Goal: Ask a question: Seek information or help from site administrators or community

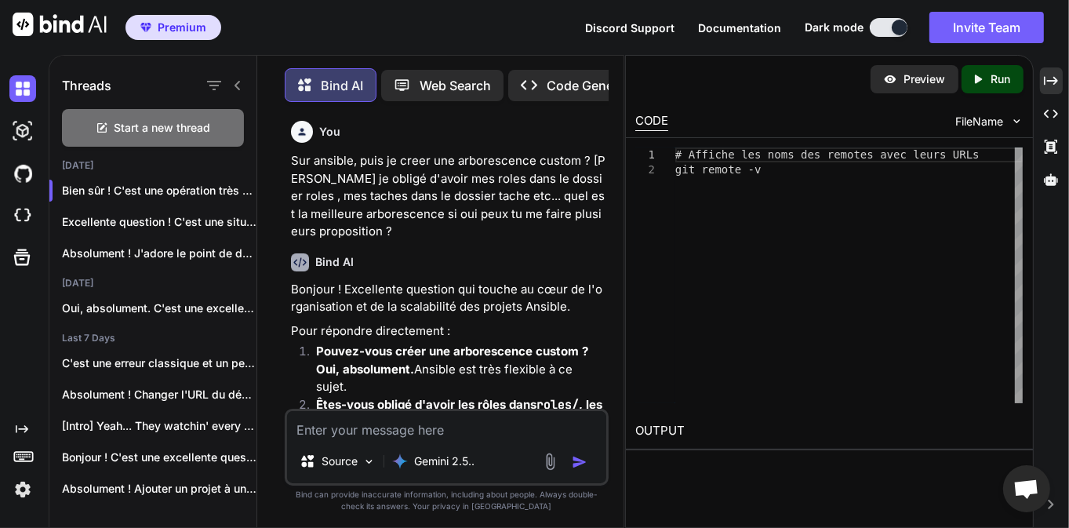
scroll to position [52968, 0]
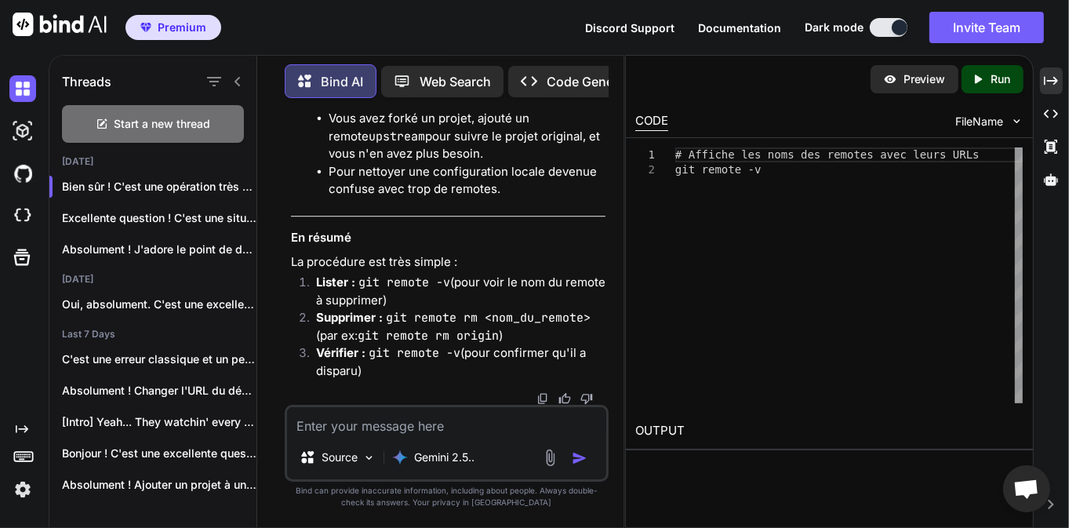
click at [383, 426] on textarea at bounding box center [446, 421] width 319 height 28
type textarea "d"
click at [383, 426] on textarea "avec la commande" at bounding box center [446, 421] width 319 height 28
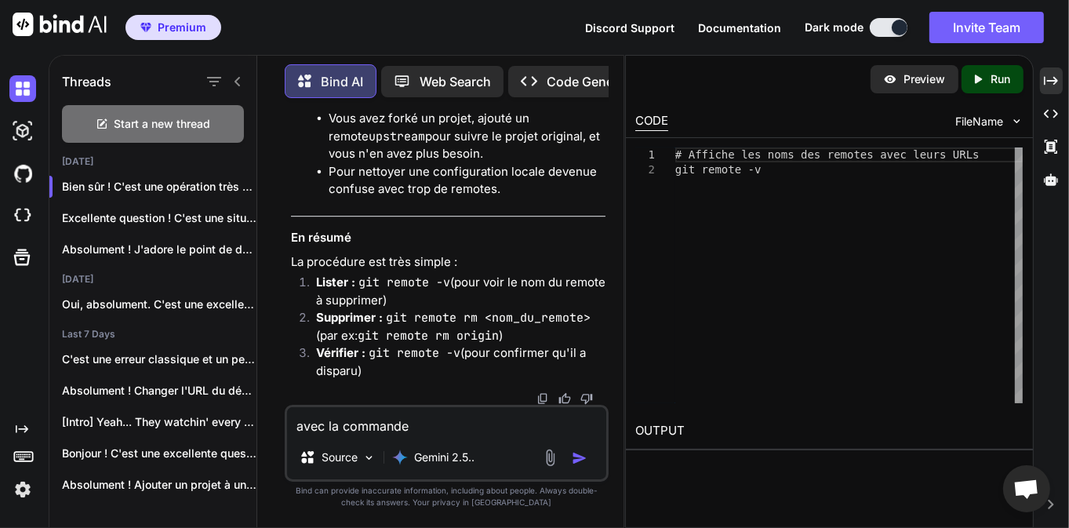
click at [383, 426] on textarea "avec la commande" at bounding box center [446, 421] width 319 height 28
click at [383, 427] on textarea "avec la commande" at bounding box center [446, 421] width 319 height 28
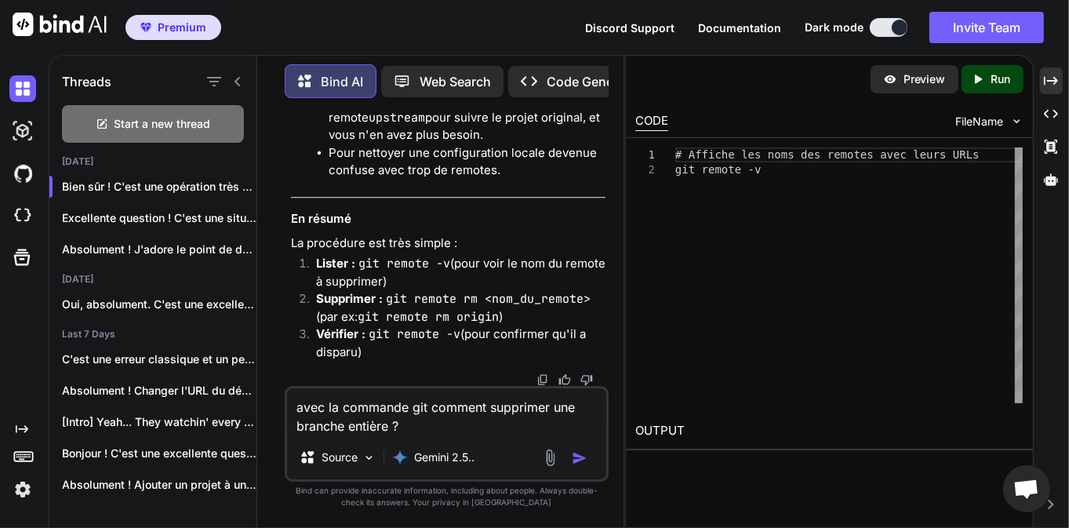
type textarea "avec la commande git comment supprimer une branche entière ?"
click at [583, 464] on img "button" at bounding box center [580, 458] width 16 height 16
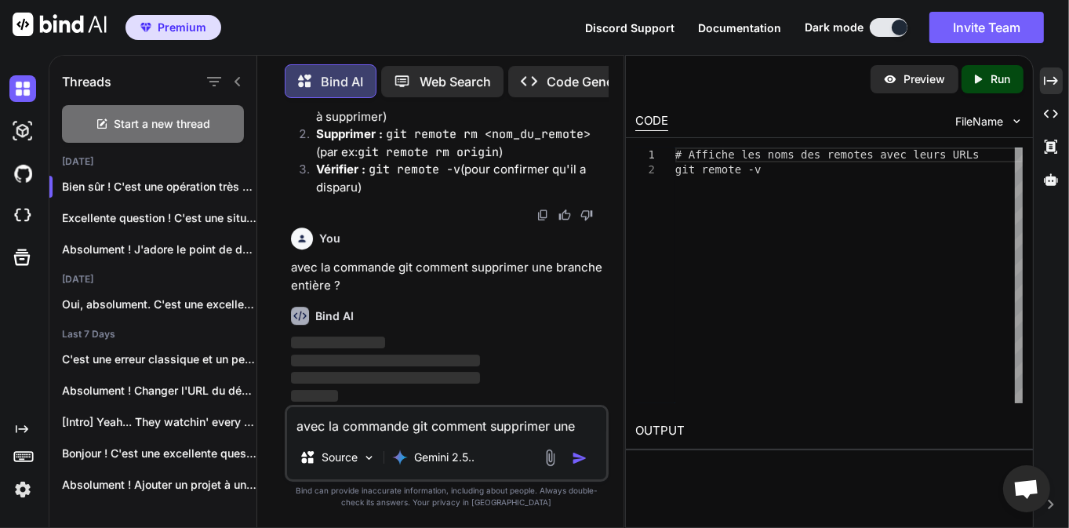
scroll to position [54367, 0]
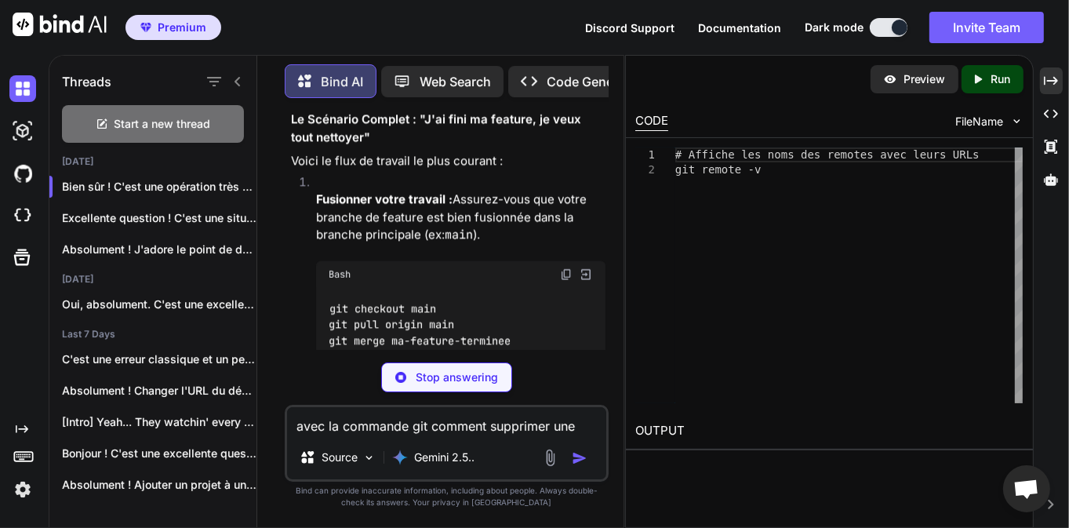
click at [491, 356] on div "You Sur ansible, puis je creer une arborescence custom ? [PERSON_NAME] je oblig…" at bounding box center [447, 319] width 324 height 417
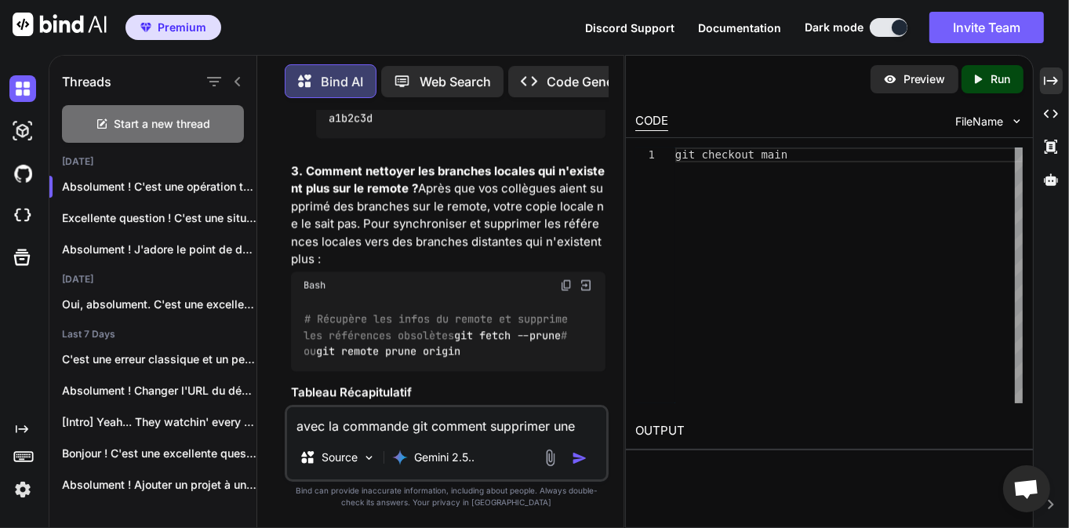
scroll to position [55396, 0]
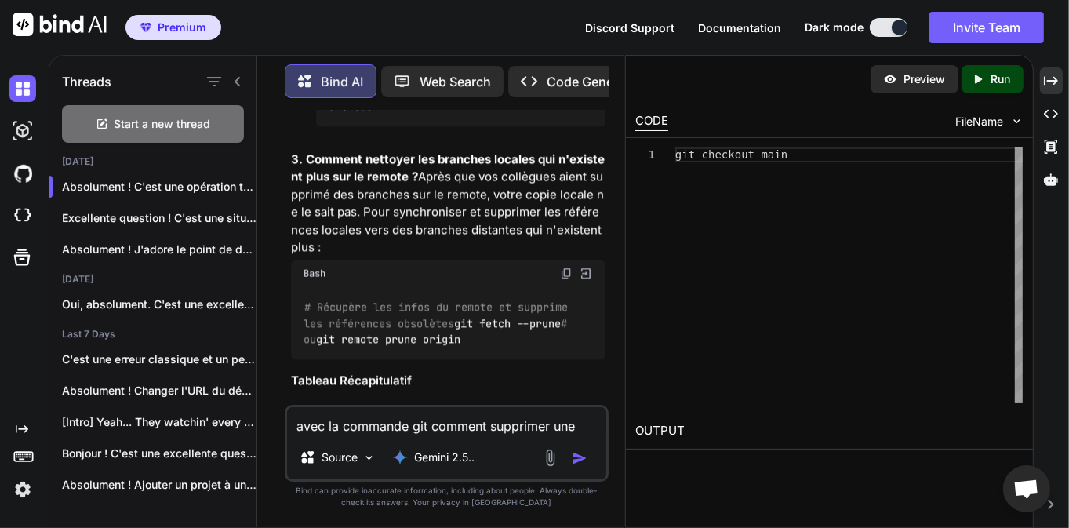
click at [412, 415] on textarea "avec la commande git comment supprimer une branche entière ?" at bounding box center [446, 421] width 319 height 28
type textarea "d"
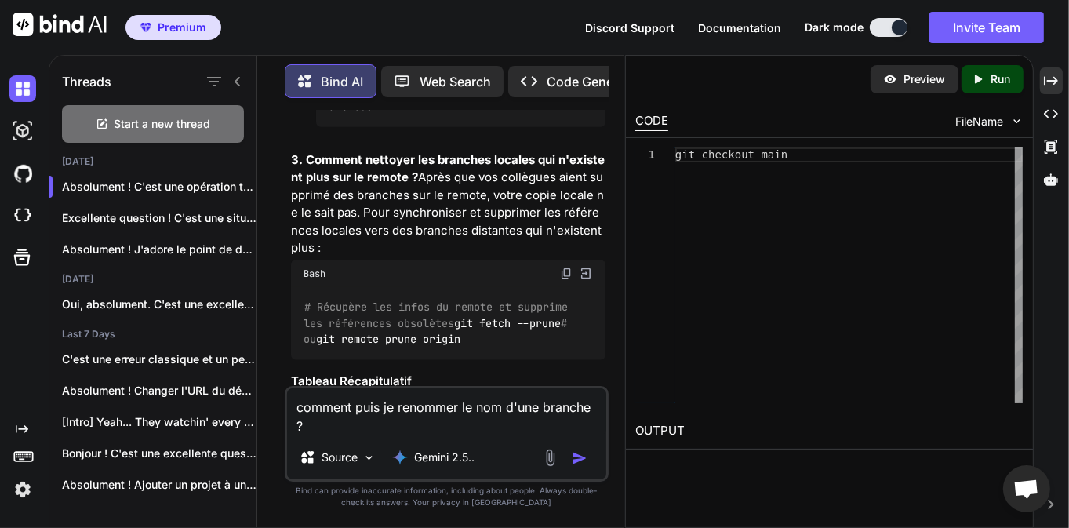
type textarea "comment puis je renommer le nom d'une branche ?"
click at [585, 454] on img "button" at bounding box center [580, 458] width 16 height 16
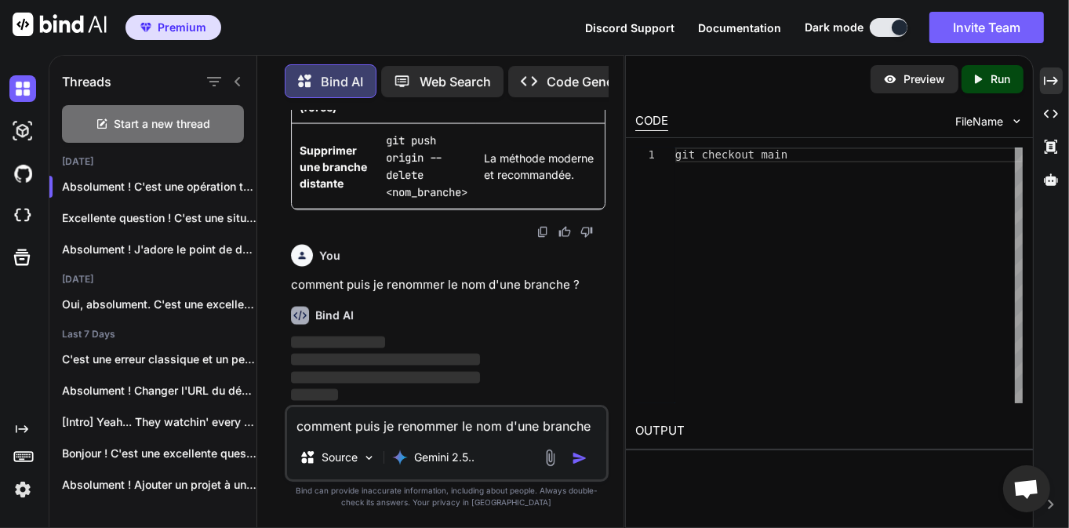
scroll to position [57616, 0]
click at [461, 337] on p "‌" at bounding box center [448, 343] width 315 height 18
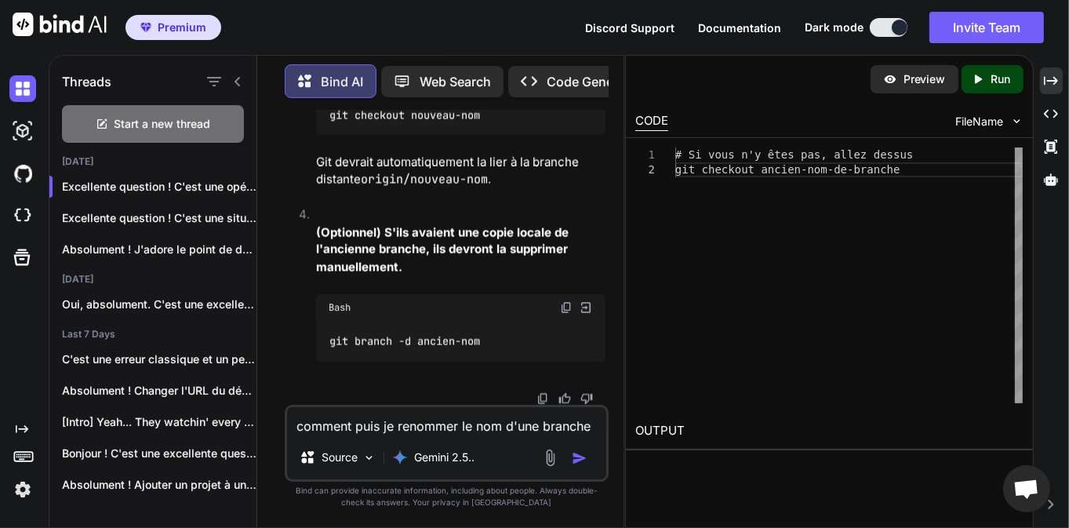
scroll to position [58972, 0]
click at [355, 437] on div "comment puis je renommer le nom d'une branche ? Source Gemini 2.5.." at bounding box center [447, 443] width 324 height 77
click at [371, 424] on textarea "comment puis je renommer le nom d'une branche ?" at bounding box center [446, 421] width 319 height 28
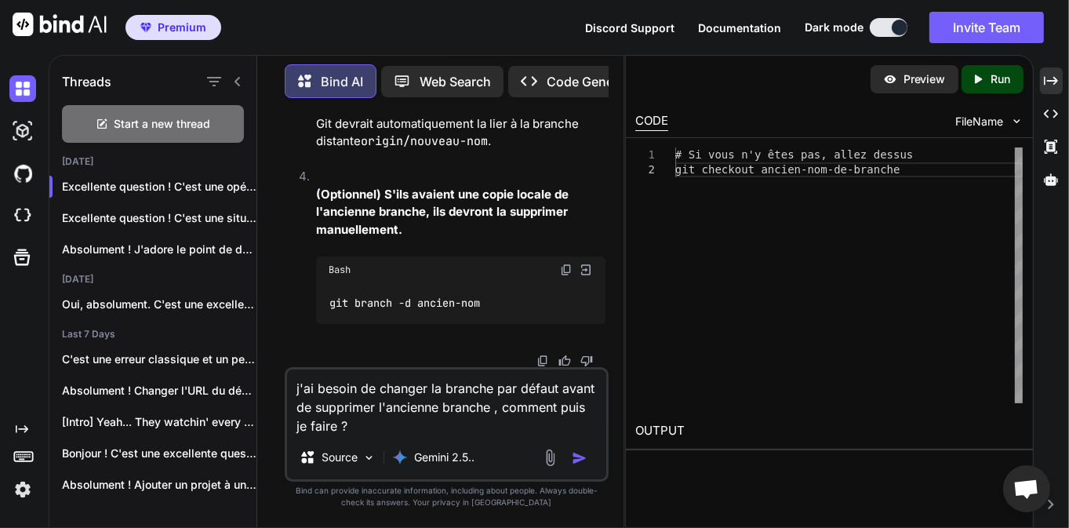
type textarea "j'ai besoin de changer la branche par défaut avant de supprimer l'ancienne bran…"
click at [579, 460] on img "button" at bounding box center [580, 458] width 16 height 16
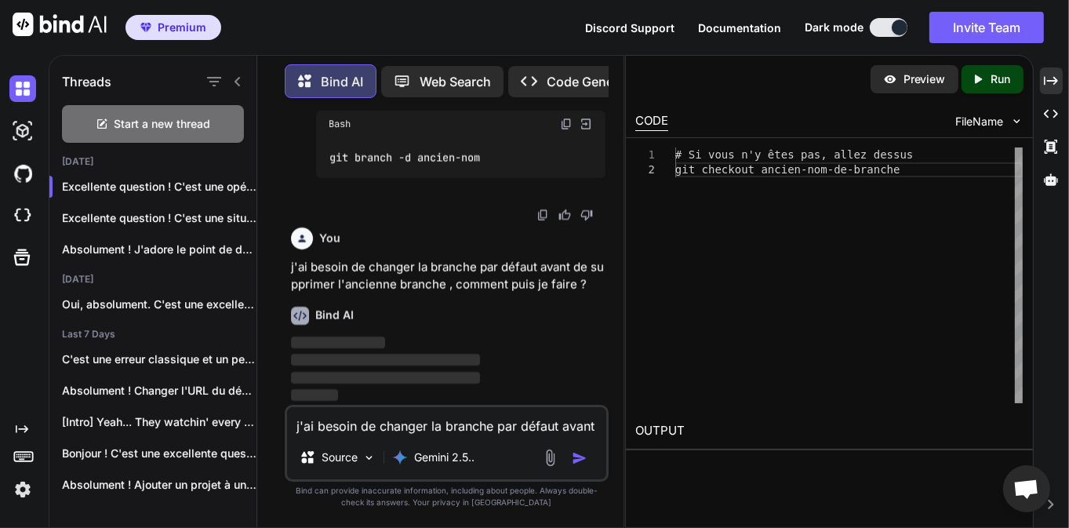
scroll to position [60579, 0]
click at [429, 319] on div "Bind AI" at bounding box center [448, 316] width 315 height 18
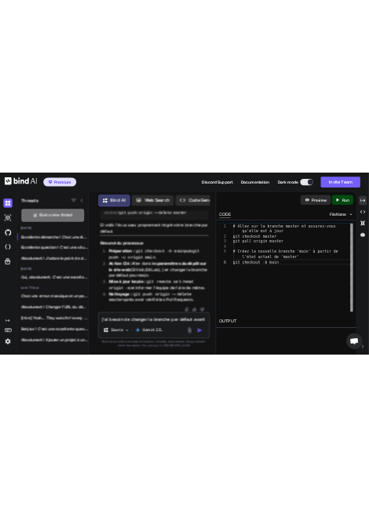
scroll to position [62563, 0]
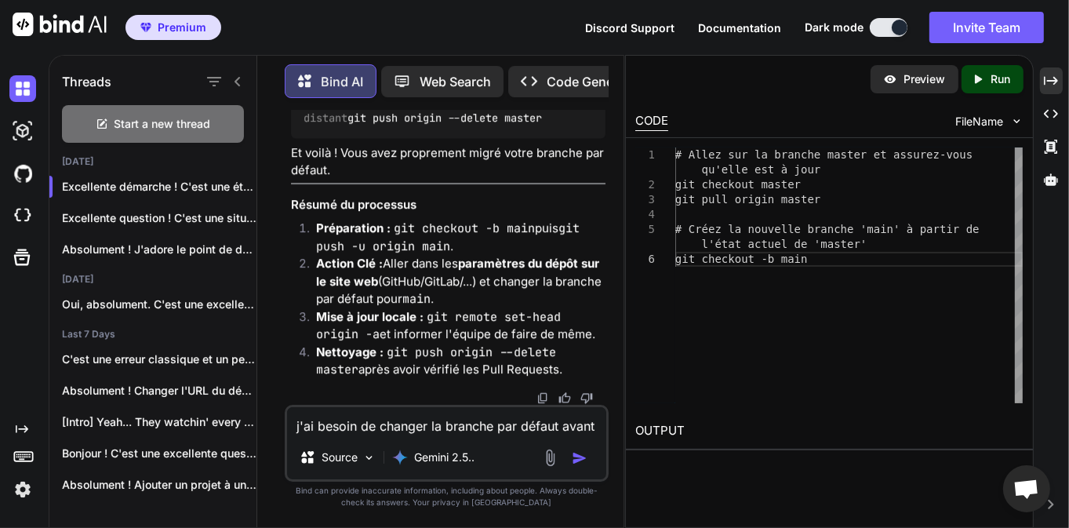
click at [380, 424] on textarea "j'ai besoin de changer la branche par défaut avant de supprimer l'ancienne bran…" at bounding box center [446, 421] width 319 height 28
type textarea "d"
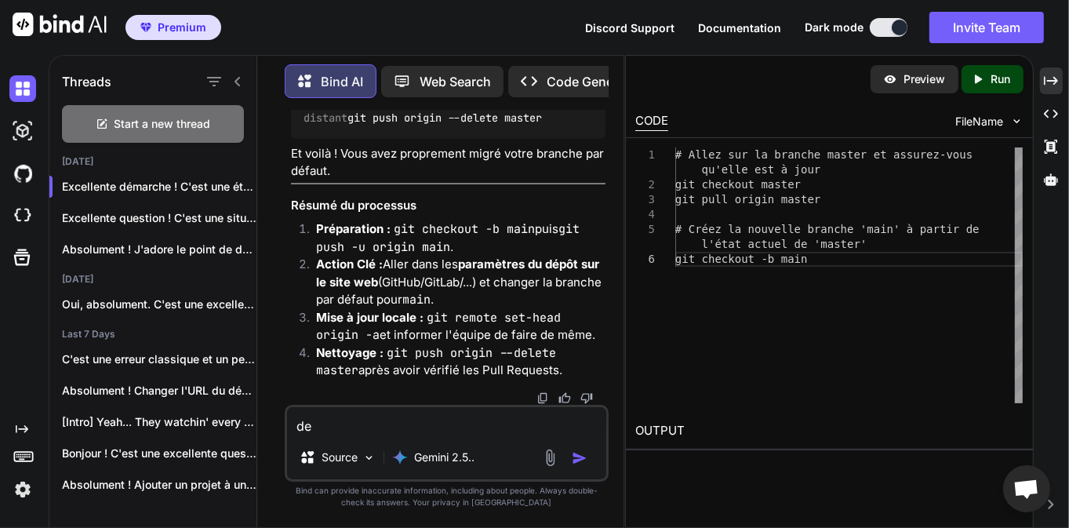
type textarea "d"
type textarea "j"
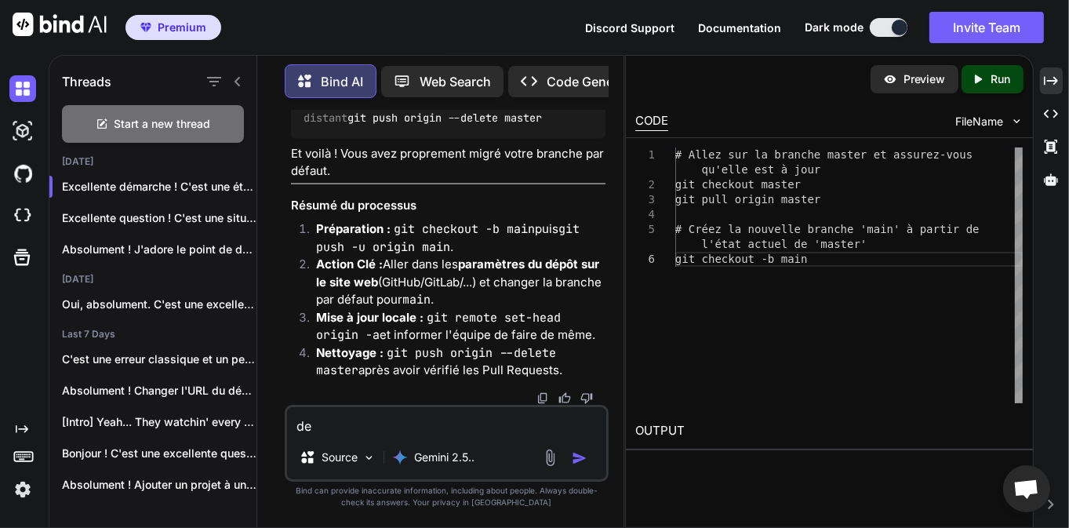
type textarea "d"
type textarea "j"
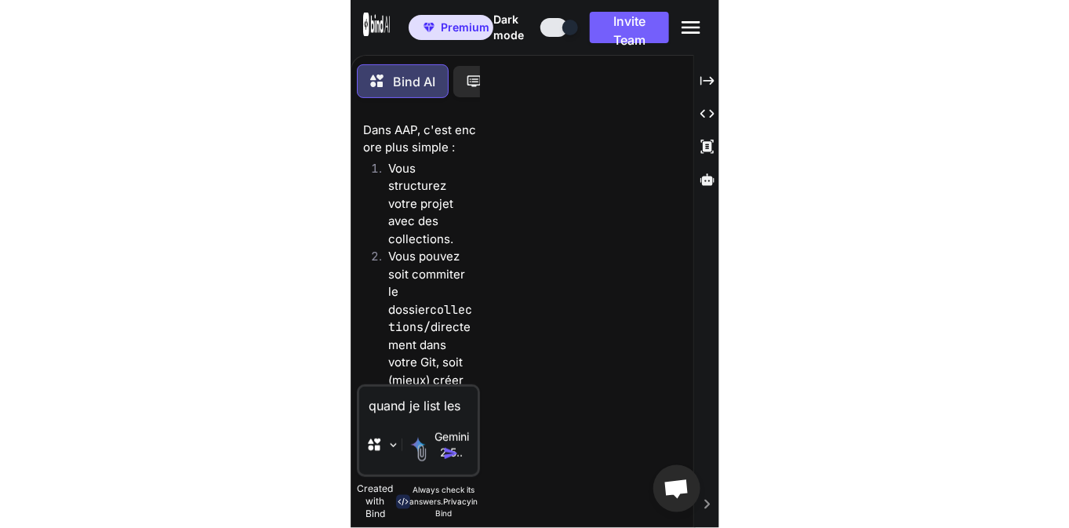
scroll to position [63089, 0]
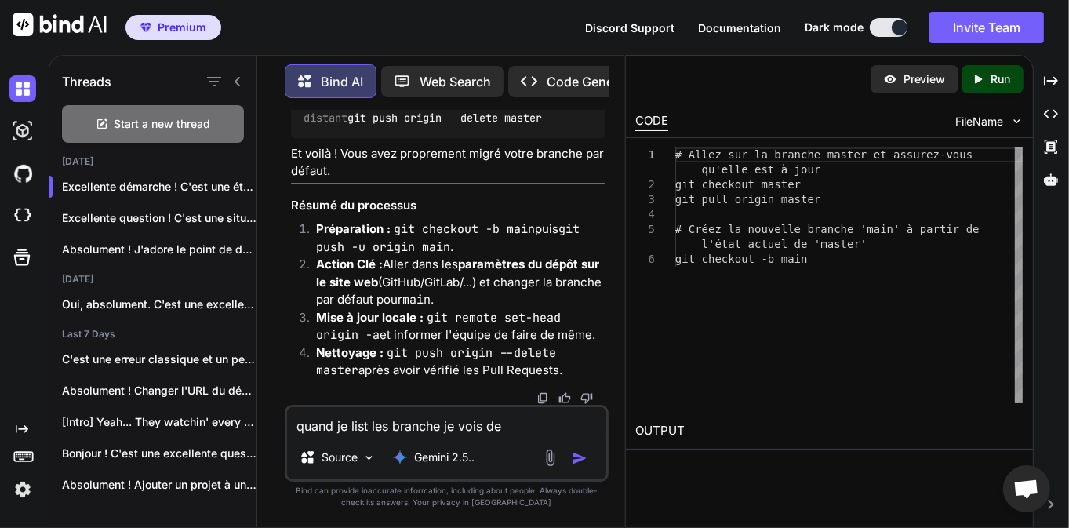
click at [524, 432] on textarea "quand je list les branche je vois de" at bounding box center [446, 421] width 319 height 28
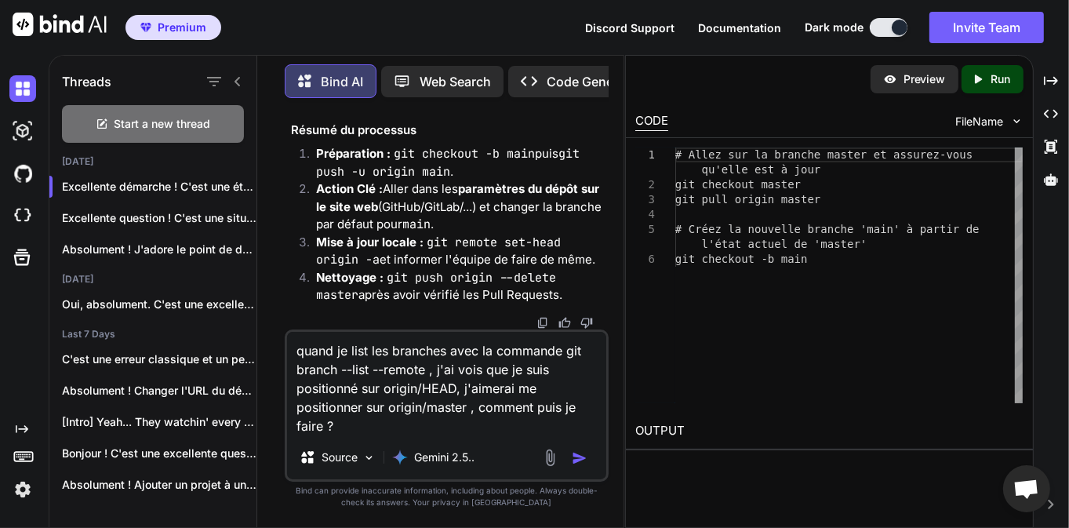
type textarea "quand je list les branches avec la commande git branch --list --remote , j'ai v…"
click at [581, 453] on img "button" at bounding box center [580, 458] width 16 height 16
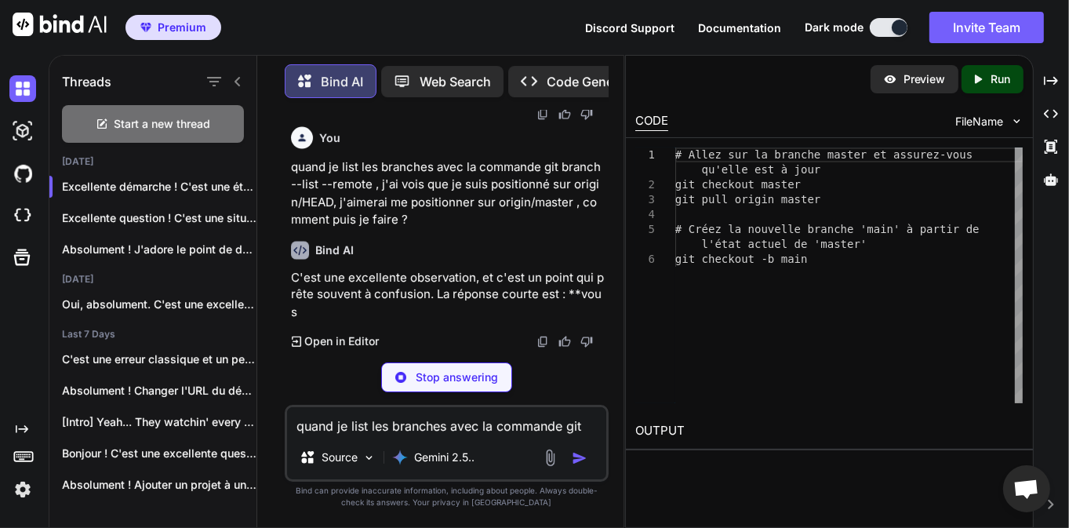
scroll to position [63307, 0]
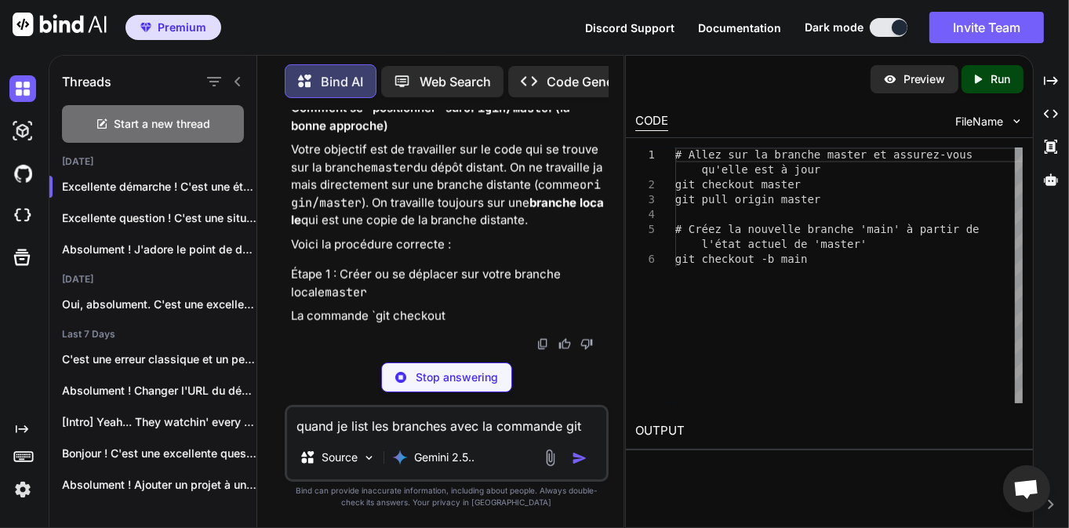
click at [516, 406] on div "quand je list les branches avec la commande git branch --list --remote , j'ai v…" at bounding box center [447, 443] width 324 height 77
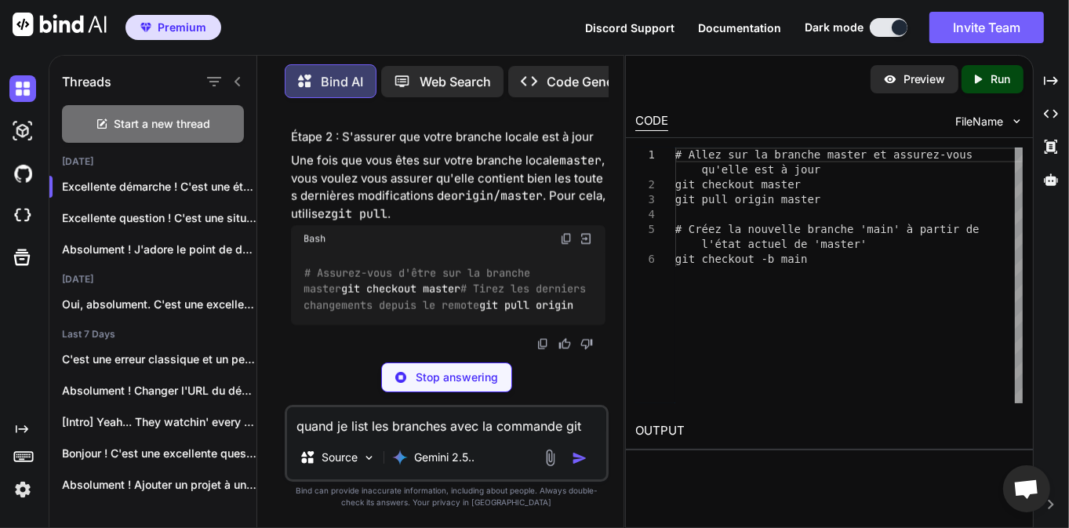
click at [528, 360] on div "You Sur ansible, puis je creer une arborescence custom ? [PERSON_NAME] je oblig…" at bounding box center [447, 319] width 324 height 417
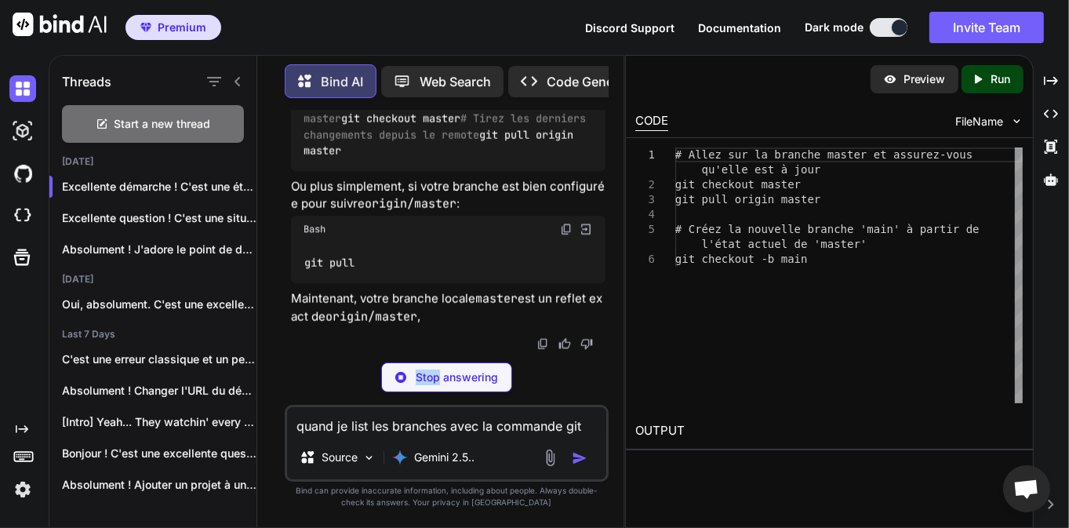
click at [528, 360] on div "You Sur ansible, puis je creer une arborescence custom ? [PERSON_NAME] je oblig…" at bounding box center [447, 319] width 324 height 417
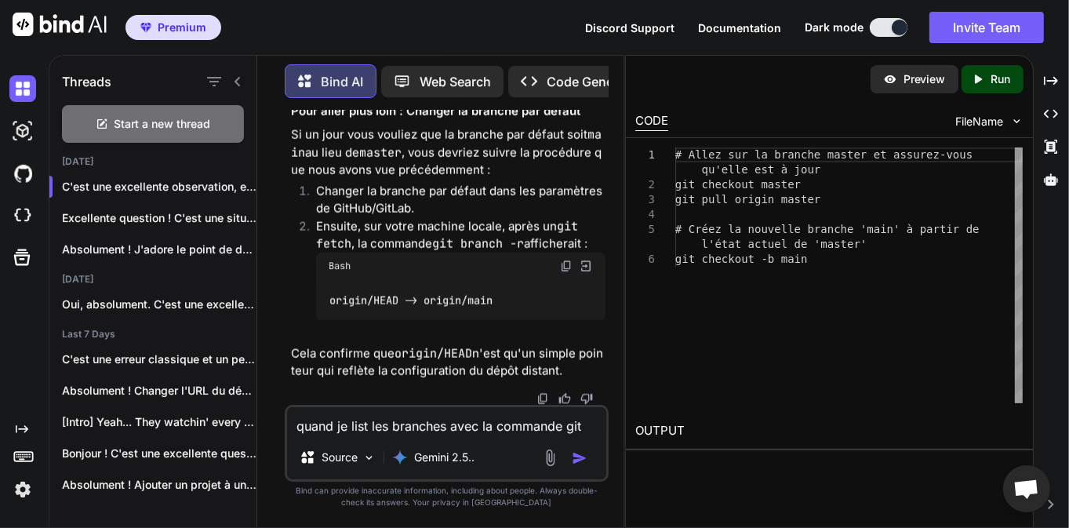
scroll to position [63785, 0]
click at [448, 419] on textarea "quand je list les branches avec la commande git branch --list --remote , j'ai v…" at bounding box center [446, 421] width 319 height 28
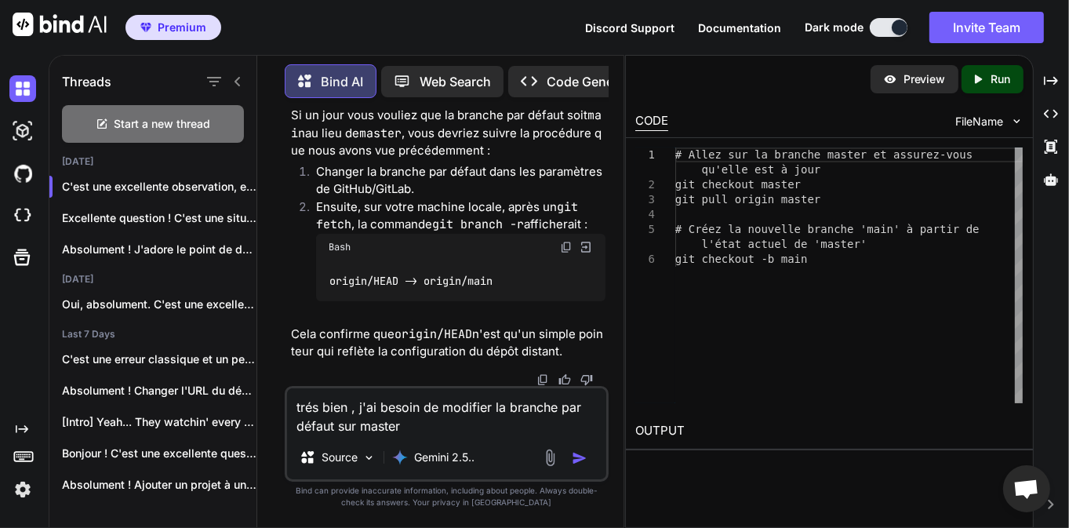
type textarea "trés bien , j'ai besoin de modifier la branche par défaut sur master"
click at [577, 453] on img "button" at bounding box center [580, 458] width 16 height 16
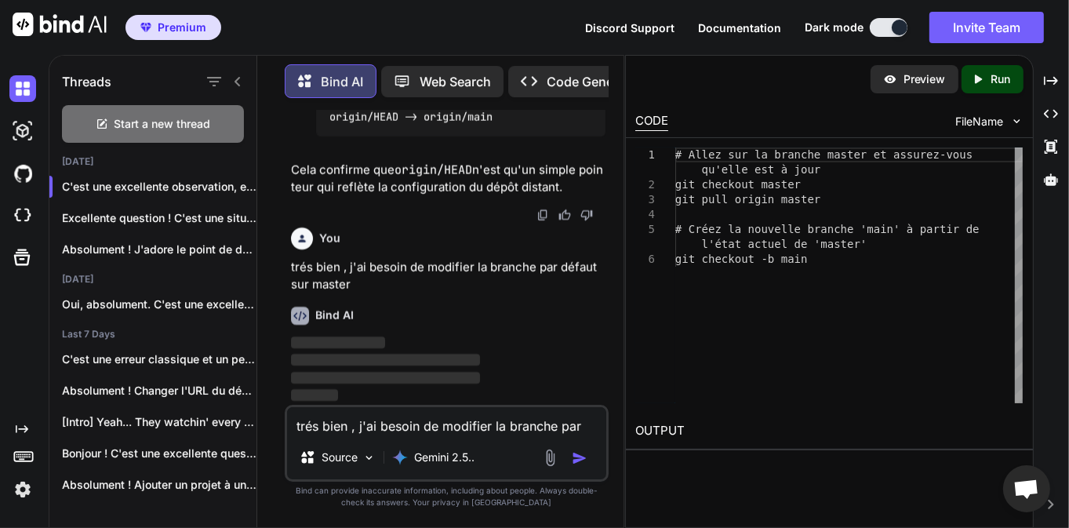
scroll to position [65729, 0]
click at [524, 271] on p "trés bien , j'ai besoin de modifier la branche par défaut sur master" at bounding box center [448, 276] width 315 height 35
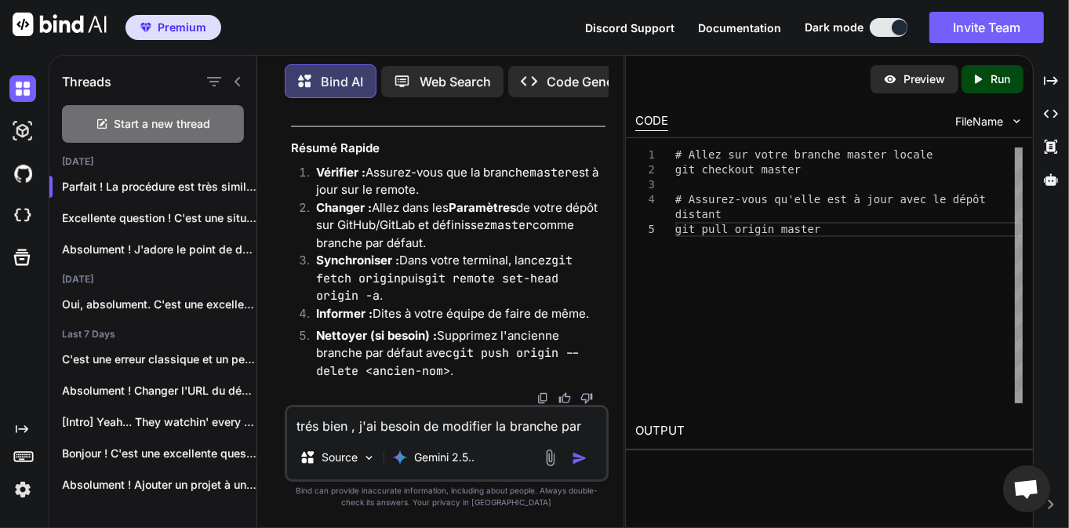
scroll to position [68415, 0]
drag, startPoint x: 529, startPoint y: 219, endPoint x: 323, endPoint y: 218, distance: 205.6
copy code "git push origin --delete main"
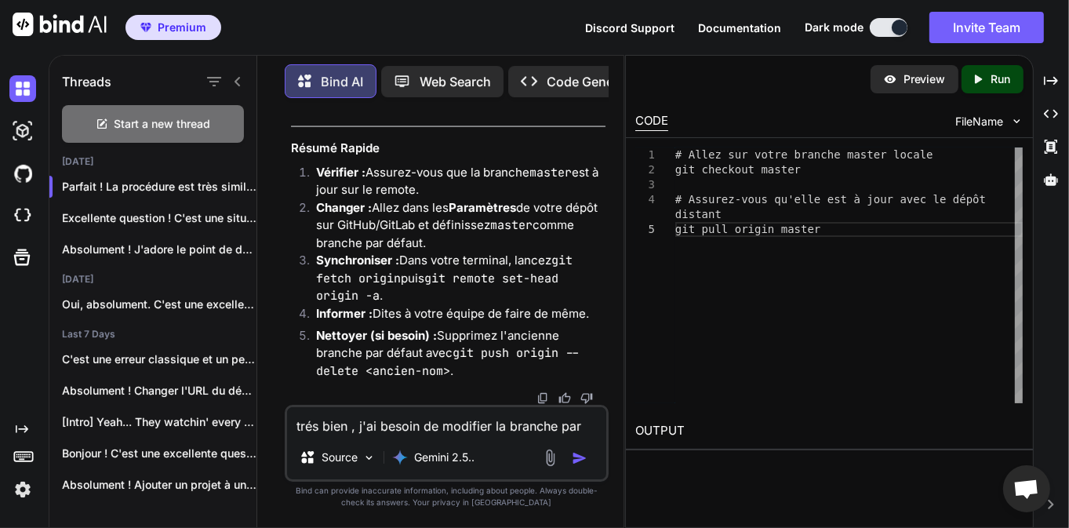
click at [331, 429] on textarea "trés bien , j'ai besoin de modifier la branche par défaut sur master" at bounding box center [446, 421] width 319 height 28
paste textarea "git push origin --delete main"
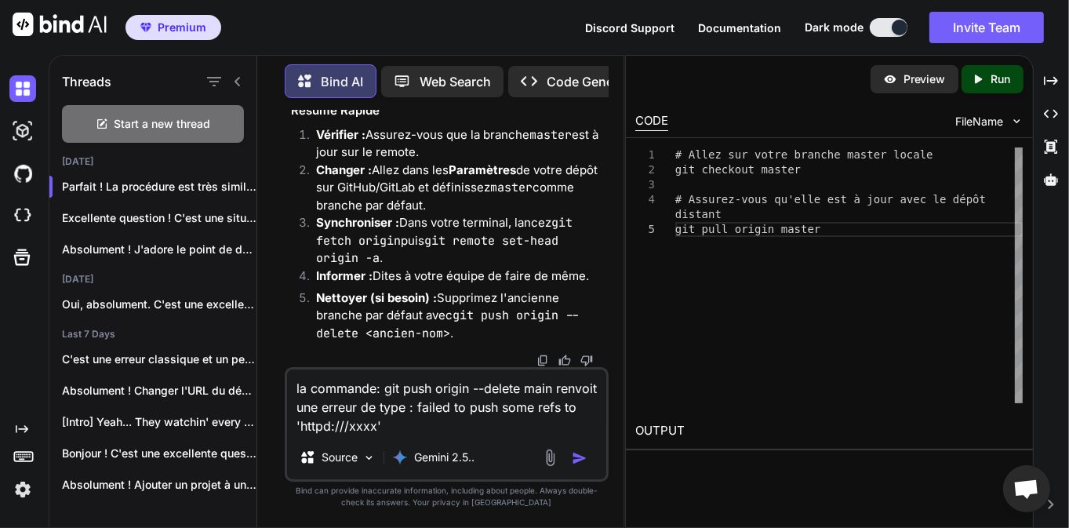
type textarea "la commande: git push origin --delete main renvoit une erreur de type : failed …"
click at [578, 457] on img "button" at bounding box center [580, 458] width 16 height 16
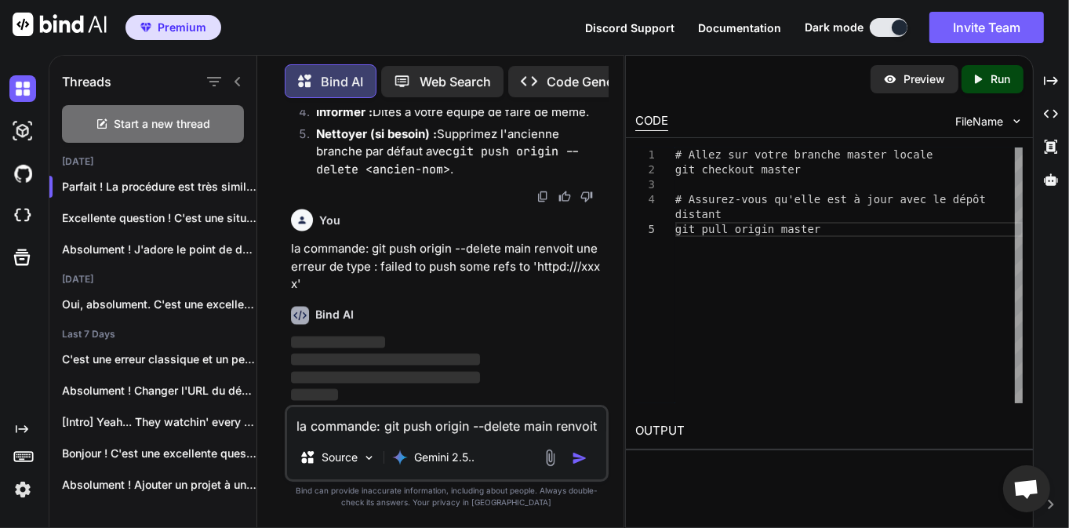
scroll to position [68865, 0]
click at [567, 370] on p "‌" at bounding box center [448, 379] width 315 height 18
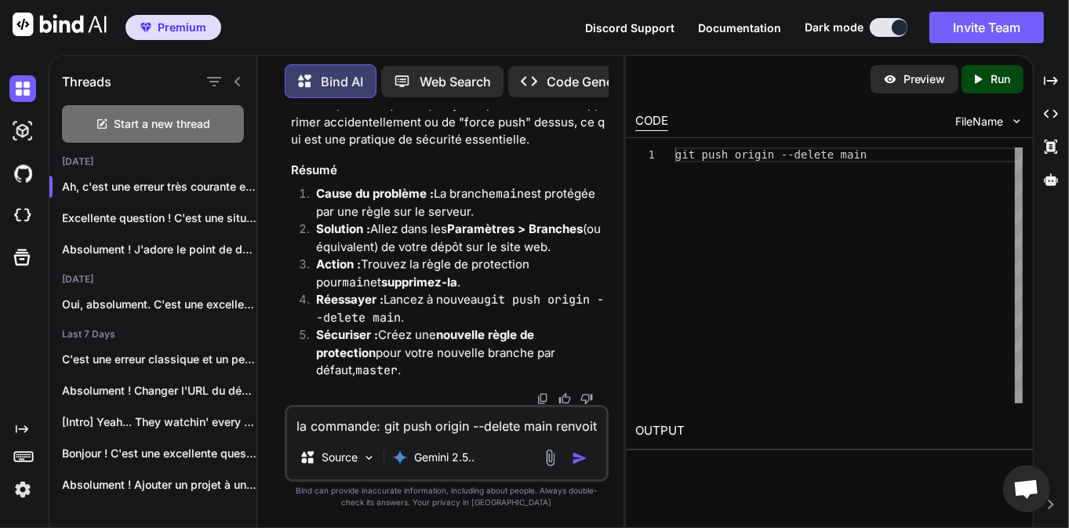
scroll to position [70076, 0]
click at [464, 430] on textarea "la commande: git push origin --delete main renvoit une erreur de type : failed …" at bounding box center [446, 421] width 319 height 28
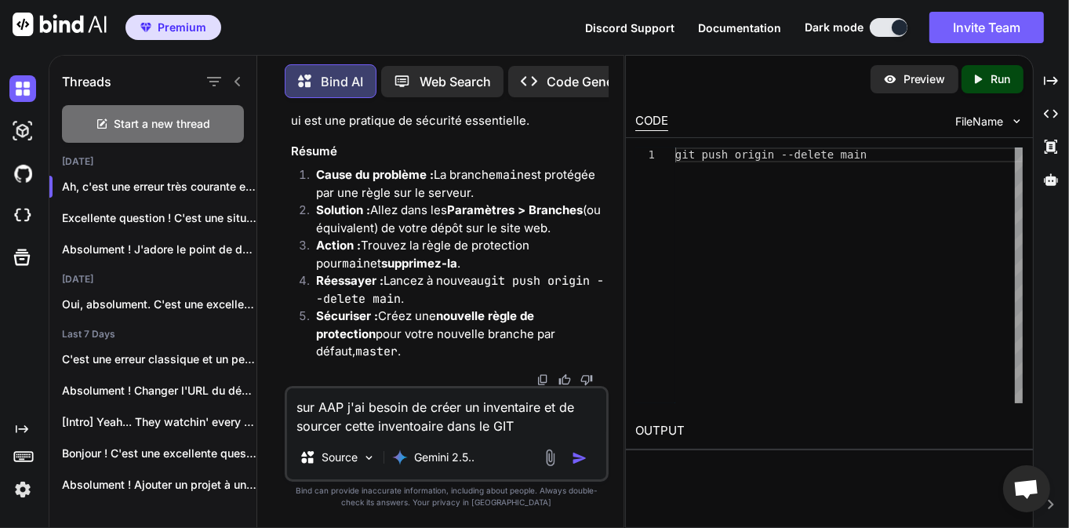
type textarea "sur AAP j'ai besoin de créer un inventaire et de sourcer cette inventoaire dans…"
click at [582, 461] on img "button" at bounding box center [580, 458] width 16 height 16
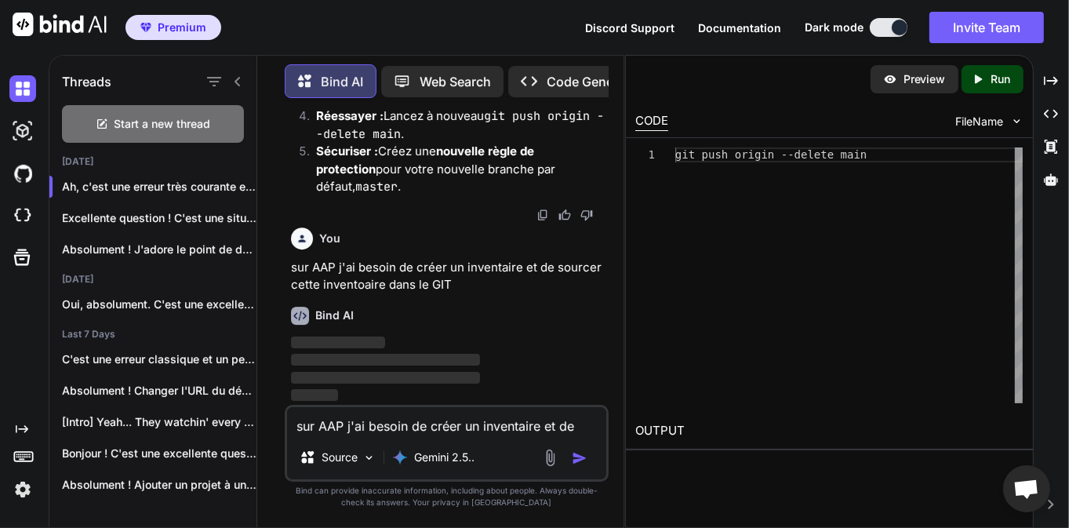
scroll to position [70778, 0]
click at [250, 204] on div "Excellente question ! C'est une situatio..." at bounding box center [152, 217] width 207 height 31
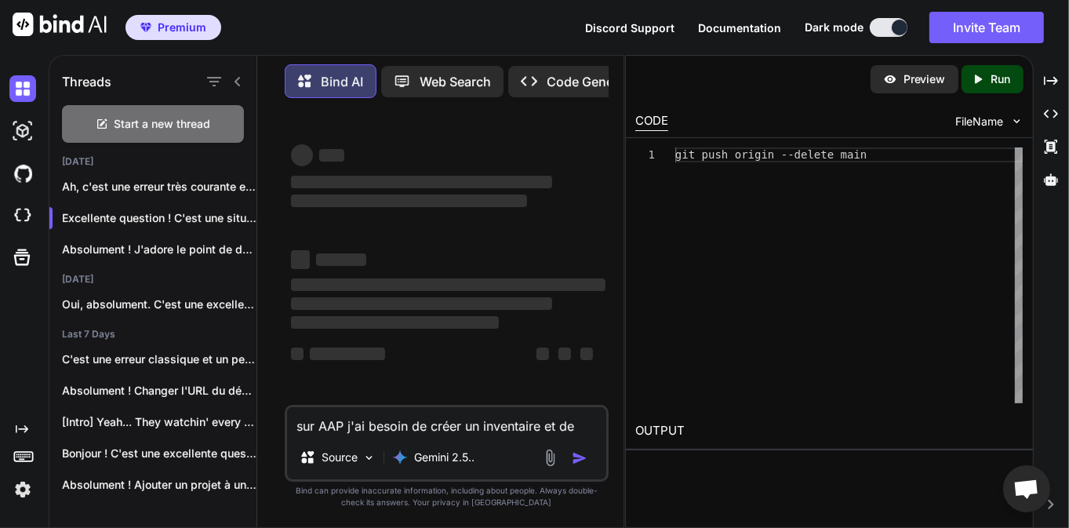
scroll to position [0, 0]
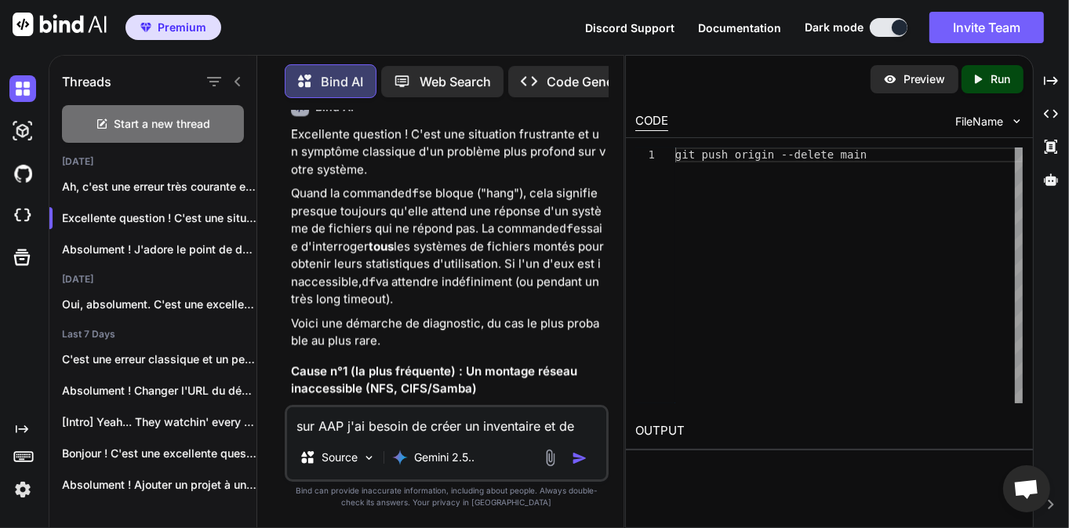
click at [422, 308] on p "Quand la commande df se bloque ("hang"), cela signifie presque toujours qu'elle…" at bounding box center [448, 246] width 315 height 124
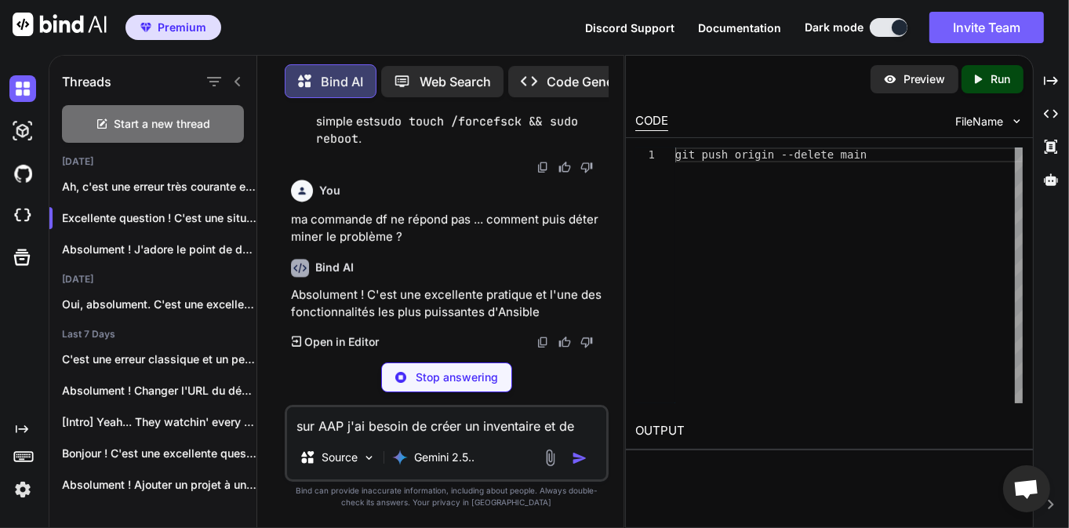
scroll to position [4213, 0]
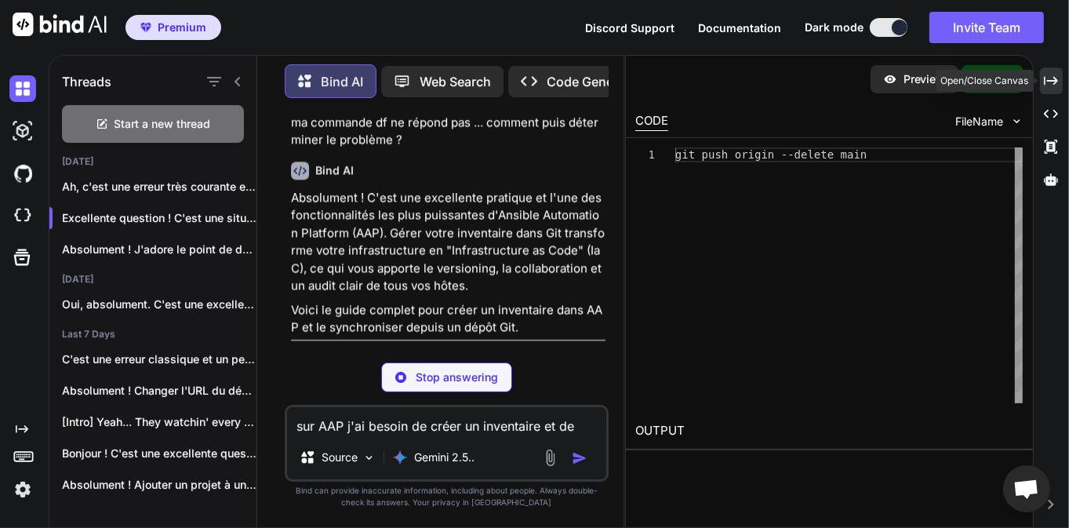
click at [1059, 82] on div "Created with Pixso." at bounding box center [1051, 80] width 23 height 27
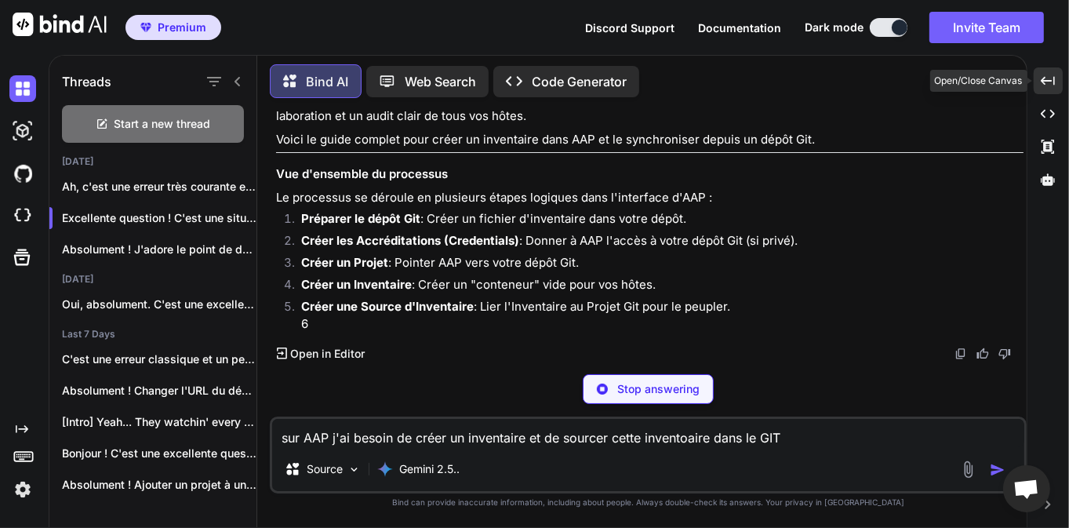
scroll to position [3211, 0]
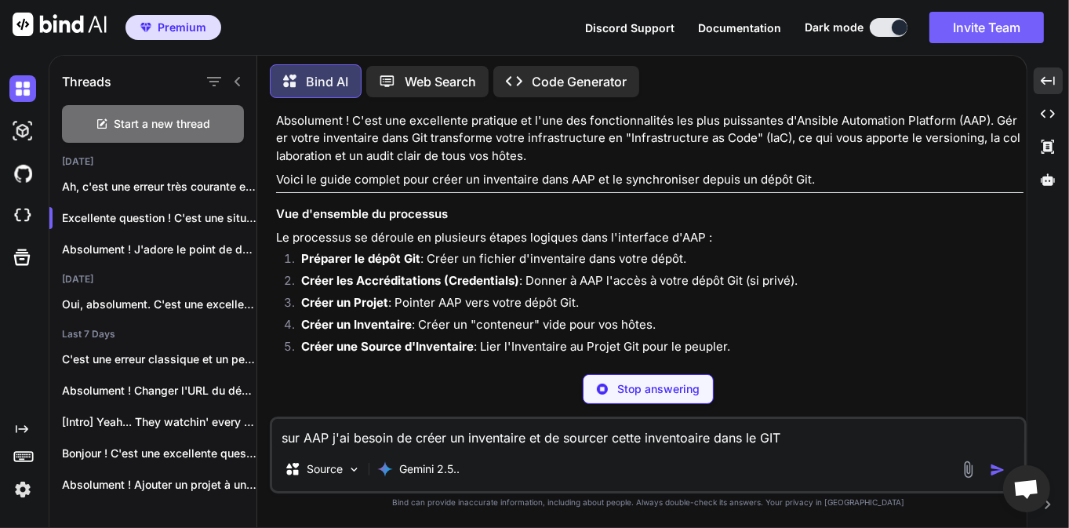
click at [359, 166] on p "Absolument ! C'est une excellente pratique et l'une des fonctionnalités les plu…" at bounding box center [650, 138] width 748 height 53
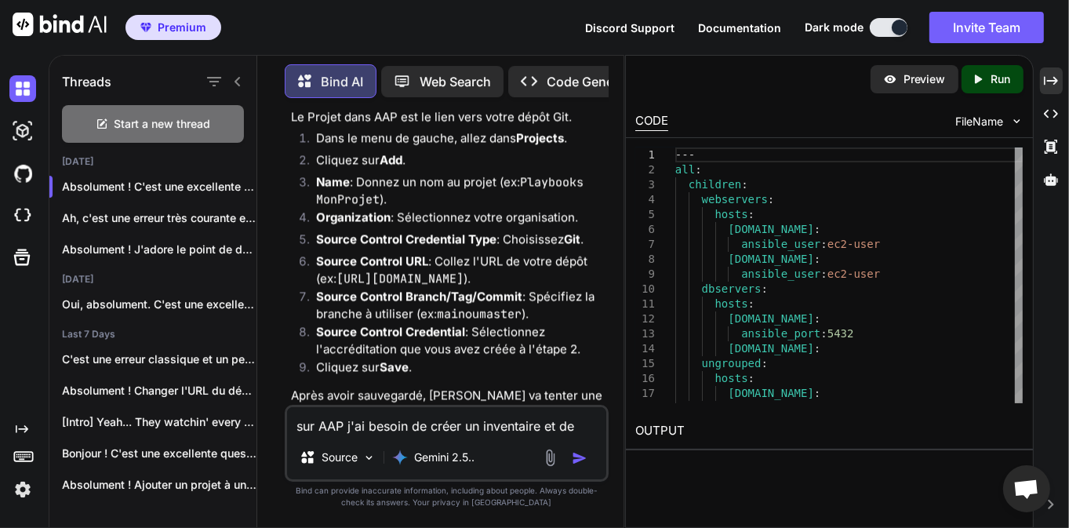
scroll to position [5676, 0]
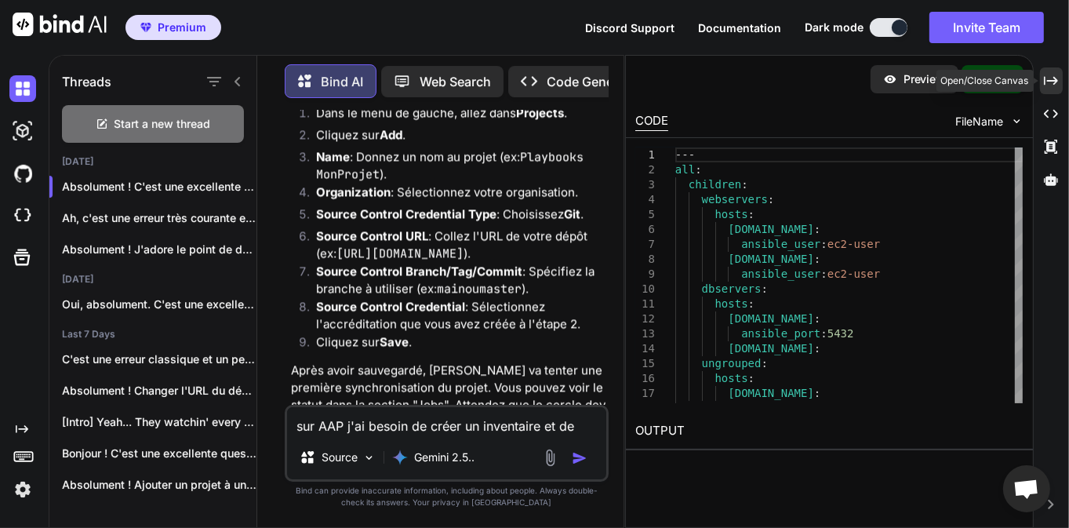
click at [1045, 83] on icon at bounding box center [1051, 80] width 14 height 9
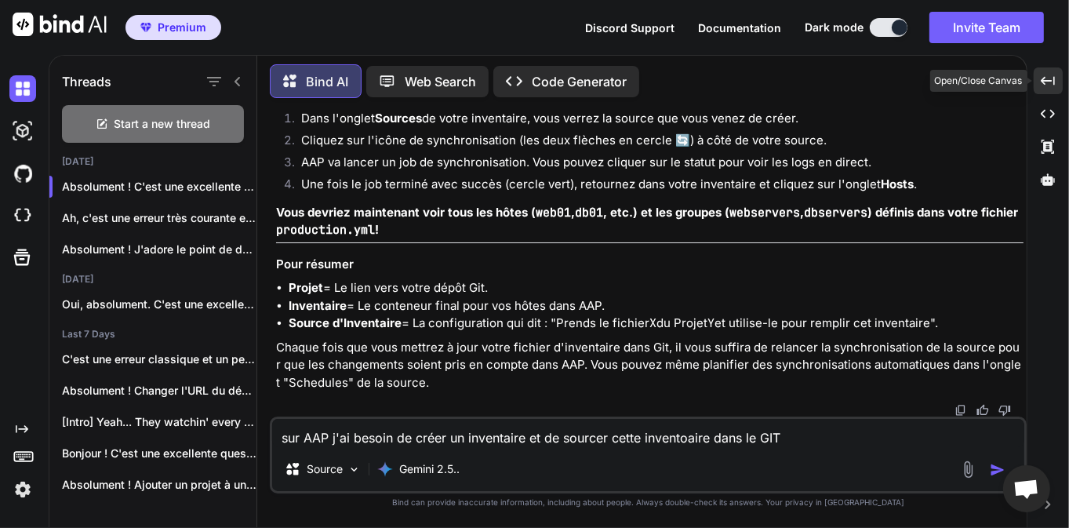
scroll to position [4341, 0]
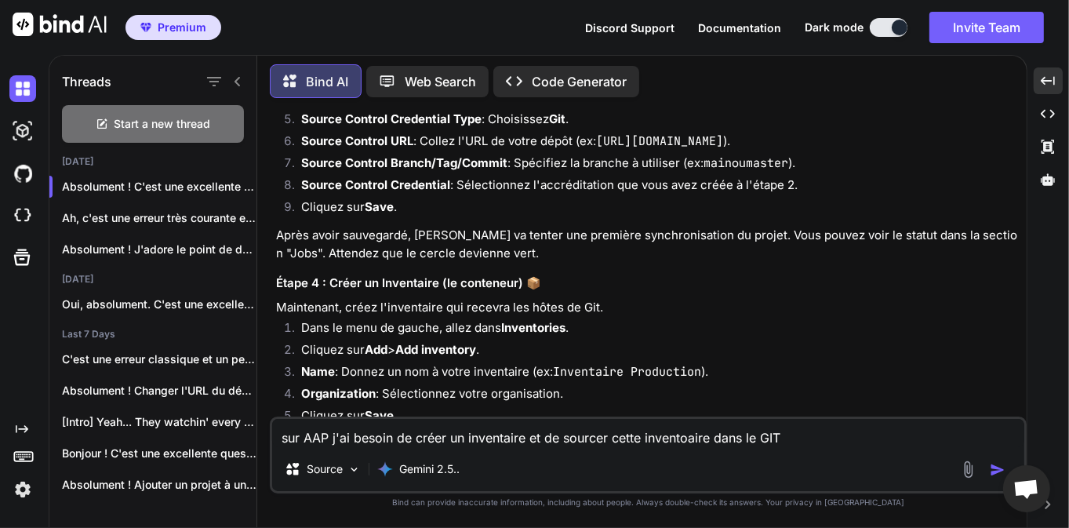
click at [407, 192] on strong "Source Control Credential" at bounding box center [375, 184] width 149 height 15
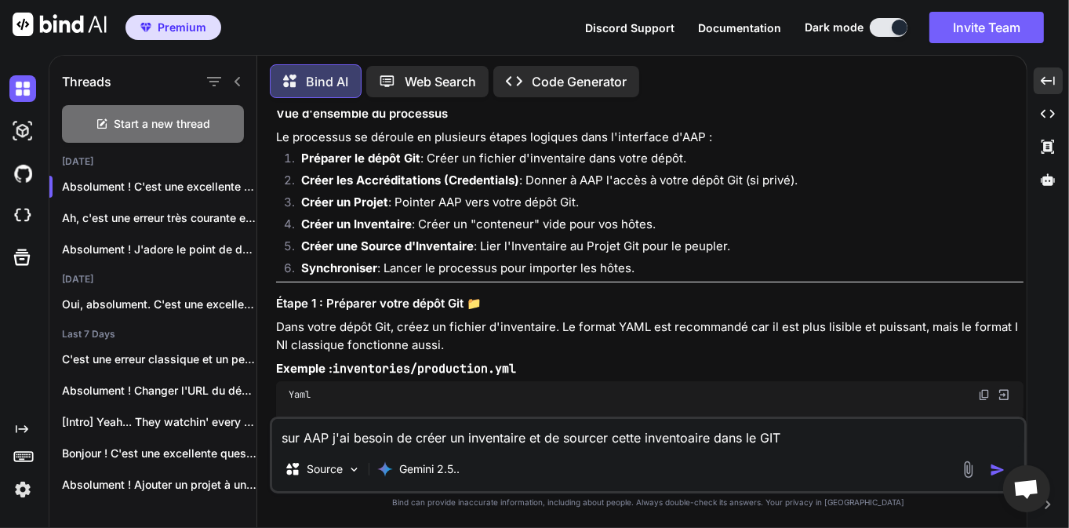
scroll to position [3337, 0]
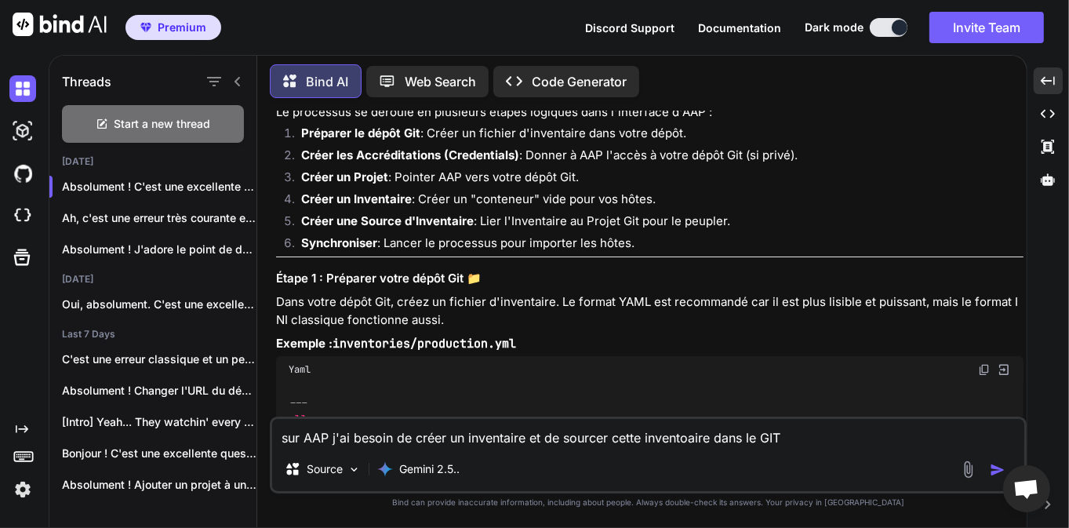
click at [328, 439] on textarea "sur AAP j'ai besoin de créer un inventaire et de sourcer cette inventoaire dans…" at bounding box center [648, 433] width 752 height 28
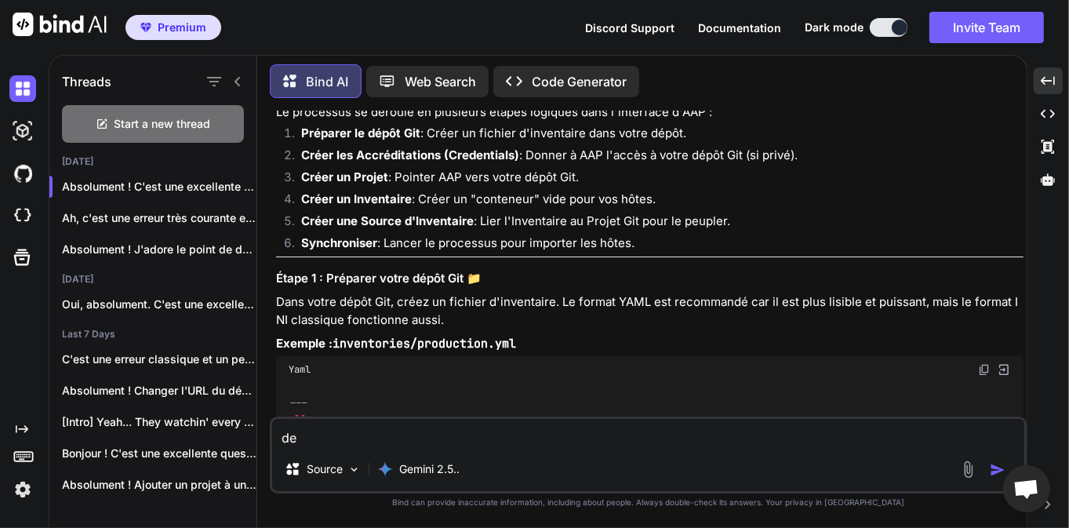
type textarea "d"
type textarea "D"
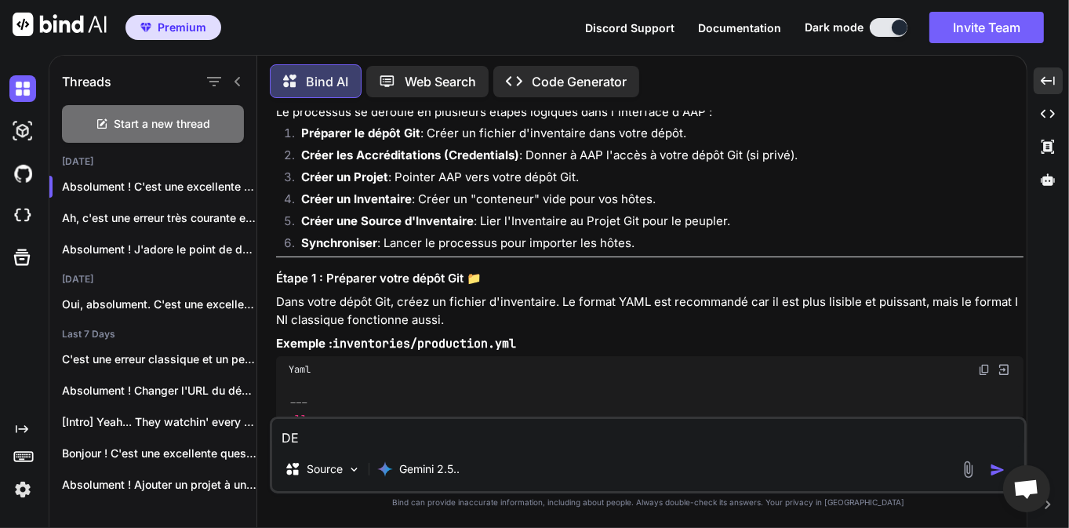
type textarea "D"
click at [479, 442] on textarea "Dans AAP, comment créer" at bounding box center [648, 433] width 752 height 28
click at [479, 442] on textarea "Dans AAP, comment créer un" at bounding box center [648, 433] width 752 height 28
type textarea "Dans AAP, comment créer un nouvel inventaire simple ?"
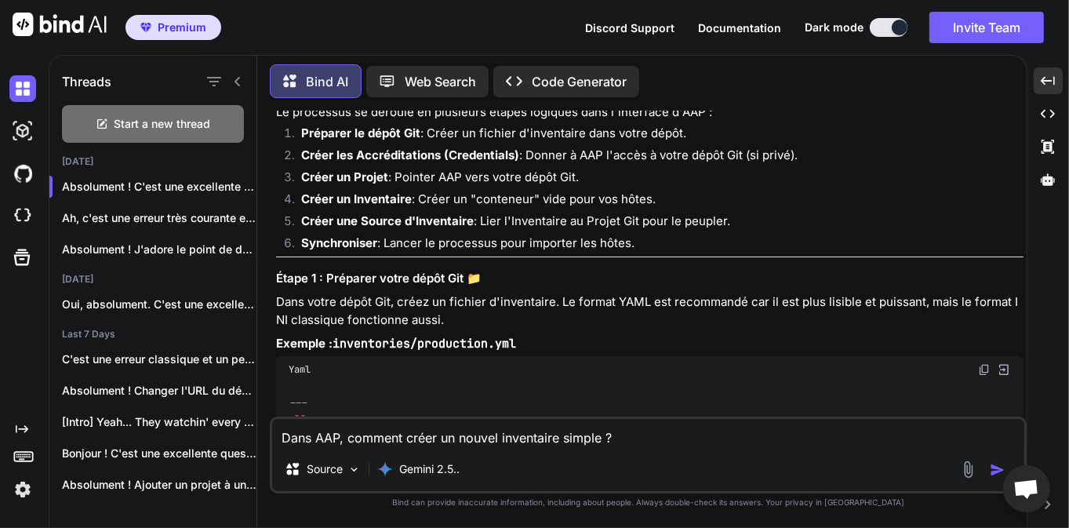
click at [999, 472] on img "button" at bounding box center [998, 470] width 16 height 16
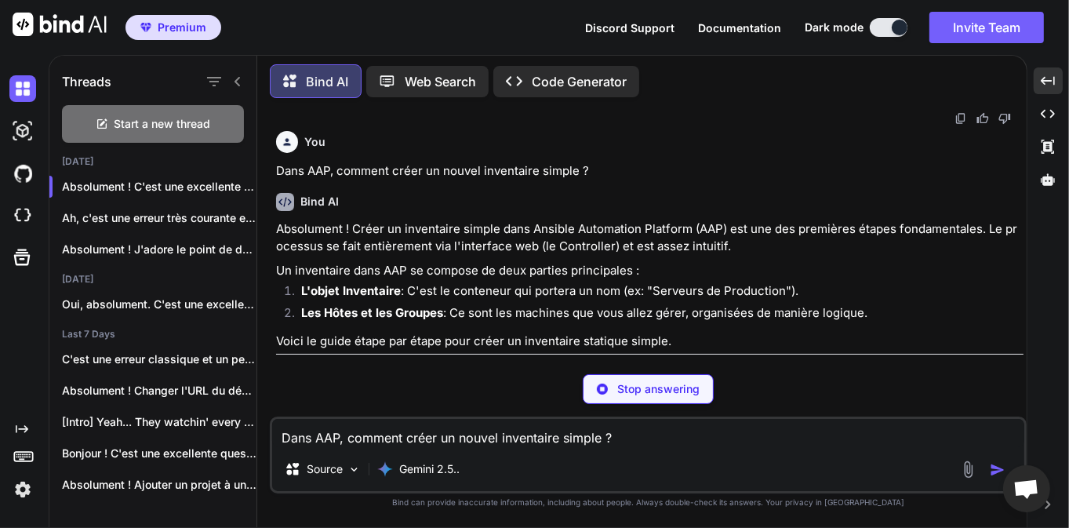
scroll to position [7199, 0]
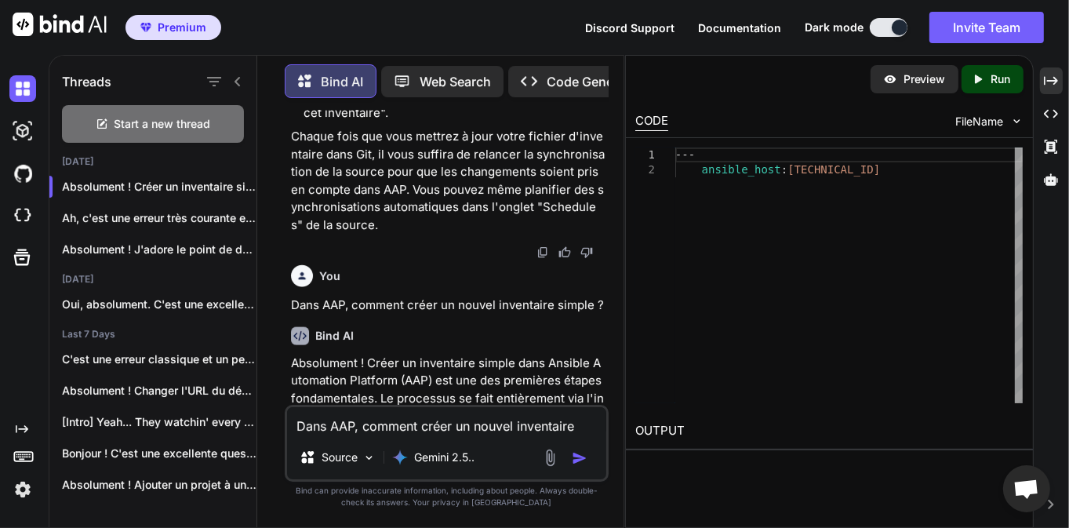
click at [461, 435] on textarea "Dans AAP, comment créer un nouvel inventaire simple ?" at bounding box center [446, 421] width 319 height 28
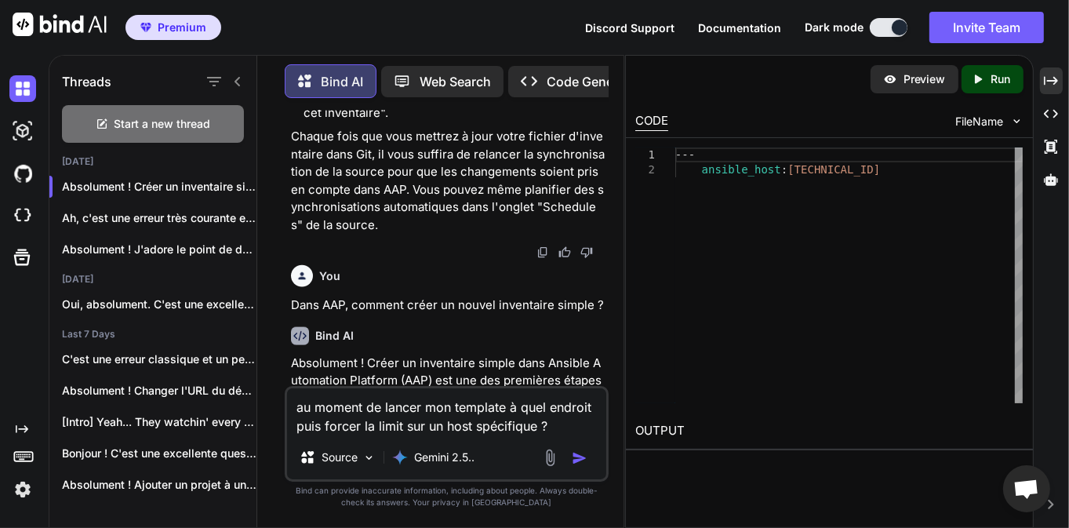
type textarea "au moment de lancer mon template à quel endroit puis forcer la limit sur un hos…"
click at [580, 460] on img "button" at bounding box center [580, 458] width 16 height 16
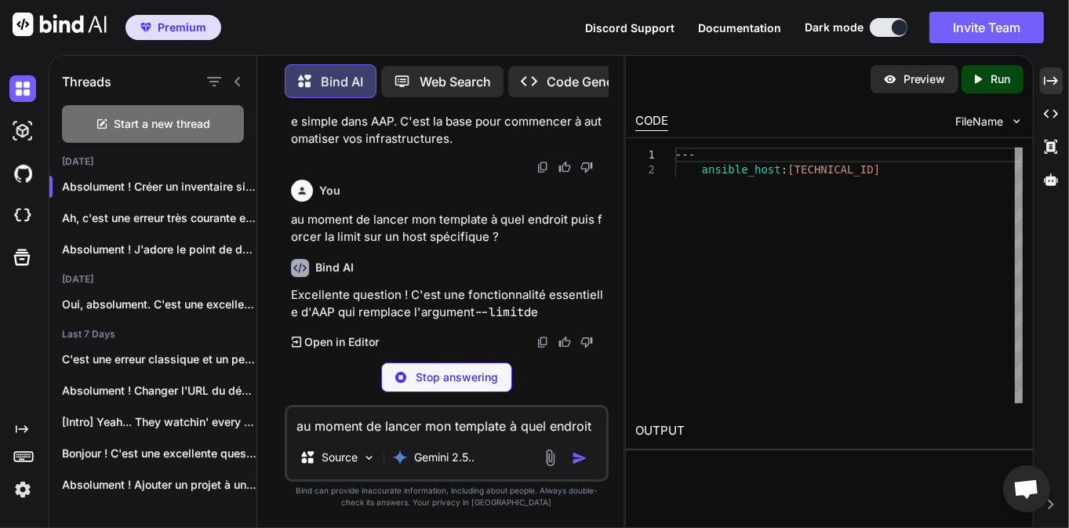
scroll to position [10041, 0]
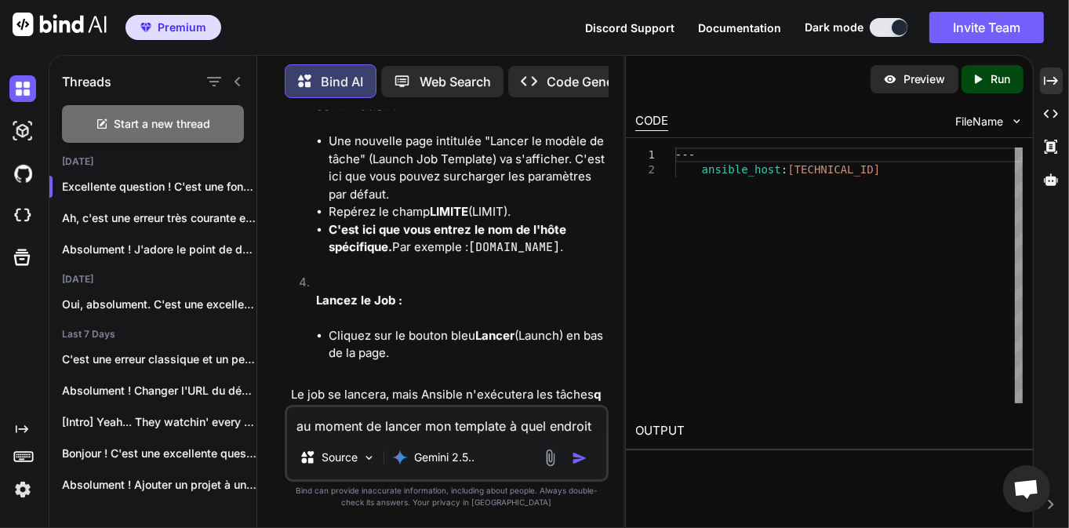
scroll to position [10744, 0]
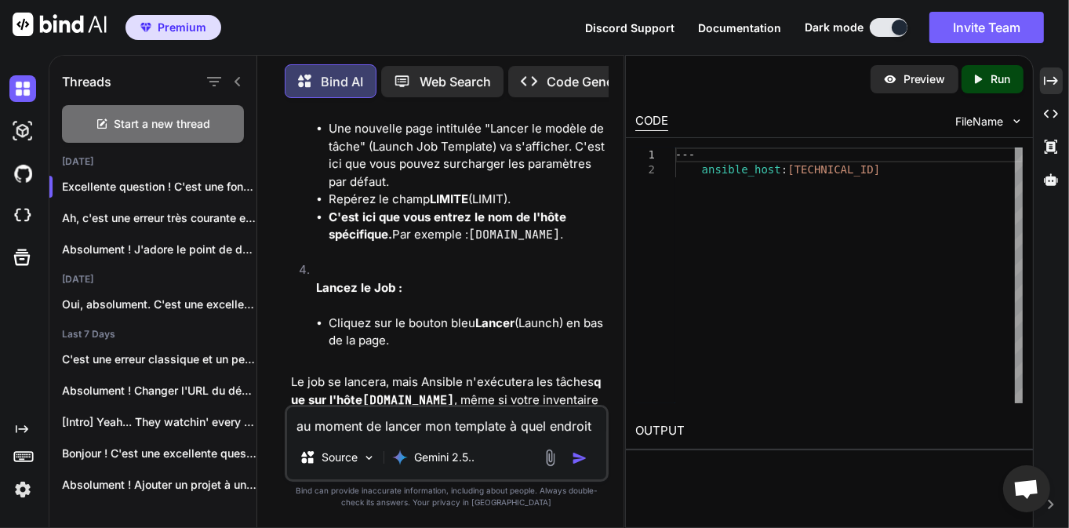
click at [362, 419] on textarea "au moment de lancer mon template à quel endroit puis forcer la limit sur un hos…" at bounding box center [446, 421] width 319 height 28
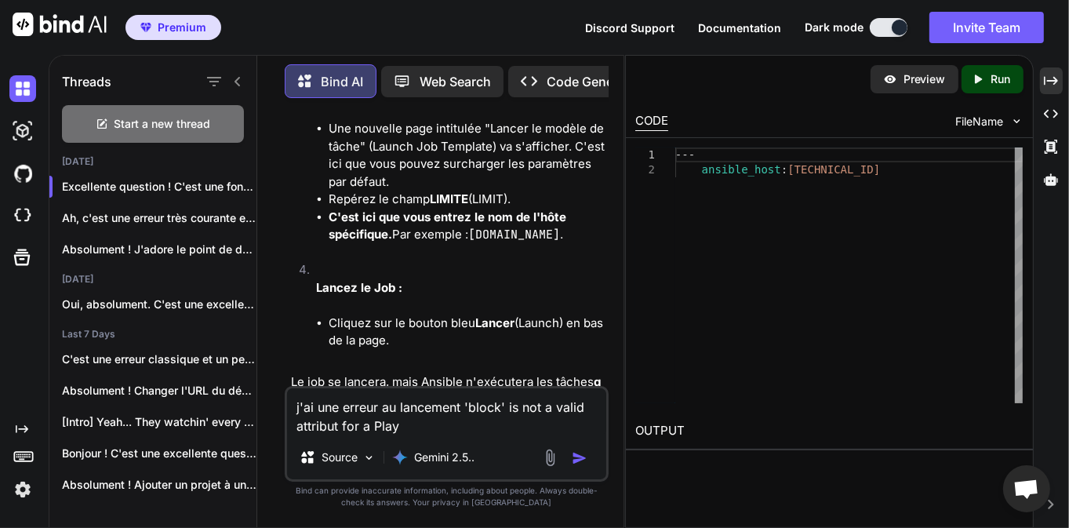
type textarea "j'ai une erreur au lancement 'block' is not a valid attribut for a Play"
click at [581, 459] on img "button" at bounding box center [580, 458] width 16 height 16
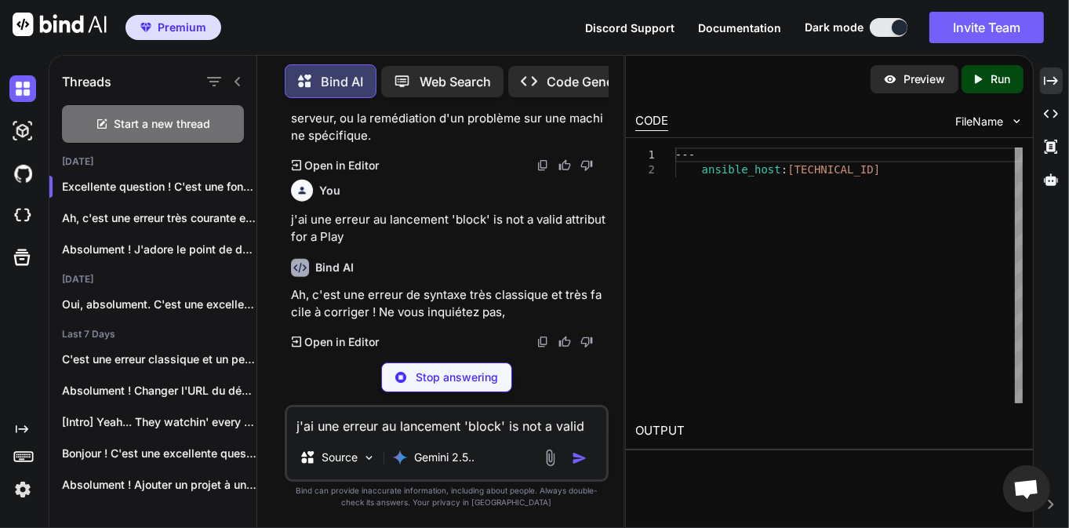
scroll to position [12368, 0]
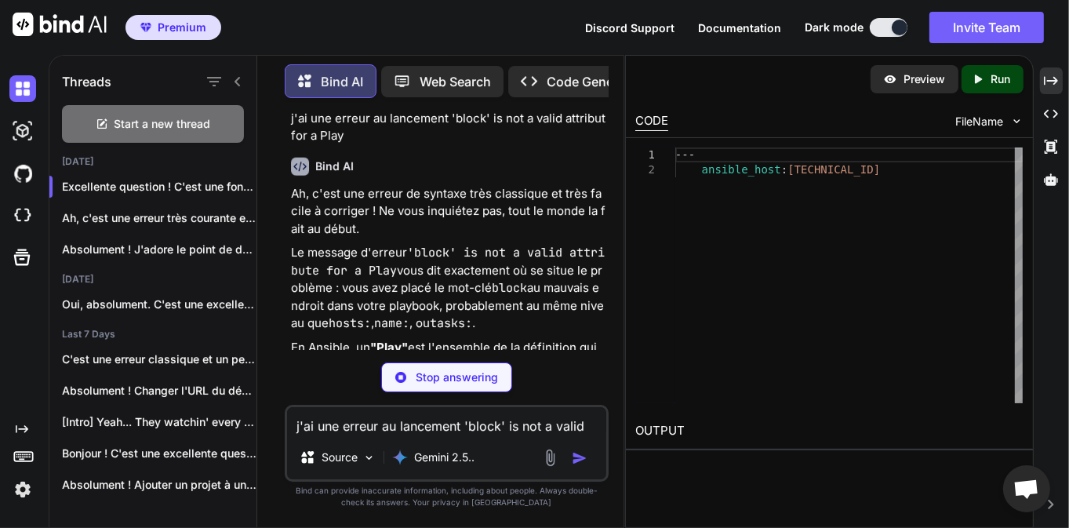
click at [433, 145] on p "j'ai une erreur au lancement 'block' is not a valid attribut for a Play" at bounding box center [448, 127] width 315 height 35
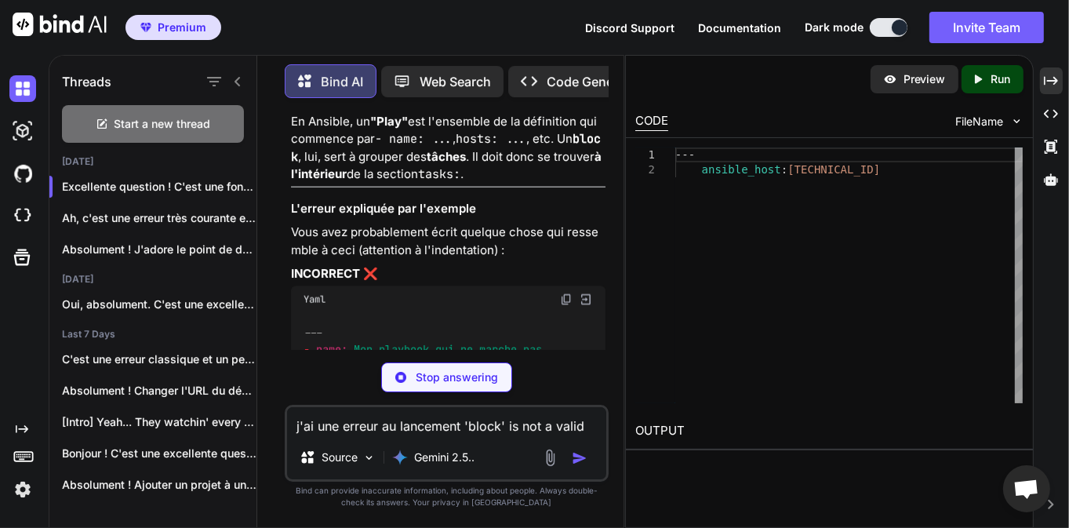
scroll to position [12619, 0]
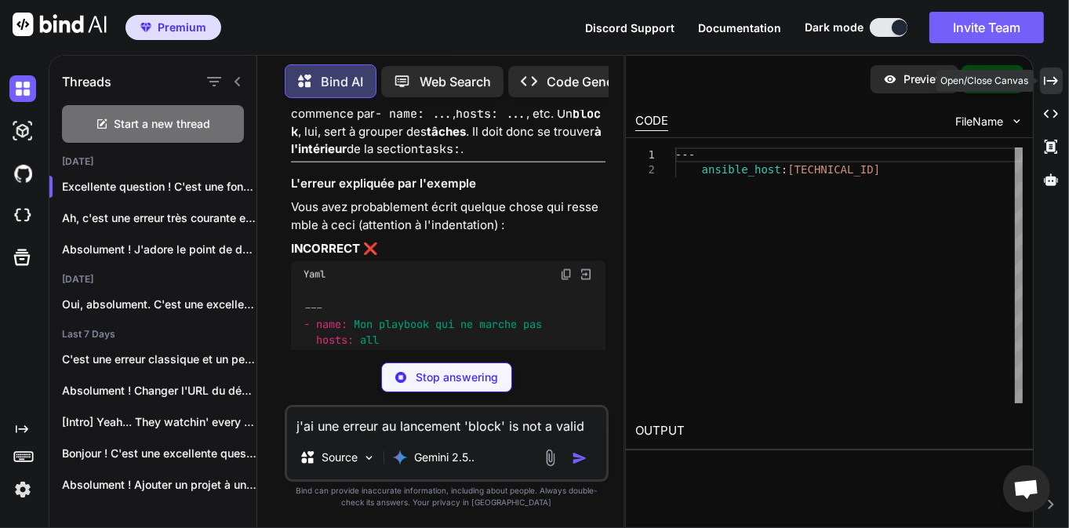
click at [1053, 78] on icon "Created with Pixso." at bounding box center [1051, 81] width 14 height 14
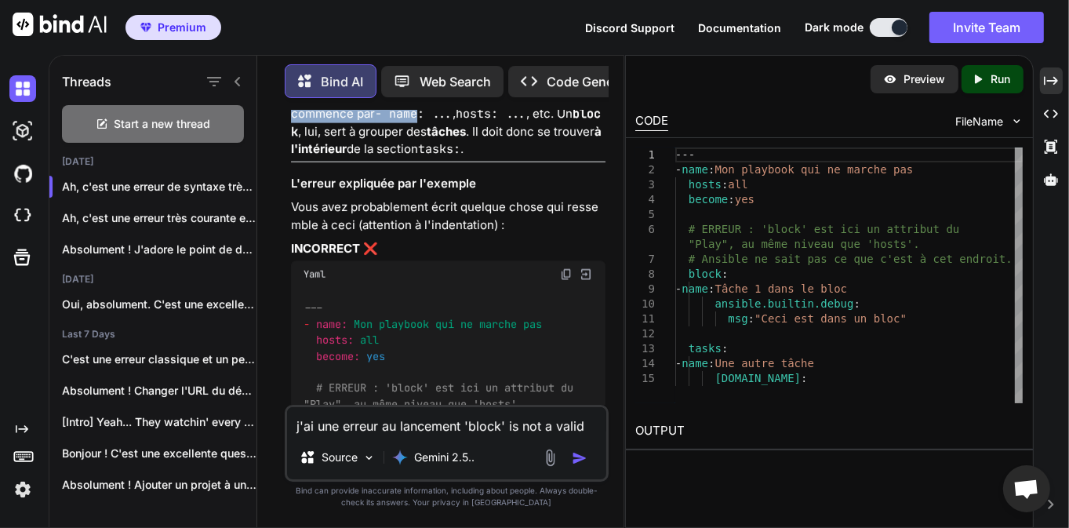
drag, startPoint x: 347, startPoint y: 248, endPoint x: 420, endPoint y: 264, distance: 74.8
click at [420, 158] on p "En Ansible, un "Play" est l'ensemble de la définition qui commence par - name: …" at bounding box center [448, 123] width 315 height 71
click at [420, 122] on code "- name: ..." at bounding box center [414, 114] width 78 height 16
click at [461, 122] on code "hosts: ..." at bounding box center [491, 114] width 71 height 16
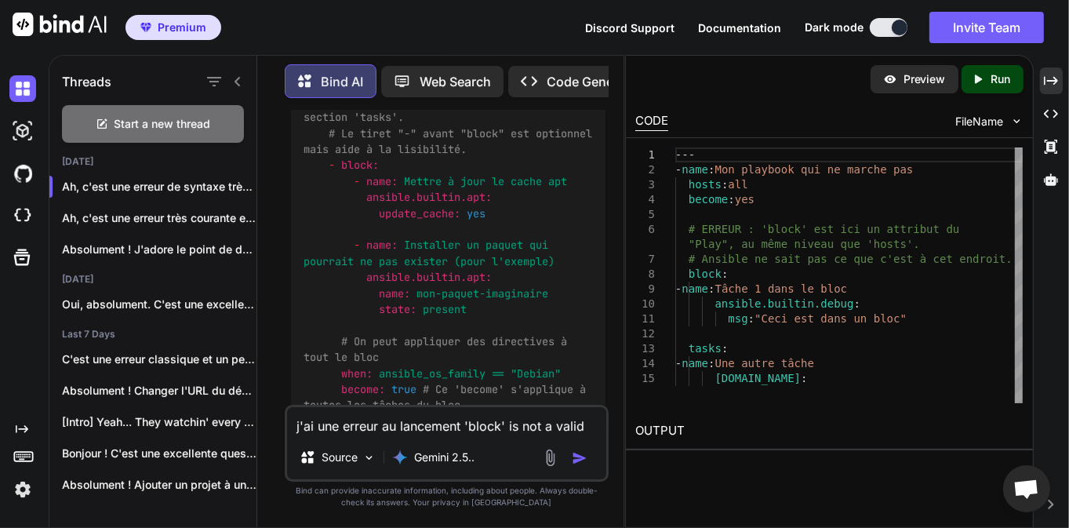
scroll to position [13448, 0]
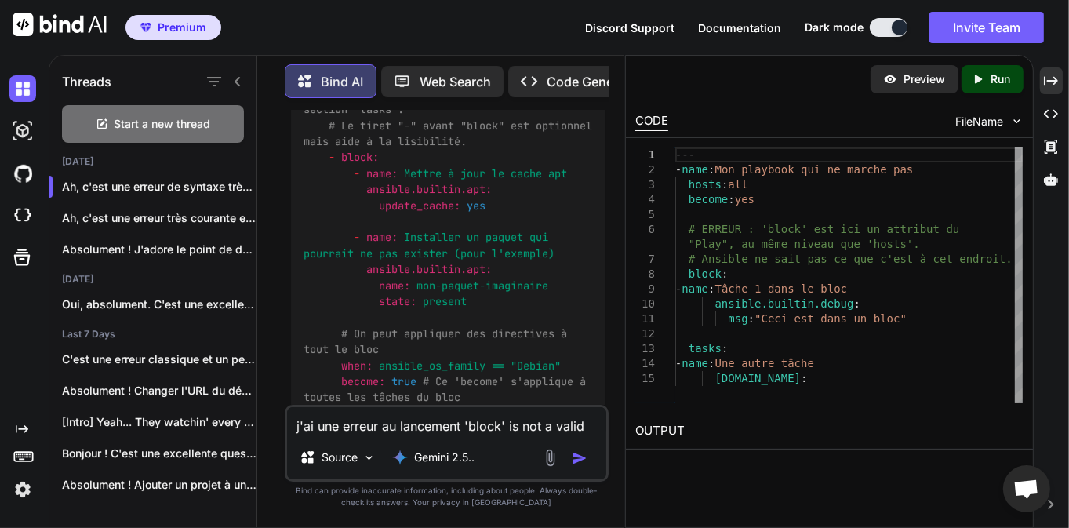
click at [428, 256] on div "--- - name: Mon playbook corrigé hosts: all become: yes tasks: # CORRECT : 'blo…" at bounding box center [448, 252] width 315 height 553
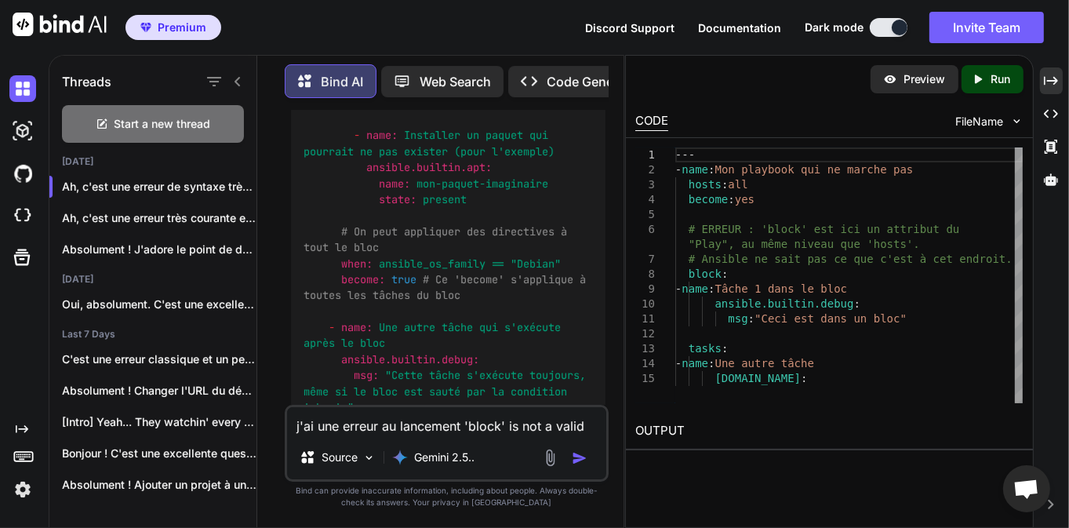
scroll to position [13573, 0]
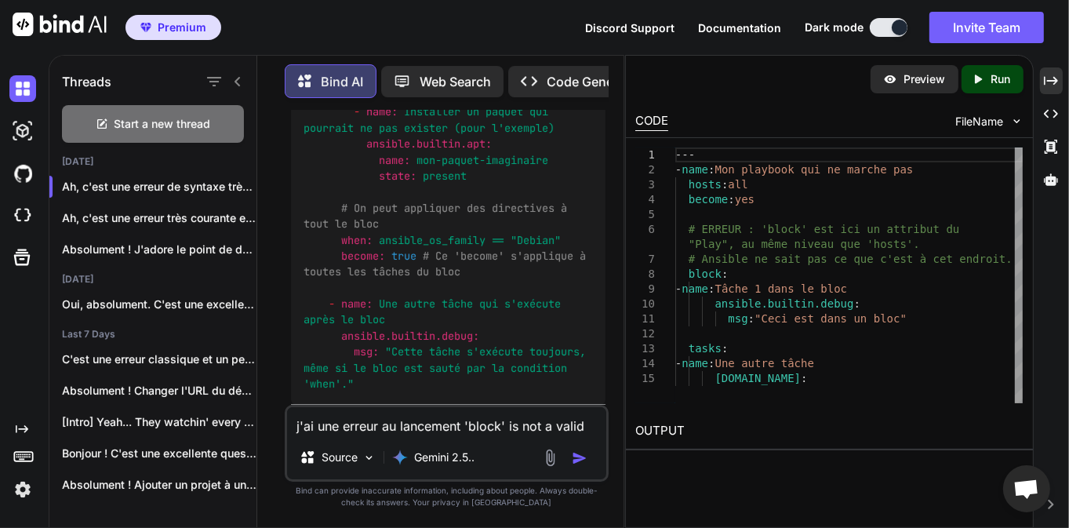
click at [410, 435] on textarea "j'ai une erreur au lancement 'block' is not a valid attribut for a Play" at bounding box center [446, 421] width 319 height 28
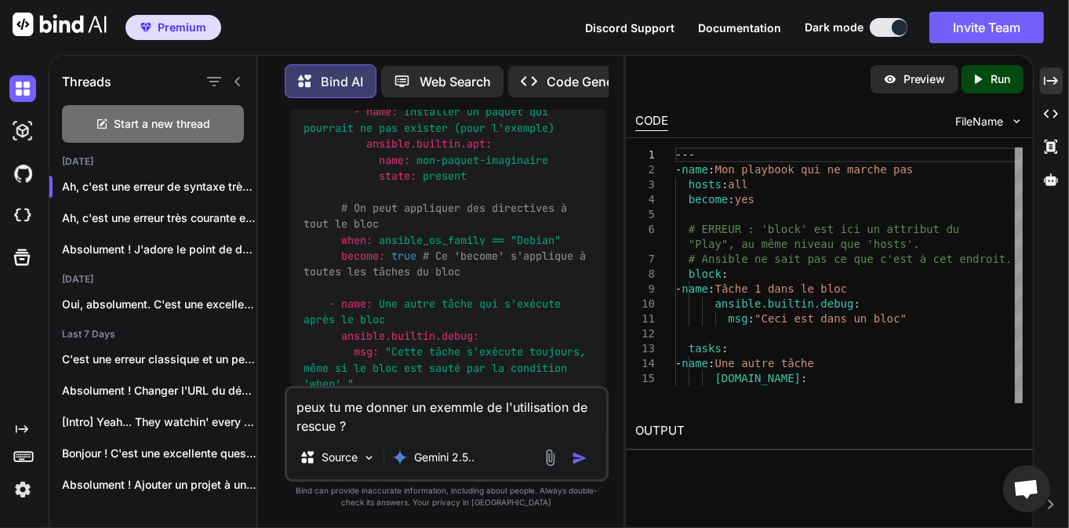
type textarea "peux tu me donner un exemmle de l'utilisation de rescue ?"
click at [581, 457] on img "button" at bounding box center [580, 458] width 16 height 16
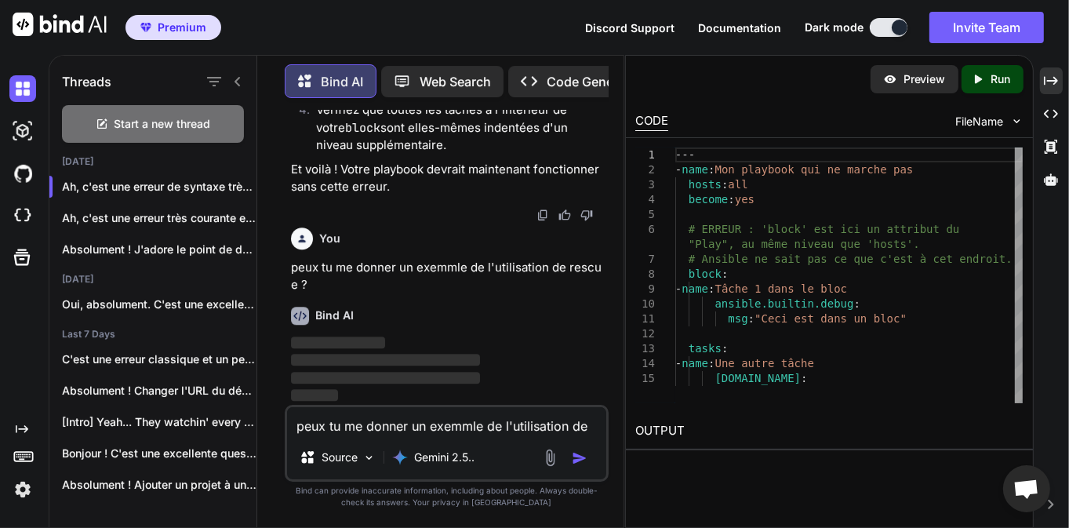
scroll to position [14818, 0]
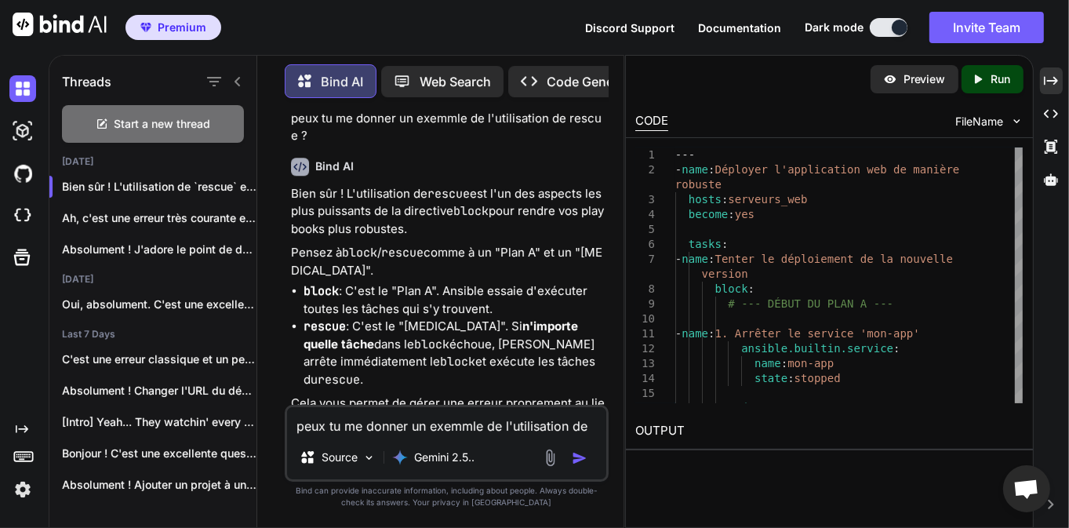
click at [276, 273] on div "You sur linux comment vérifier si un fs est corrompu ? Bind AI Absolument ! Sur…" at bounding box center [447, 319] width 354 height 417
click at [418, 239] on p "Bien sûr ! L'utilisation de rescue est l'un des aspects les plus puissants de l…" at bounding box center [448, 211] width 315 height 53
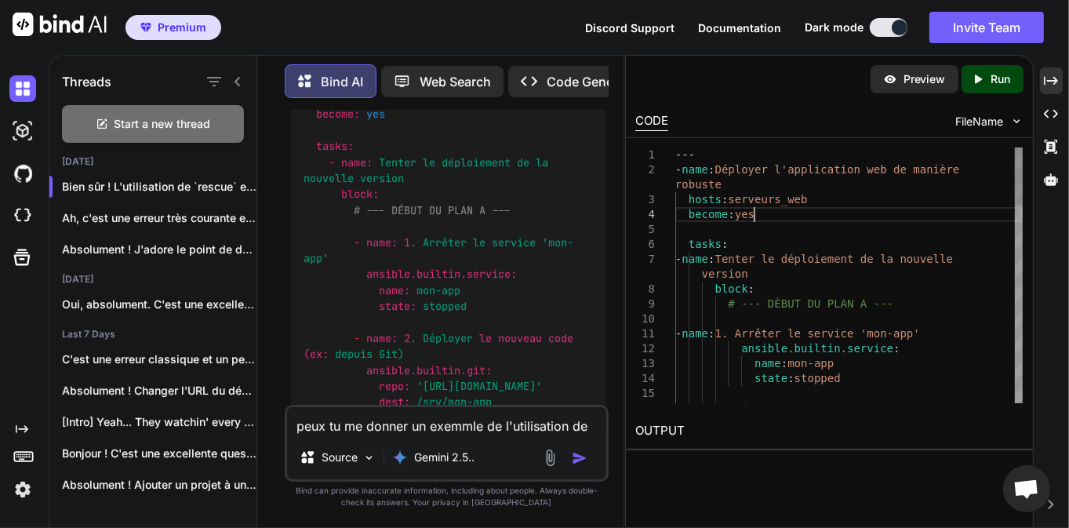
scroll to position [0, 0]
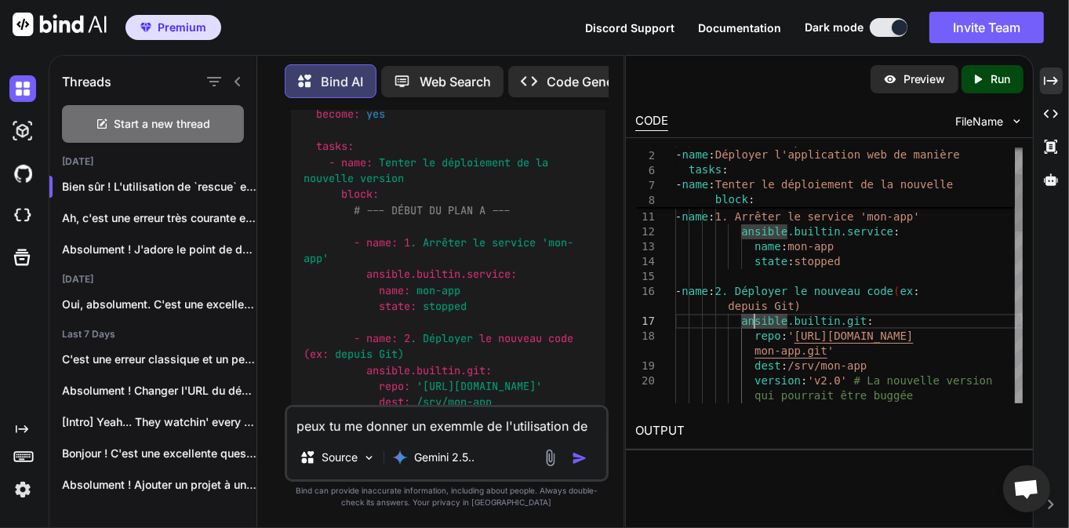
type textarea "repo: '[URL][DOMAIN_NAME]' dest: /srv/mon-app version: 'v2.0' # La nouvelle ver…"
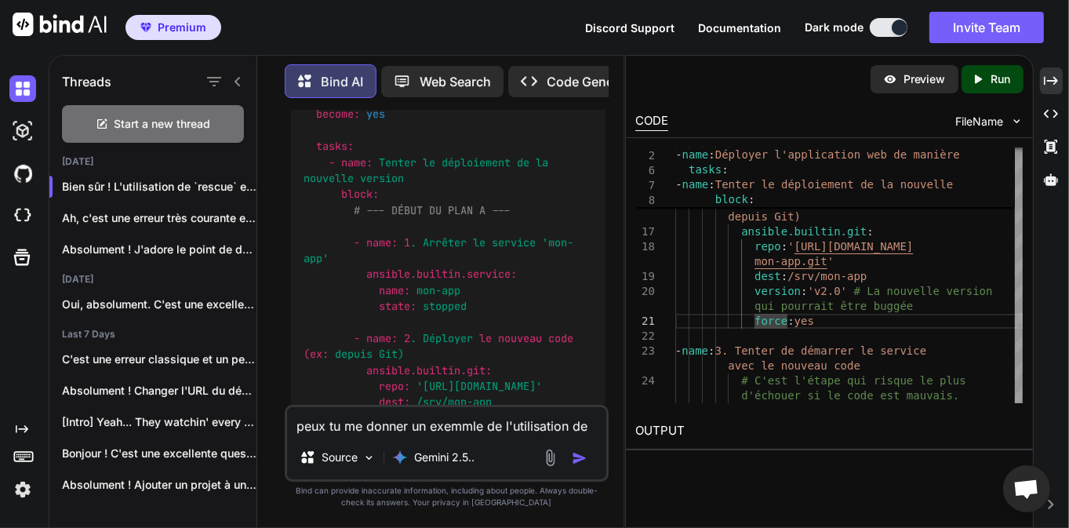
click at [1052, 85] on icon "Created with Pixso." at bounding box center [1051, 81] width 14 height 14
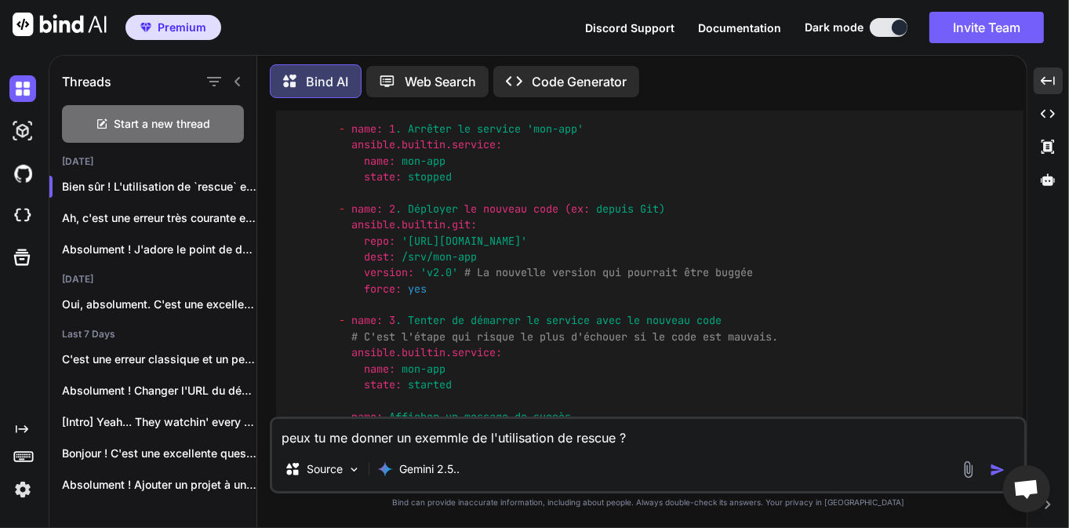
click at [495, 260] on div "--- - name: Déployer l'application web de manière robuste hosts: serveurs_web b…" at bounding box center [650, 416] width 748 height 937
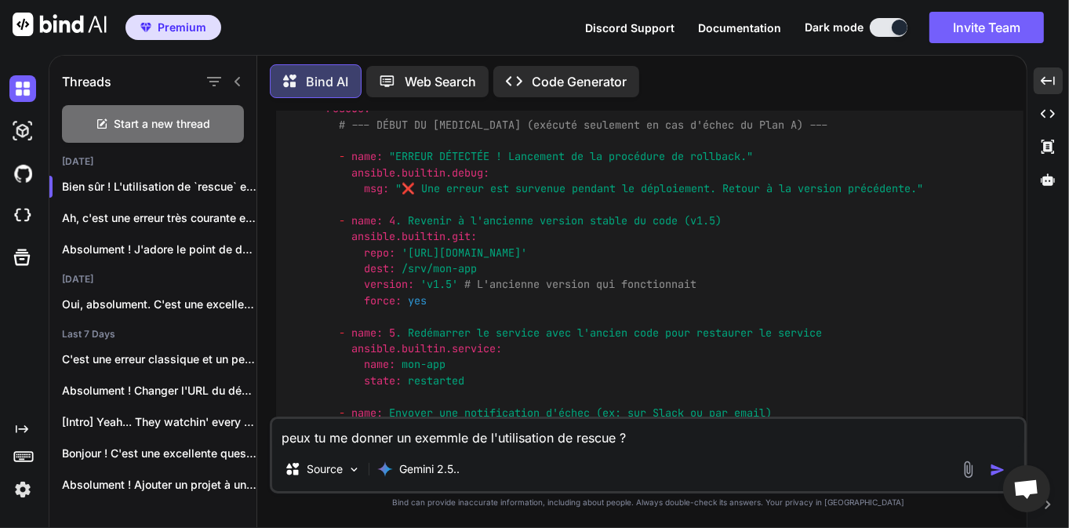
scroll to position [12111, 0]
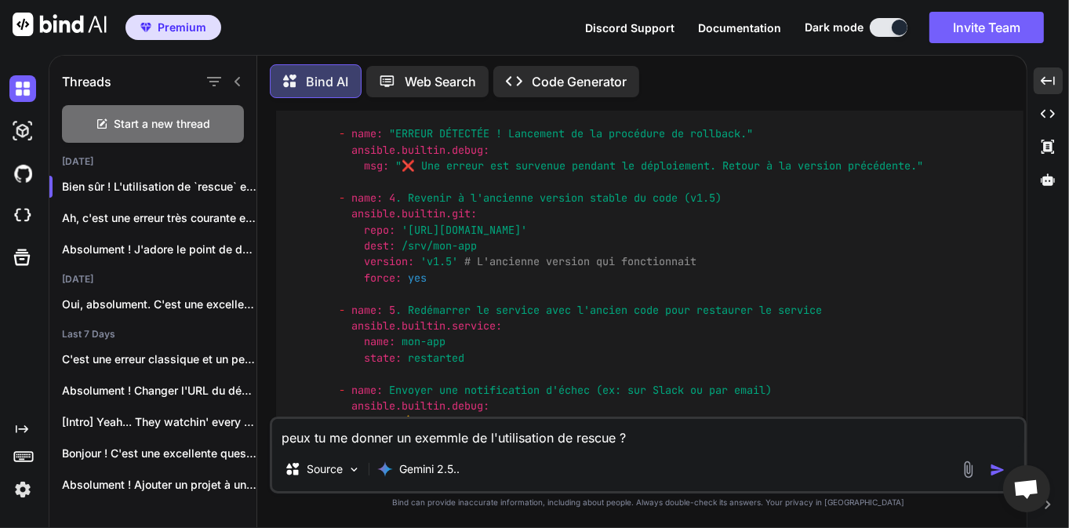
click at [432, 439] on textarea "peux tu me donner un exemmle de l'utilisation de rescue ?" at bounding box center [648, 433] width 752 height 28
type textarea "e"
type textarea "d"
type textarea "D"
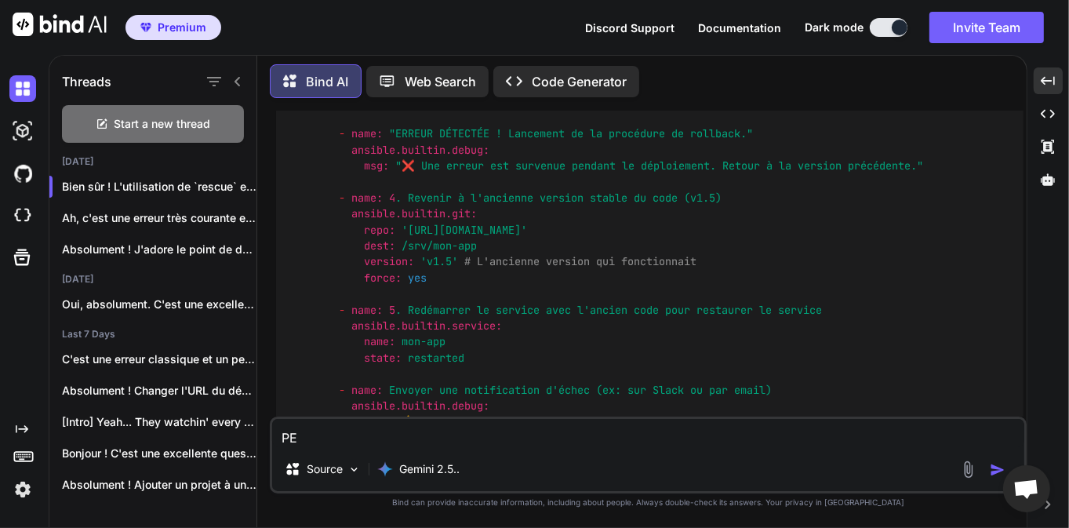
type textarea "P"
type textarea "D"
type textarea "E"
type textarea "D"
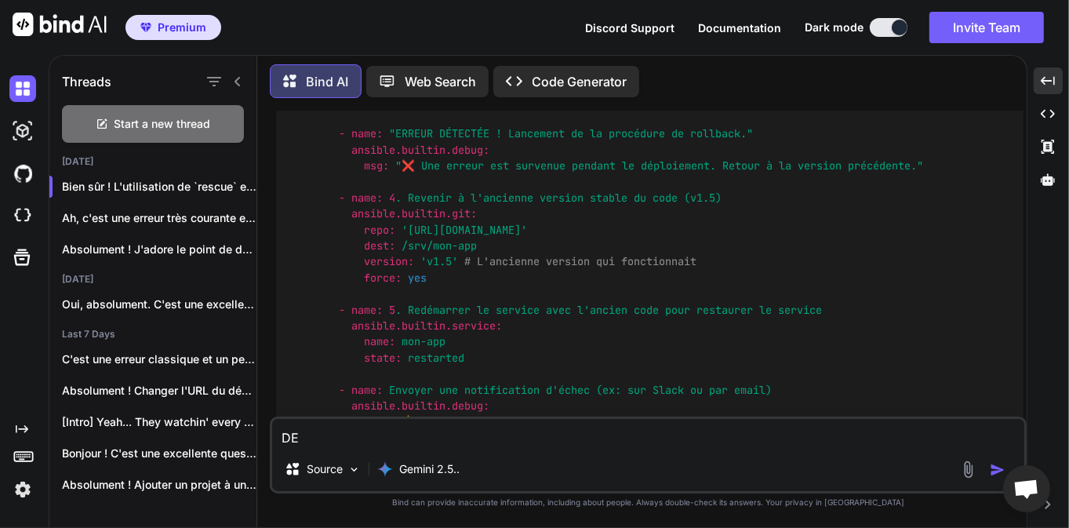
type textarea "D"
type textarea "J"
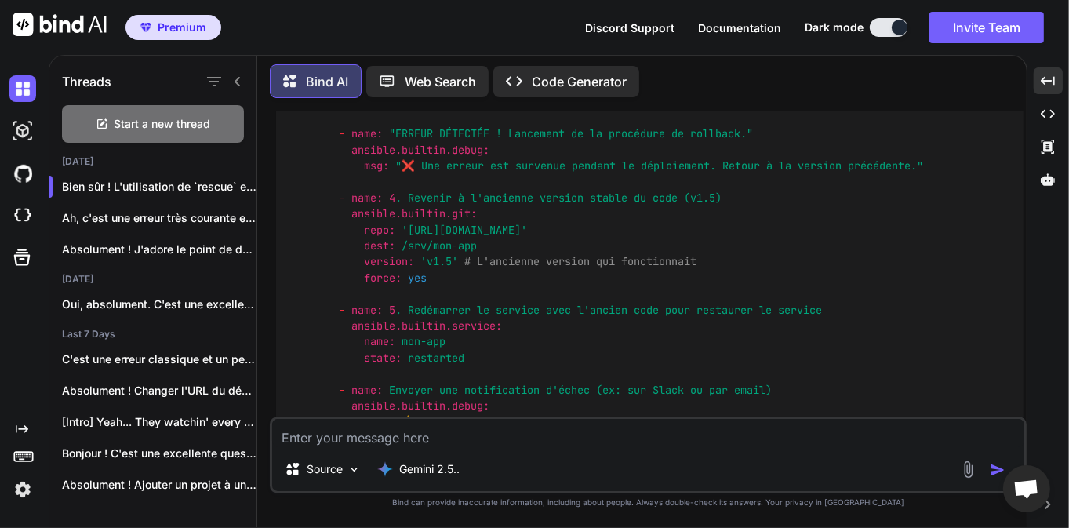
type textarea "j"
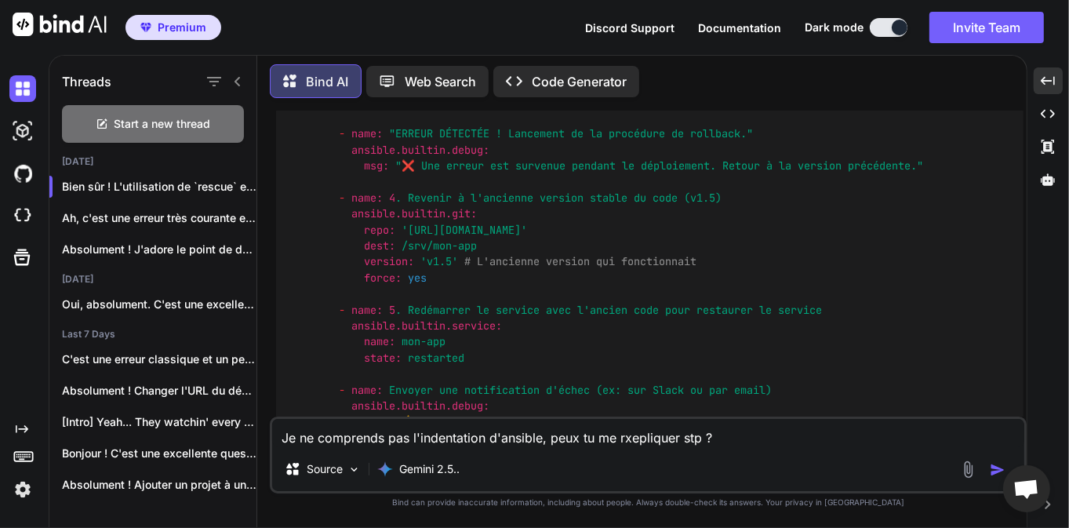
type textarea "Je ne comprends pas l'indentation d'ansible, peux tu me rxepliquer stp ?"
click at [995, 475] on img "button" at bounding box center [998, 470] width 16 height 16
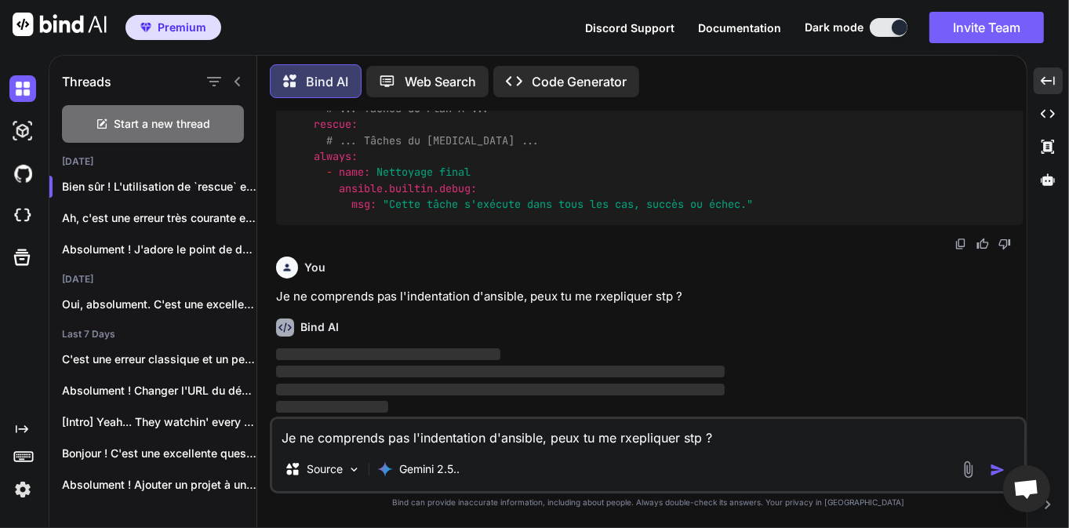
scroll to position [13237, 0]
click at [801, 340] on div "Bind AI ‌ ‌ ‌ ‌" at bounding box center [650, 361] width 748 height 111
click at [406, 285] on div "You Je ne comprends pas l'indentation d'ansible, peux tu me rxepliquer stp ?" at bounding box center [650, 278] width 748 height 56
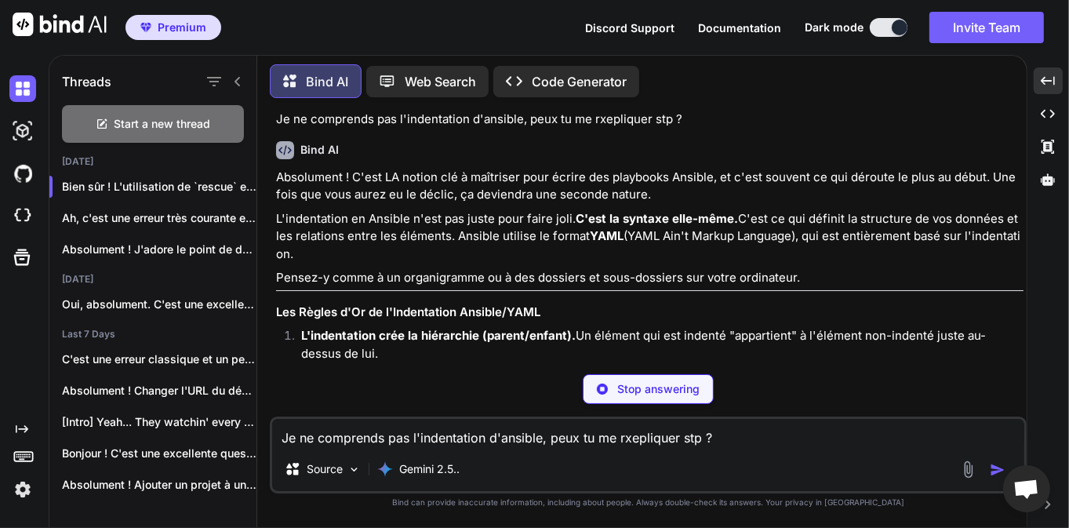
drag, startPoint x: 1050, startPoint y: 388, endPoint x: 941, endPoint y: 404, distance: 110.3
click at [941, 404] on div "Threads Start a new thread [DATE] Bien sûr ! L'utilisation de `rescue` est... A…" at bounding box center [559, 291] width 1021 height 473
click at [777, 204] on p "Absolument ! C'est LA notion clé à maîtriser pour écrire des playbooks Ansible,…" at bounding box center [650, 186] width 748 height 35
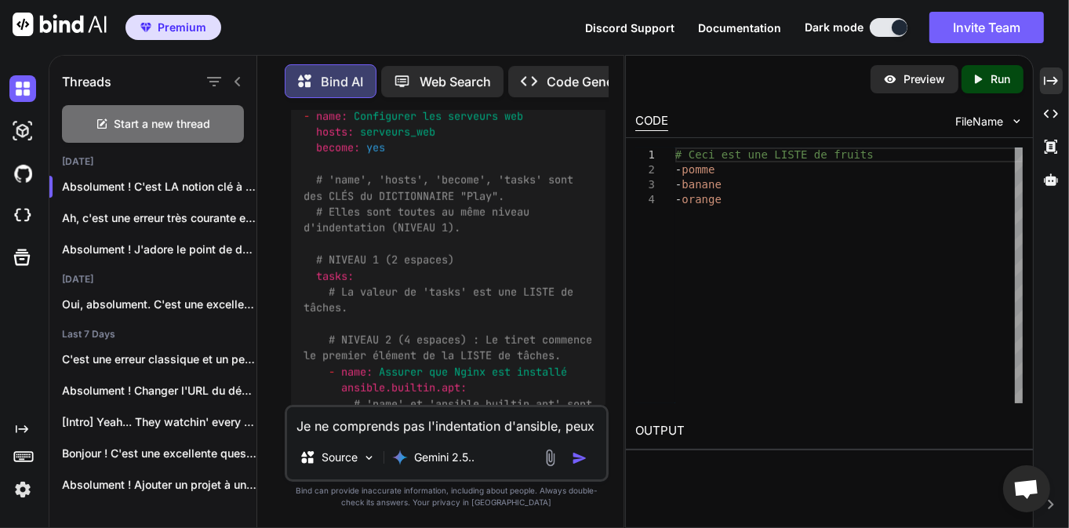
scroll to position [19814, 0]
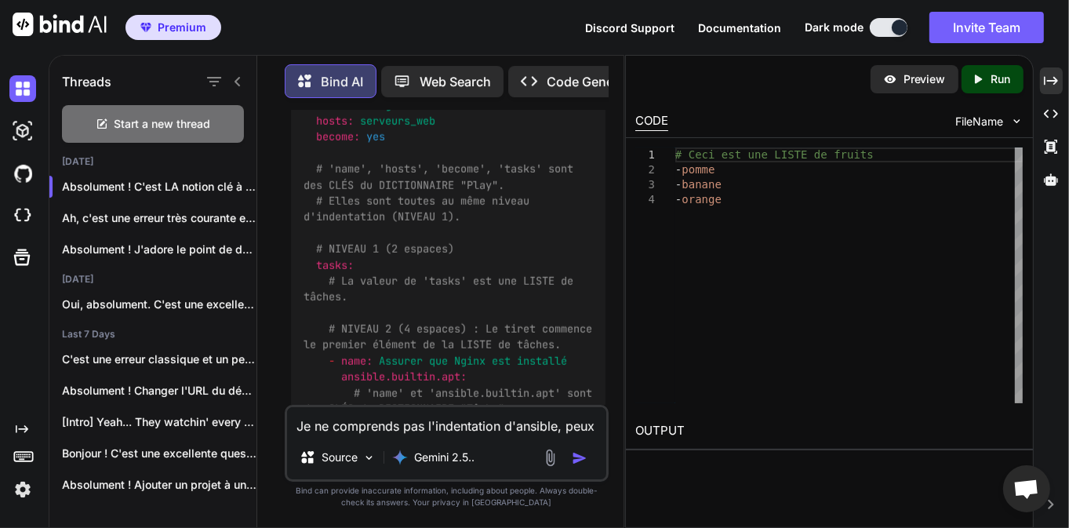
click at [356, 433] on textarea "Je ne comprends pas l'indentation d'ansible, peux tu me rxepliquer stp ?" at bounding box center [446, 421] width 319 height 28
type textarea "d"
type textarea "puis je placer le rescue au même niveau task ?"
click at [576, 455] on img "button" at bounding box center [580, 458] width 16 height 16
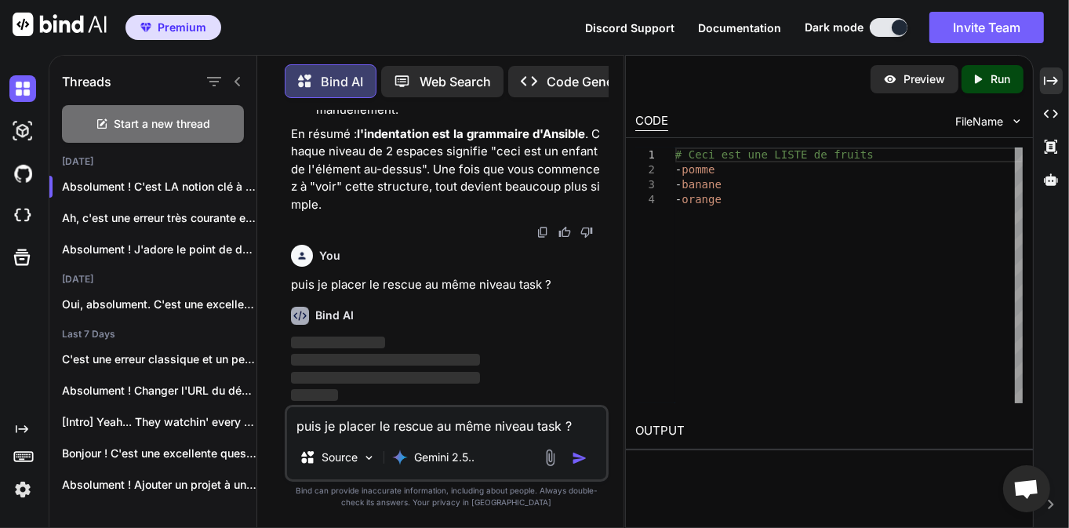
scroll to position [21379, 0]
click at [381, 273] on div "You puis je placer le rescue au même niveau task ?" at bounding box center [448, 267] width 315 height 56
click at [358, 166] on p "En résumé : l'indentation est la grammaire d'Ansible . Chaque niveau de 2 espac…" at bounding box center [448, 170] width 315 height 89
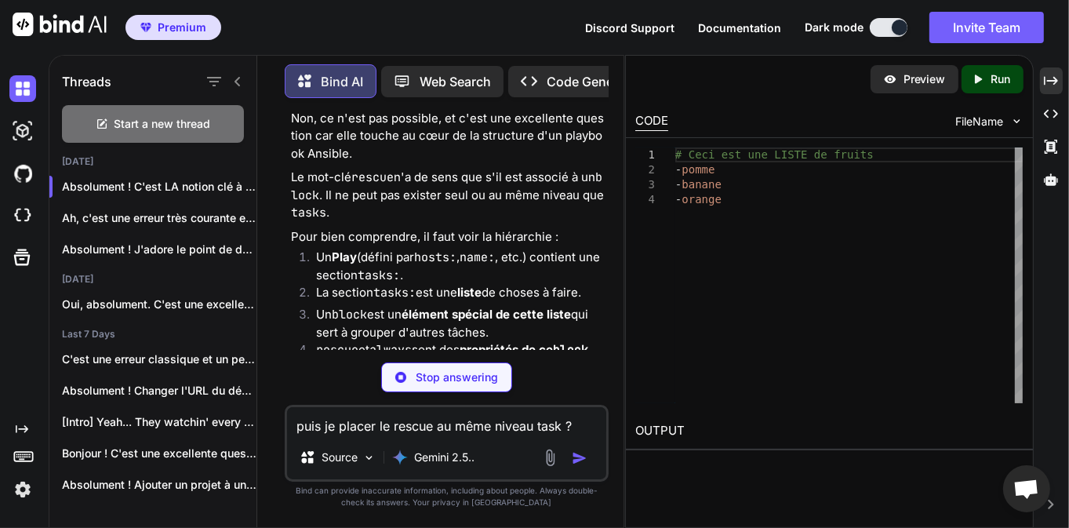
click at [433, 70] on p "puis je placer le rescue au même niveau task ?" at bounding box center [448, 61] width 315 height 18
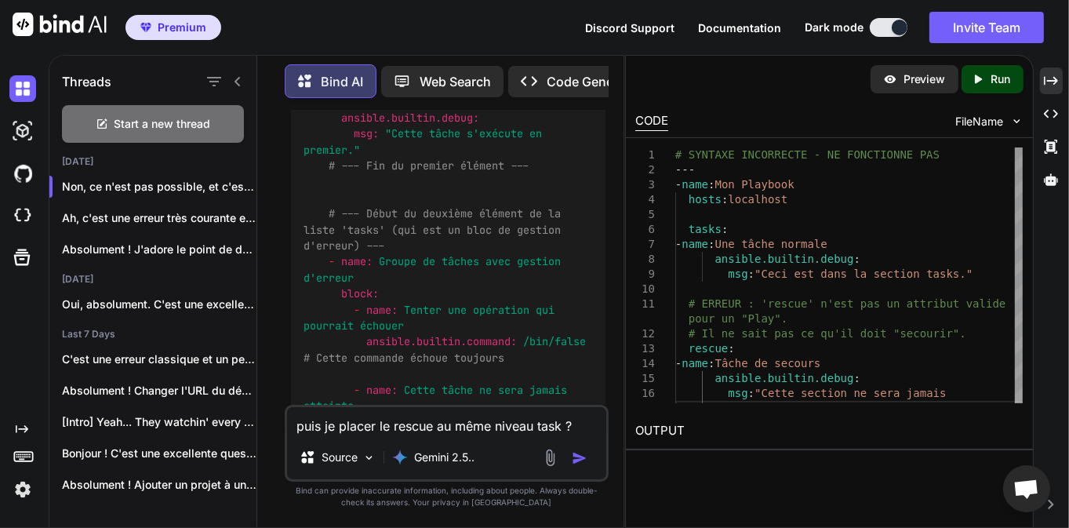
scroll to position [22484, 0]
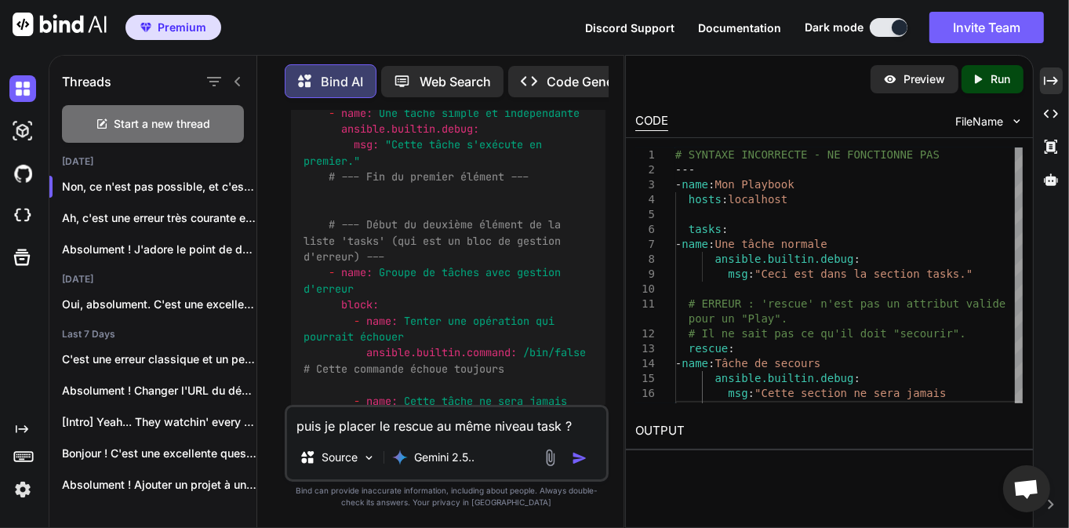
click at [387, 420] on textarea "puis je placer le rescue au même niveau task ?" at bounding box center [446, 421] width 319 height 28
type textarea "dans une tache puis je implémenter un block ?"
click at [576, 458] on img "button" at bounding box center [580, 458] width 16 height 16
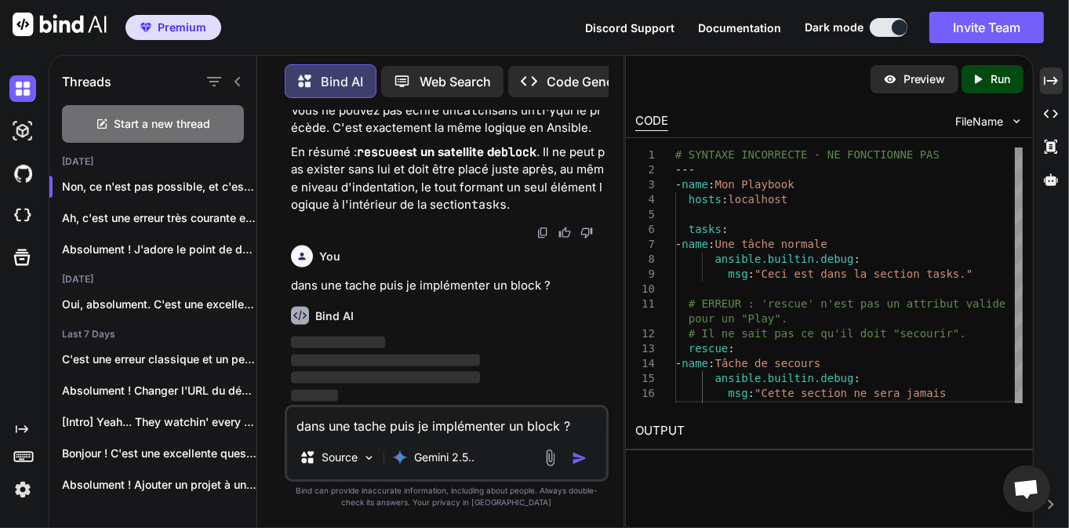
scroll to position [23549, 0]
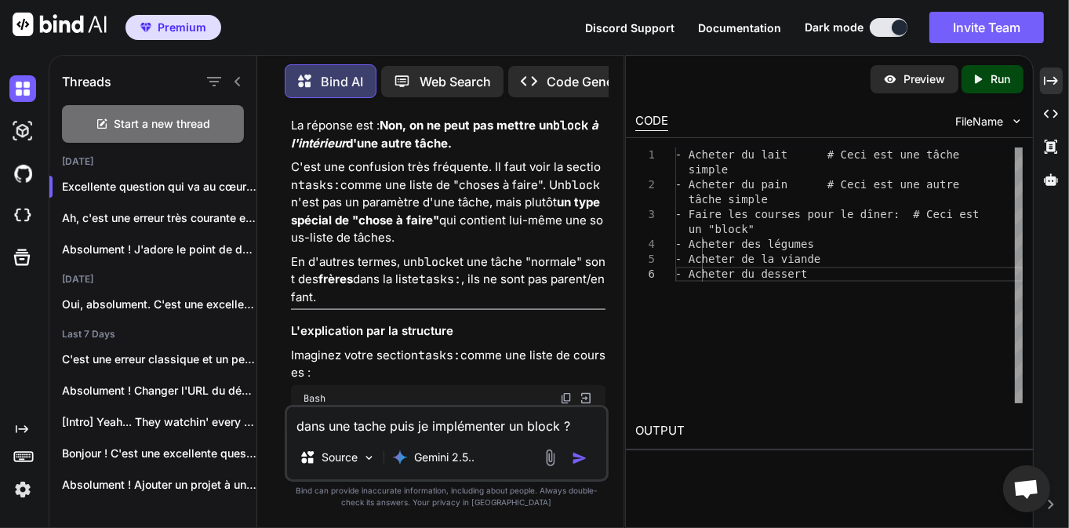
click at [445, 66] on div "Bind AI" at bounding box center [448, 57] width 315 height 18
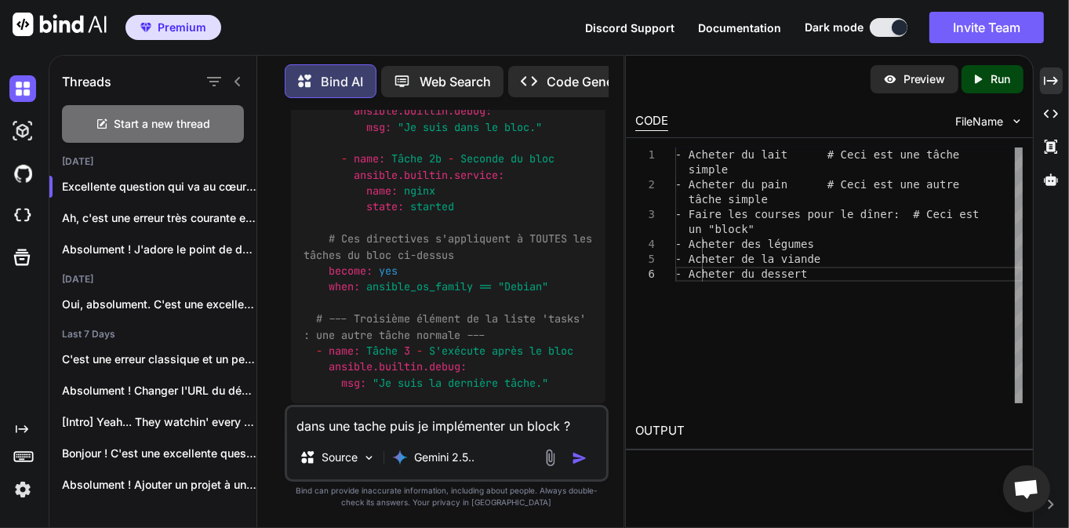
scroll to position [24905, 0]
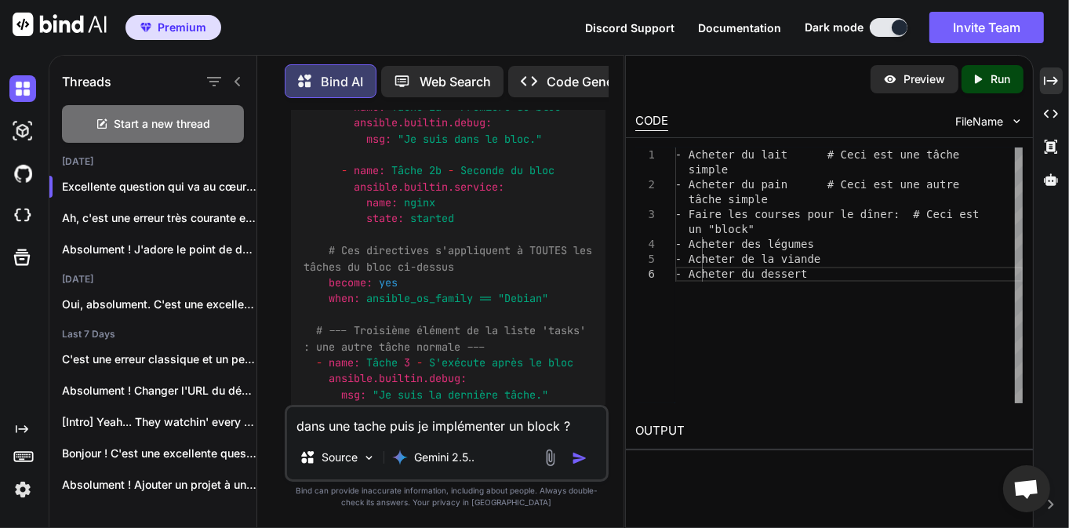
click at [420, 425] on textarea "dans une tache puis je implémenter un block ?" at bounding box center [446, 421] width 319 height 28
click at [375, 429] on textarea "puis je récupérer dans une tache avec débug le nom de l'invetaire lancé ?" at bounding box center [446, 411] width 319 height 47
type textarea "puis je récupérer dans une tache avec débug le nom de l’inventaire lancé ?"
click at [580, 460] on img "button" at bounding box center [580, 458] width 16 height 16
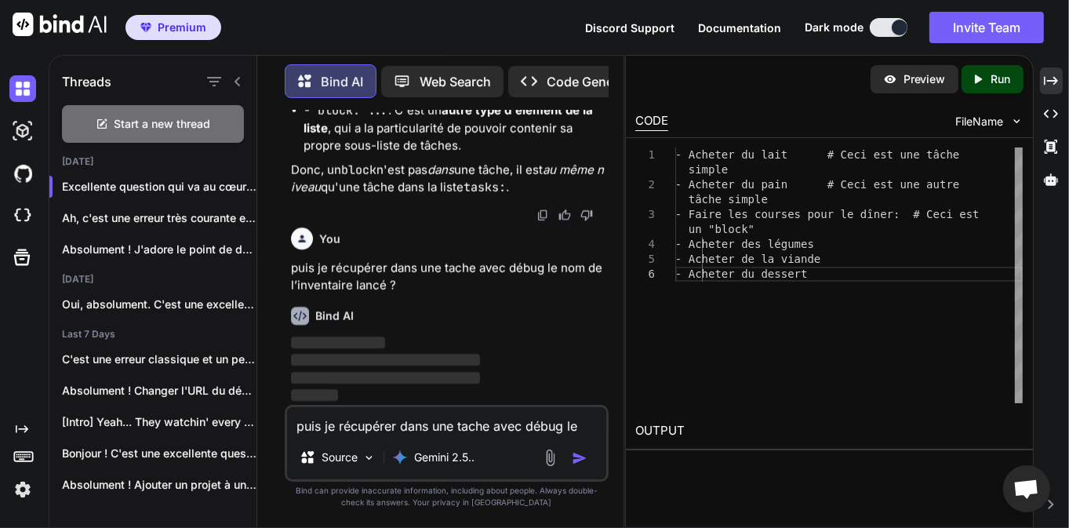
scroll to position [25651, 0]
click at [1055, 82] on icon "Created with Pixso." at bounding box center [1051, 81] width 14 height 14
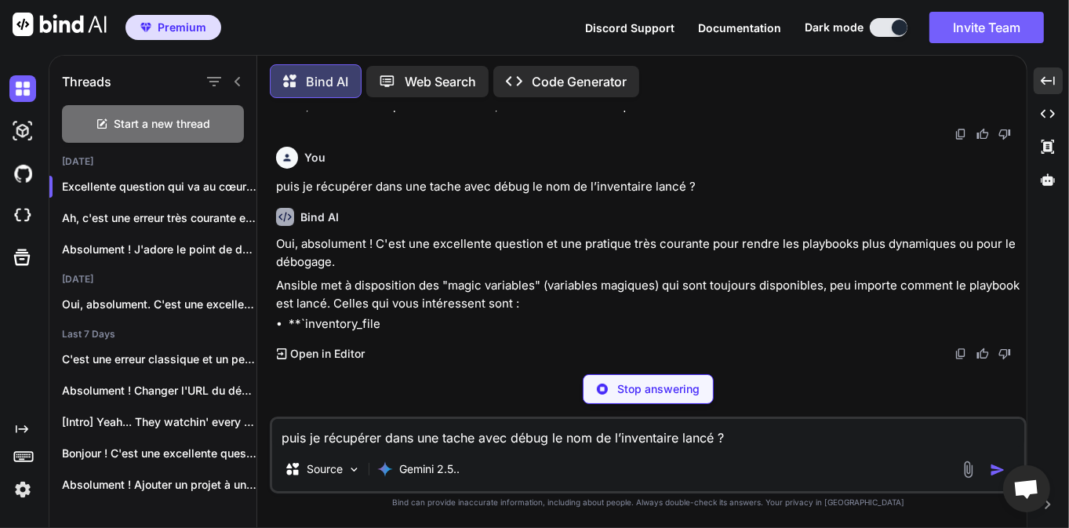
scroll to position [19084, 0]
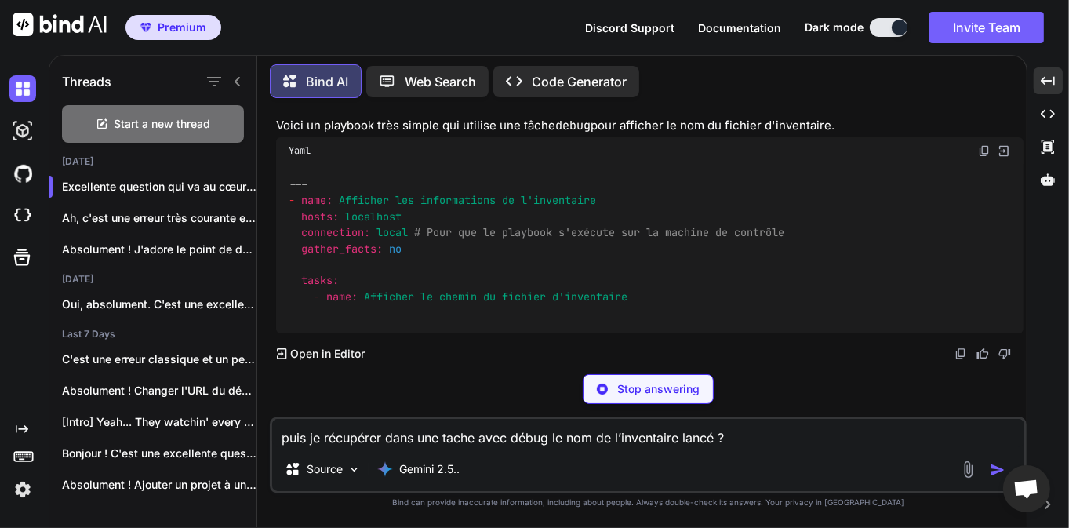
click at [397, 305] on div "Oui, absolument ! C'est une excellente question et une pratique très courante p…" at bounding box center [650, 149] width 748 height 370
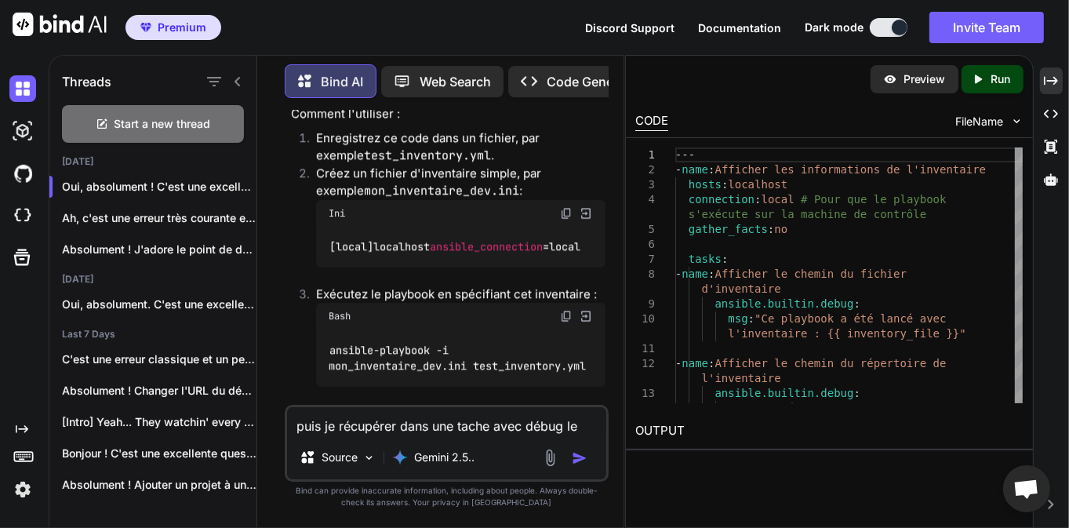
scroll to position [26246, 0]
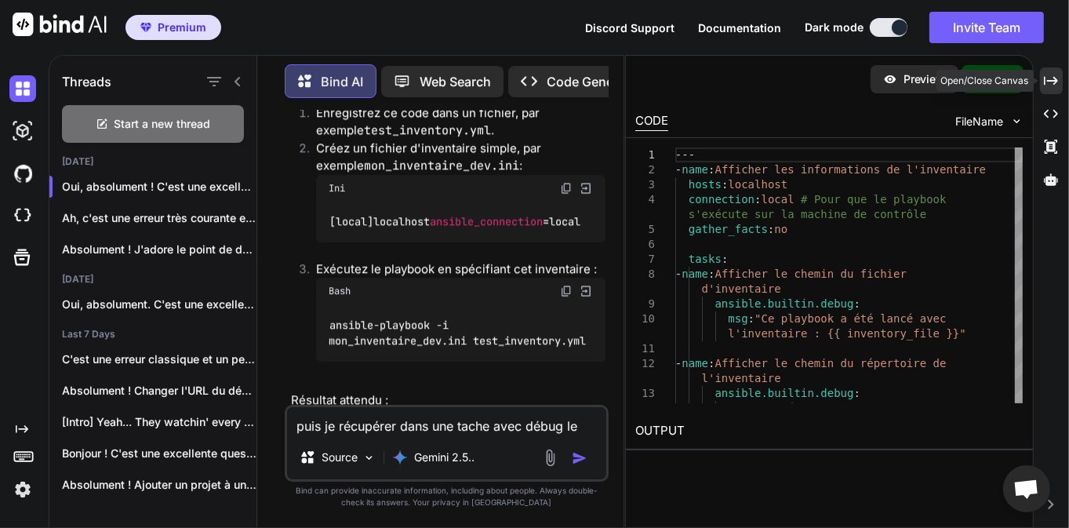
click at [1055, 85] on icon "Created with Pixso." at bounding box center [1051, 81] width 14 height 14
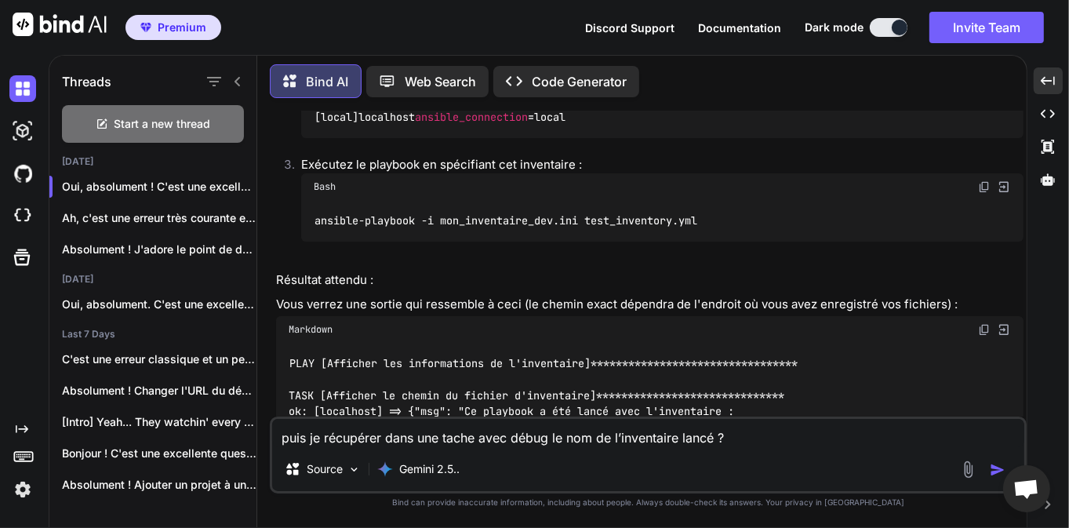
scroll to position [19436, 0]
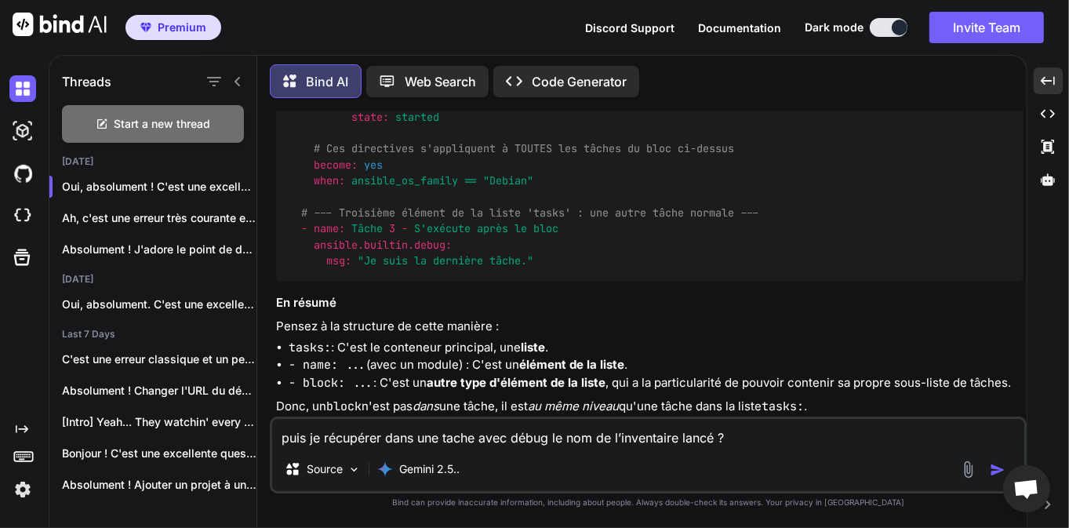
scroll to position [18482, 0]
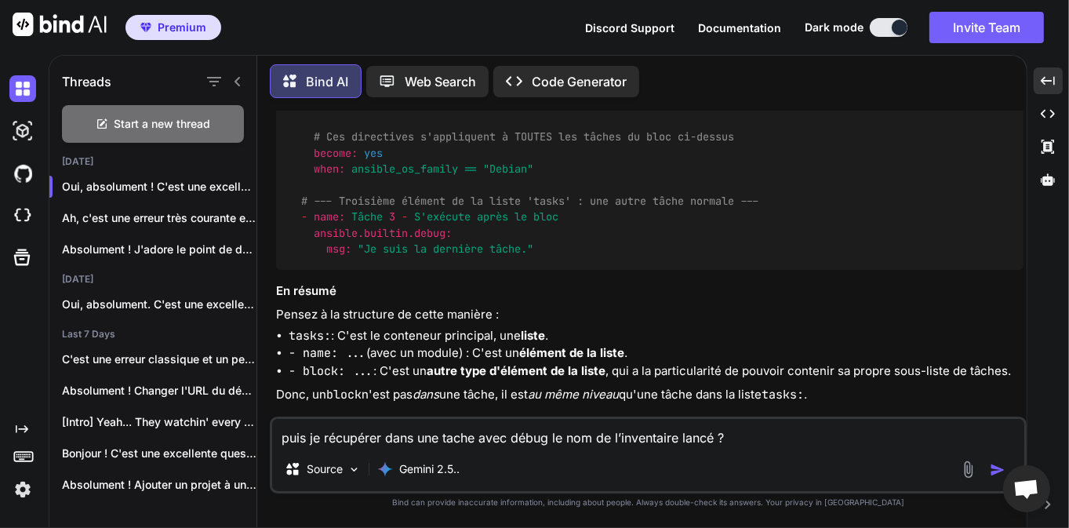
click at [421, 270] on div "# SYNTAXE CORRECTE tasks: # --- Premier élément de la liste 'tasks' : une tâche…" at bounding box center [650, 9] width 748 height 521
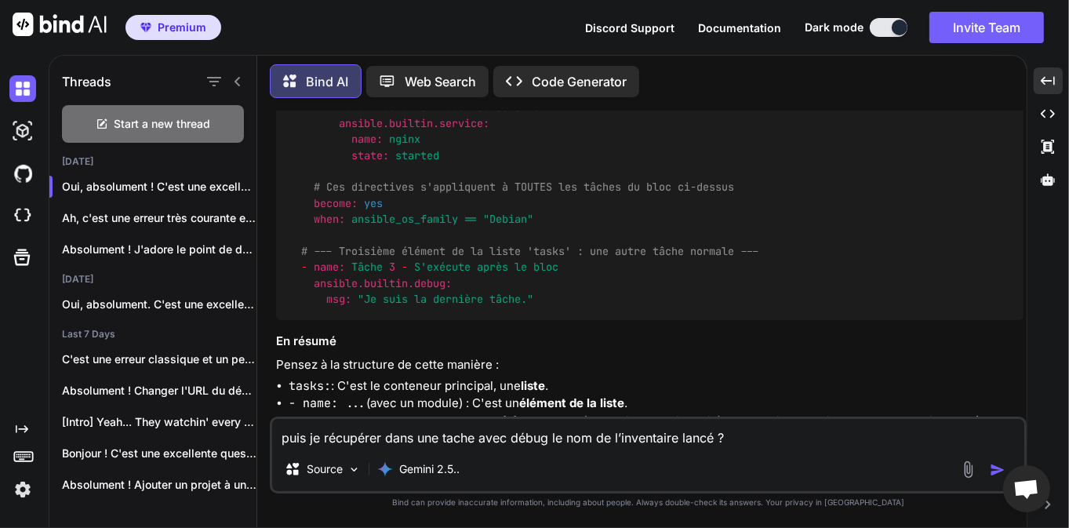
scroll to position [18457, 0]
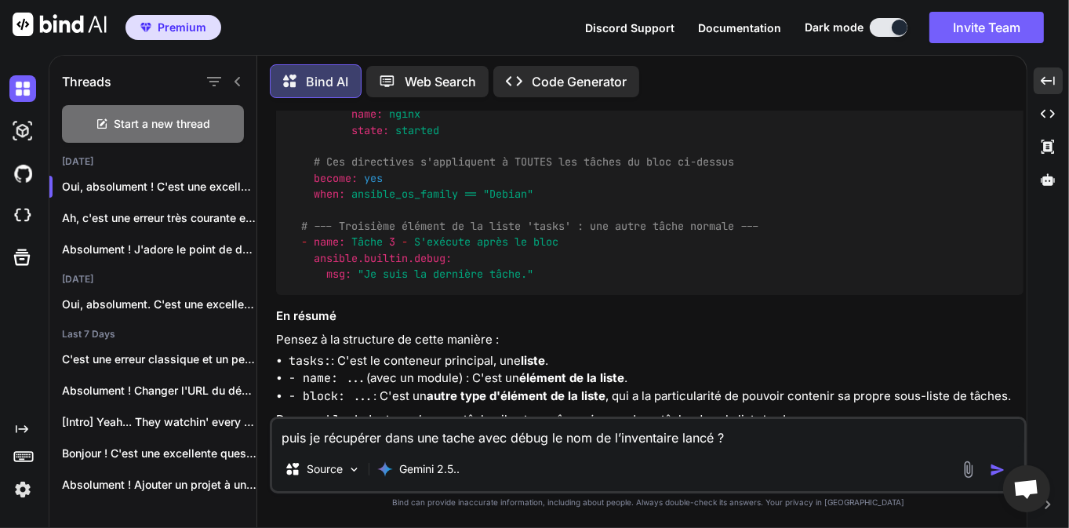
click at [377, 429] on textarea "puis je récupérer dans une tache avec débug le nom de l’inventaire lancé ?" at bounding box center [648, 433] width 752 height 28
type textarea "donne moi un exemple simple de playbook avec une commande"
click at [993, 469] on img "button" at bounding box center [998, 470] width 16 height 16
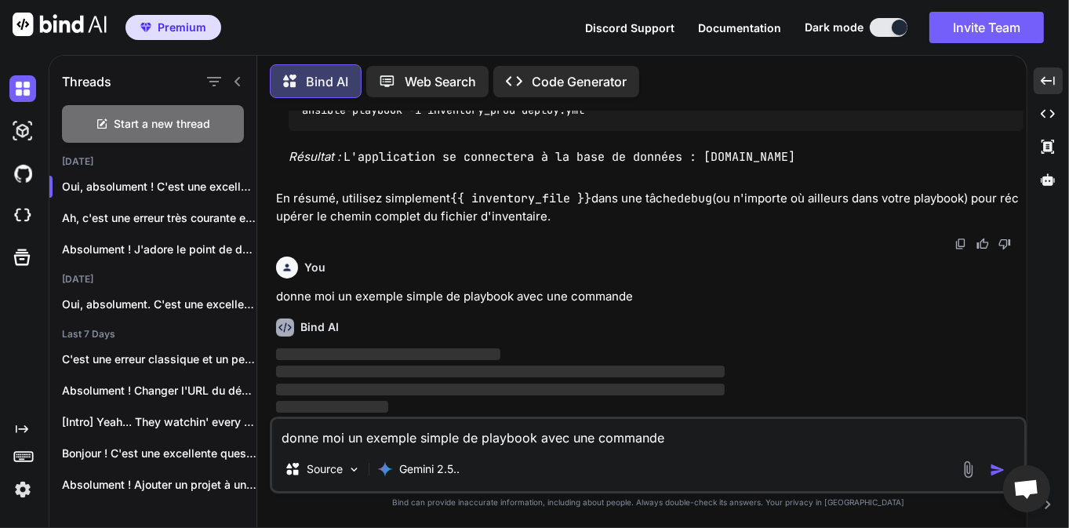
scroll to position [21113, 0]
click at [825, 321] on div "Bind AI" at bounding box center [650, 328] width 748 height 18
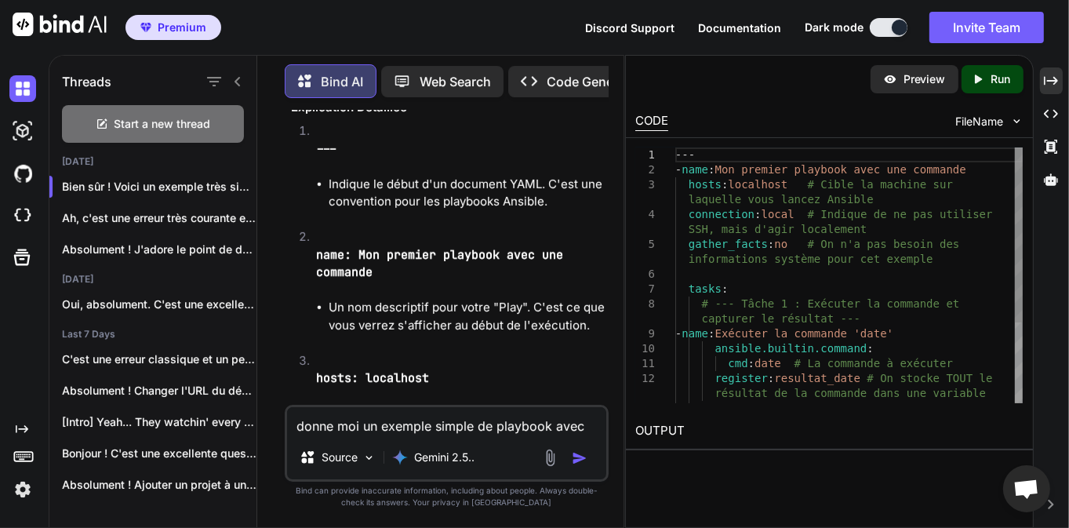
scroll to position [29060, 0]
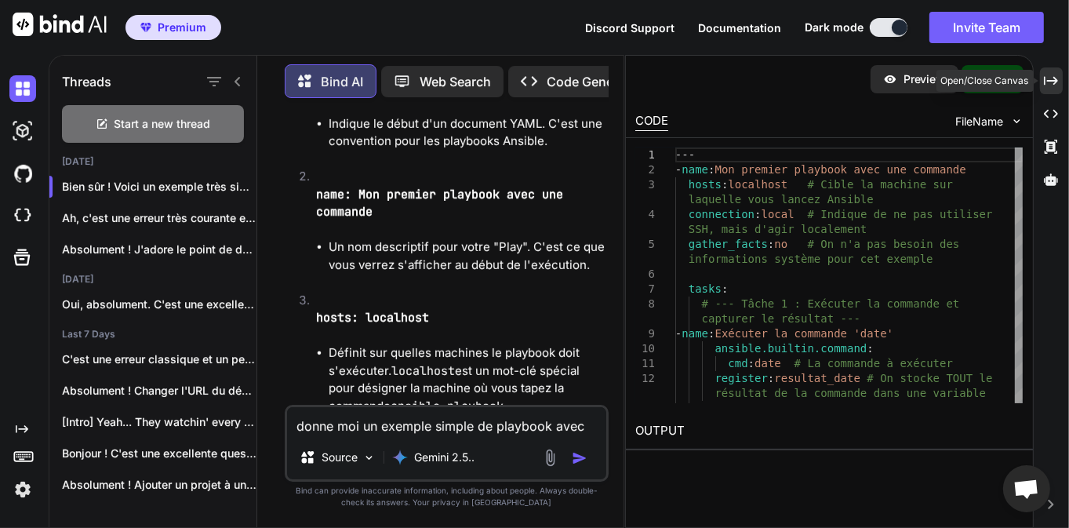
click at [1055, 78] on icon at bounding box center [1051, 80] width 14 height 9
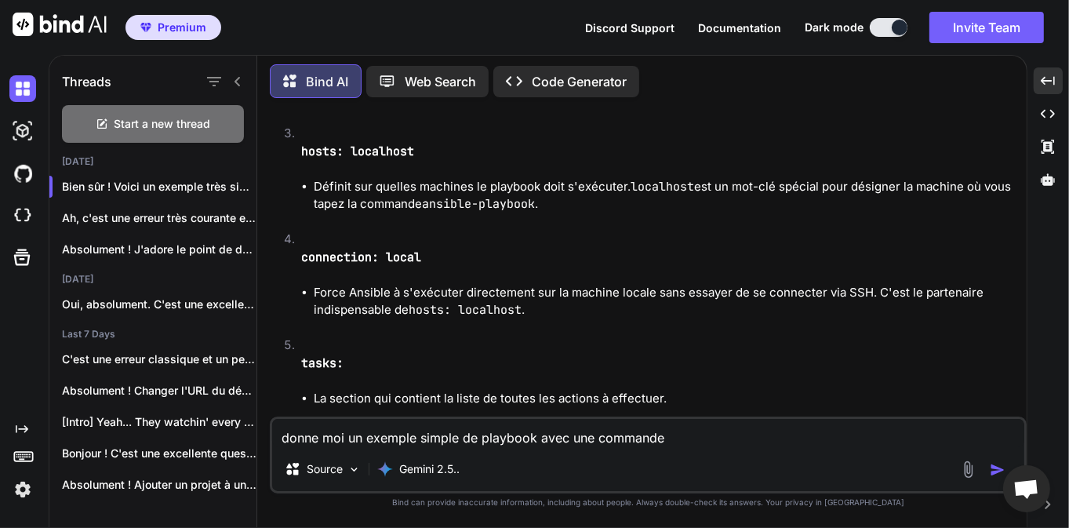
click at [418, 421] on textarea "donne moi un exemple simple de playbook avec une commande" at bounding box center [648, 433] width 752 height 28
type textarea "d"
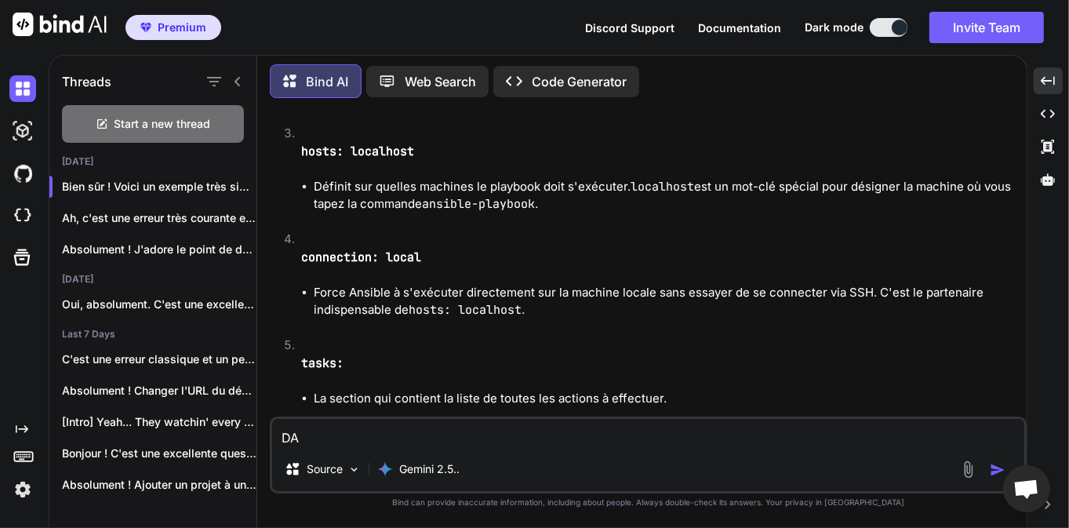
type textarea "D"
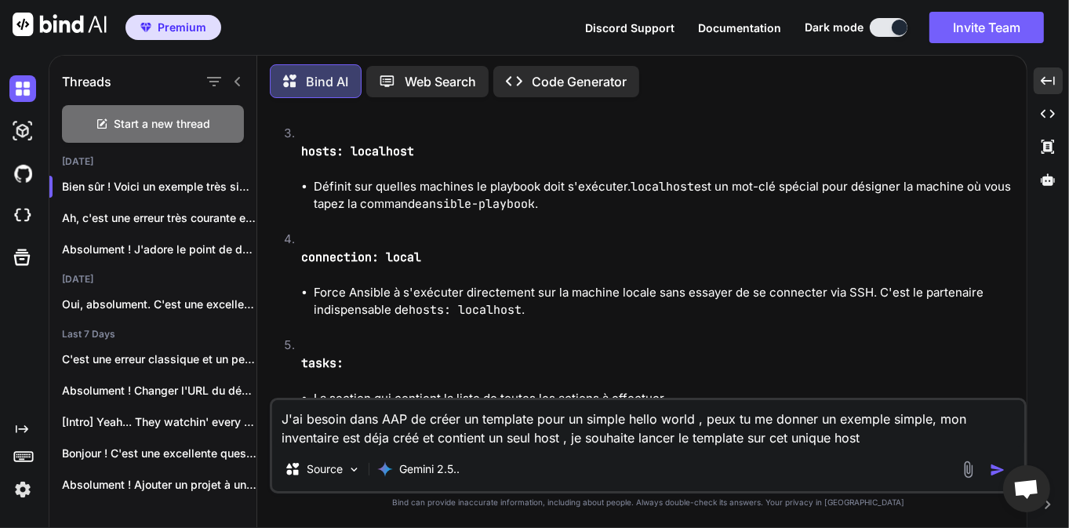
type textarea "J'ai besoin dans AAP de créer un template pour un simple hello world , peux tu …"
click at [999, 468] on img "button" at bounding box center [998, 470] width 16 height 16
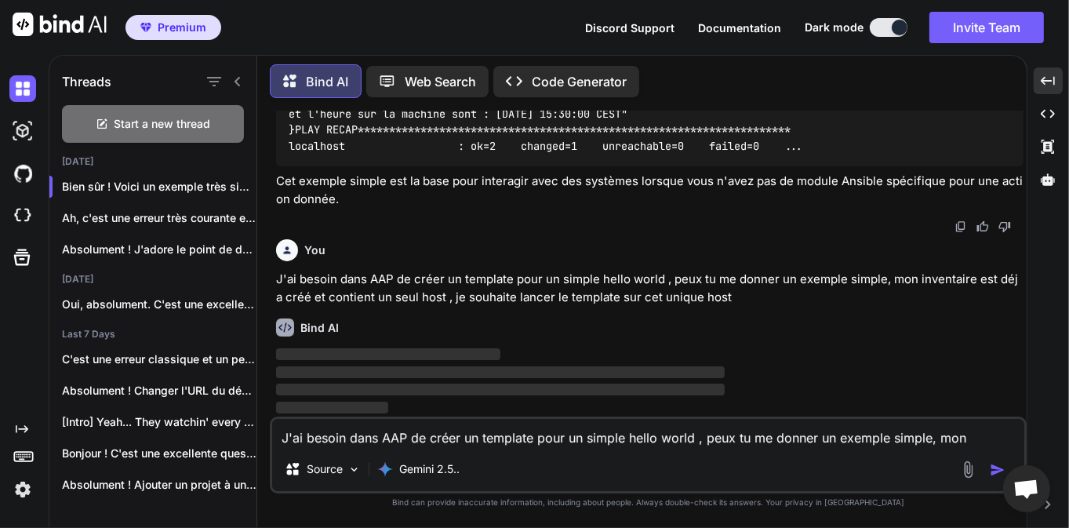
scroll to position [23068, 0]
click at [240, 83] on icon at bounding box center [237, 81] width 13 height 13
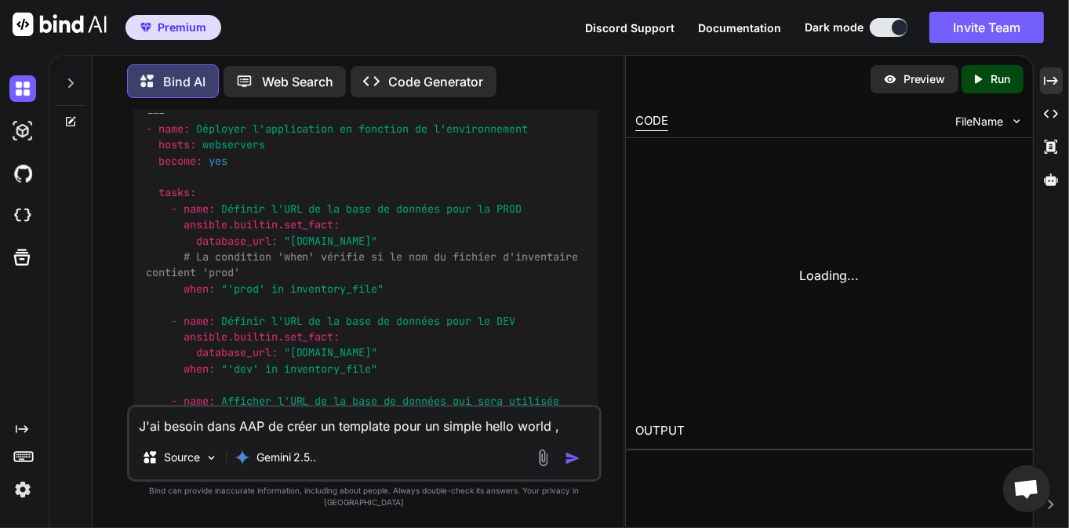
scroll to position [26367, 0]
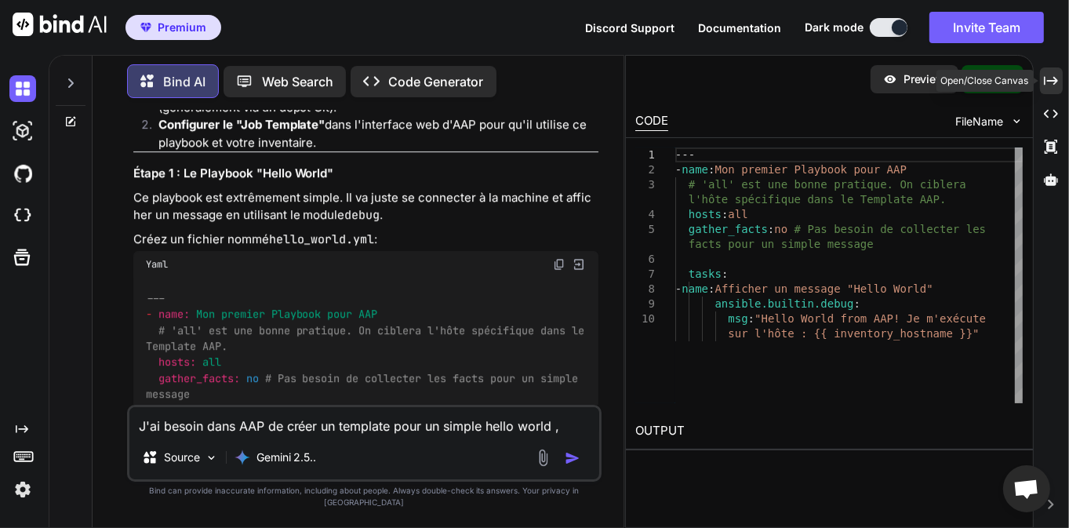
click at [1056, 84] on icon "Created with Pixso." at bounding box center [1051, 81] width 14 height 14
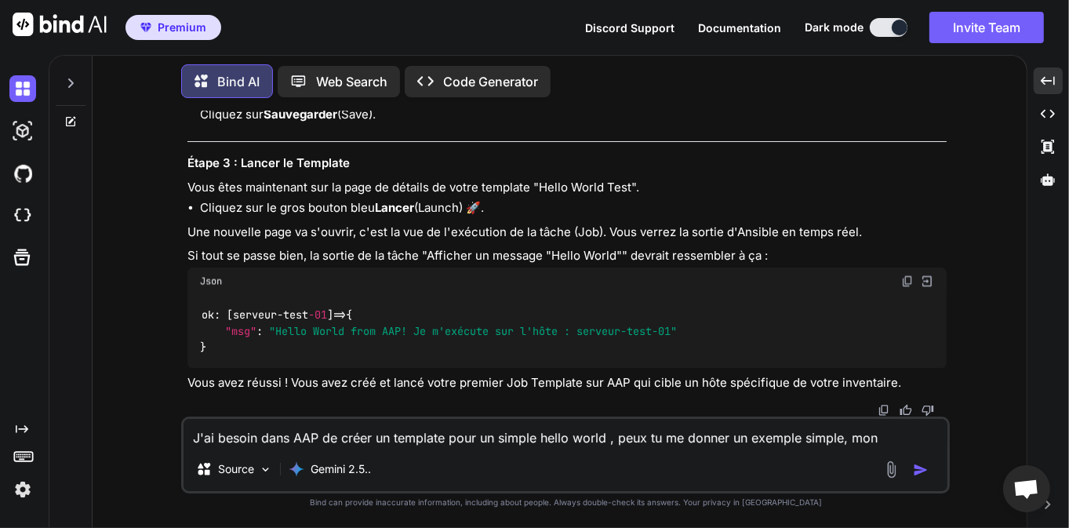
scroll to position [24204, 0]
click at [369, 436] on textarea "J'ai besoin dans AAP de créer un template pour un simple hello world , peux tu …" at bounding box center [566, 433] width 764 height 28
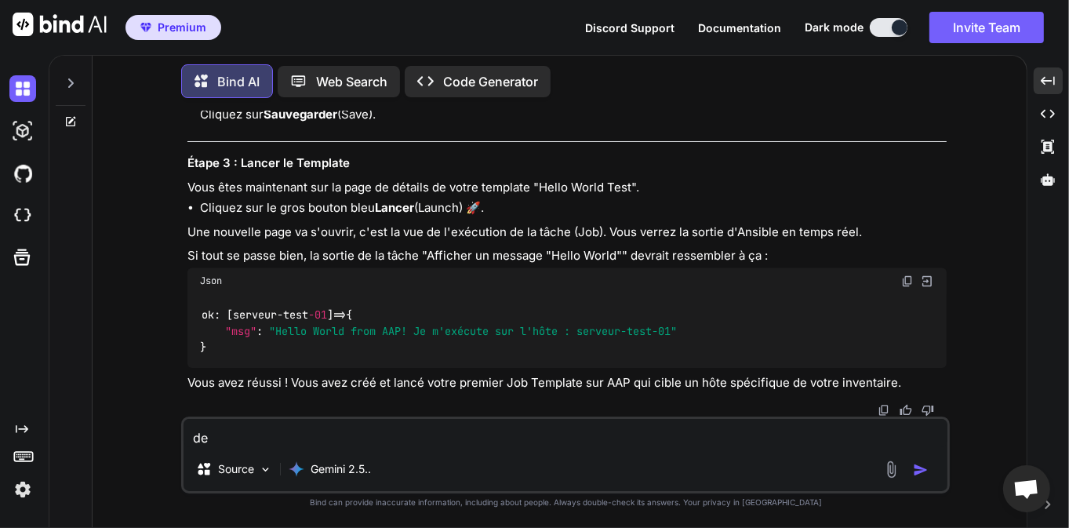
type textarea "d"
type textarea "D"
type textarea "L"
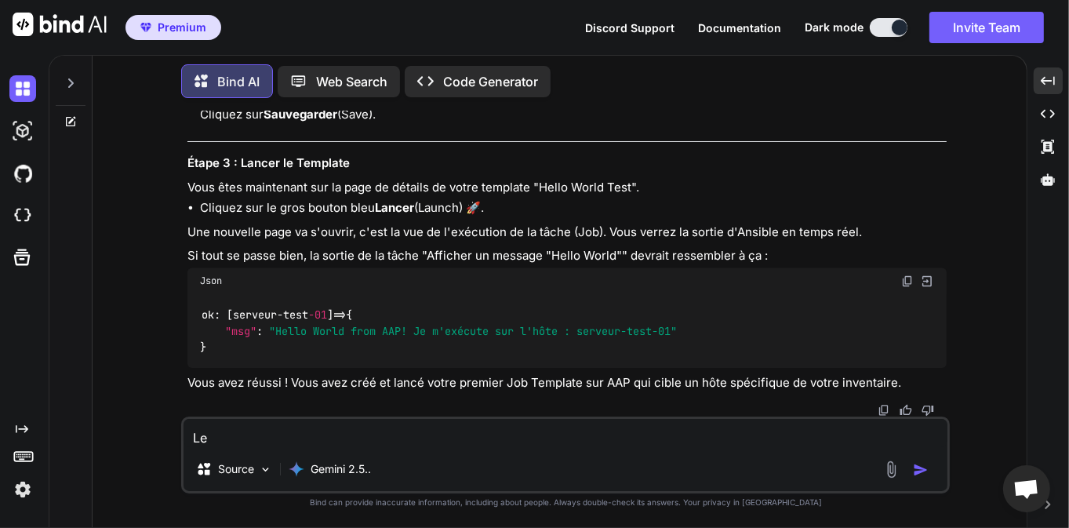
type textarea "L"
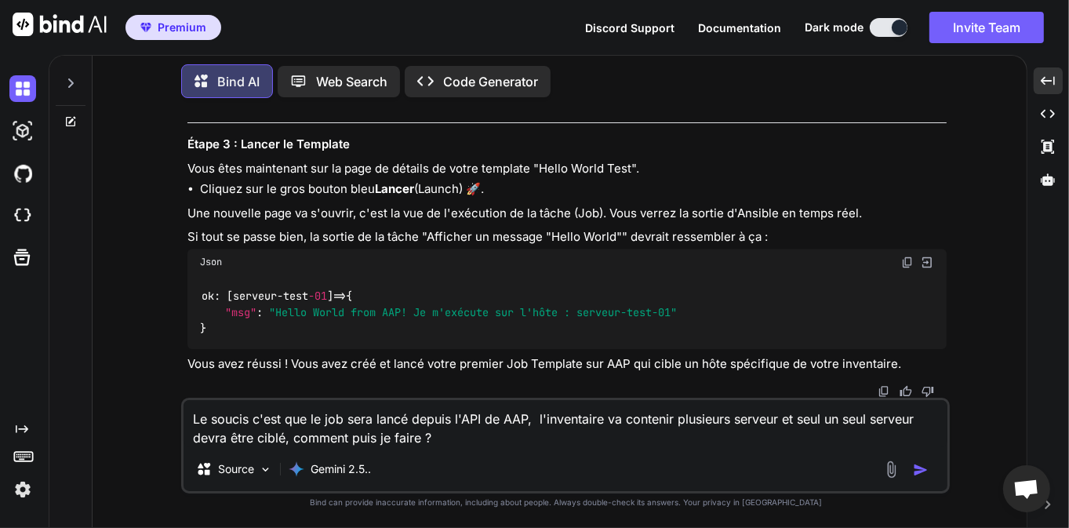
type textarea "Le soucis c'est que le job sera lancé depuis l'API de AAP, l'inventaire va cont…"
click at [926, 470] on img "button" at bounding box center [921, 470] width 16 height 16
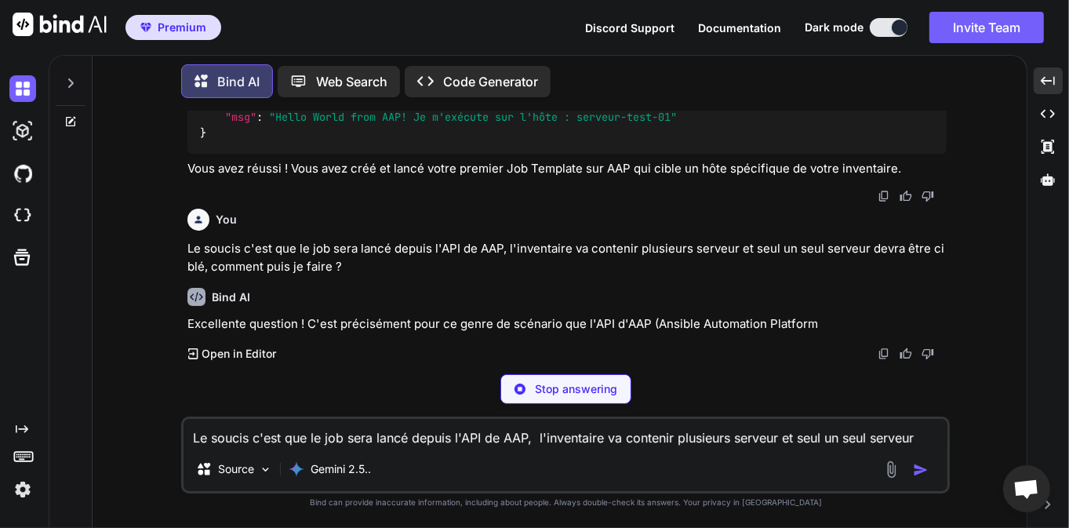
scroll to position [24664, 0]
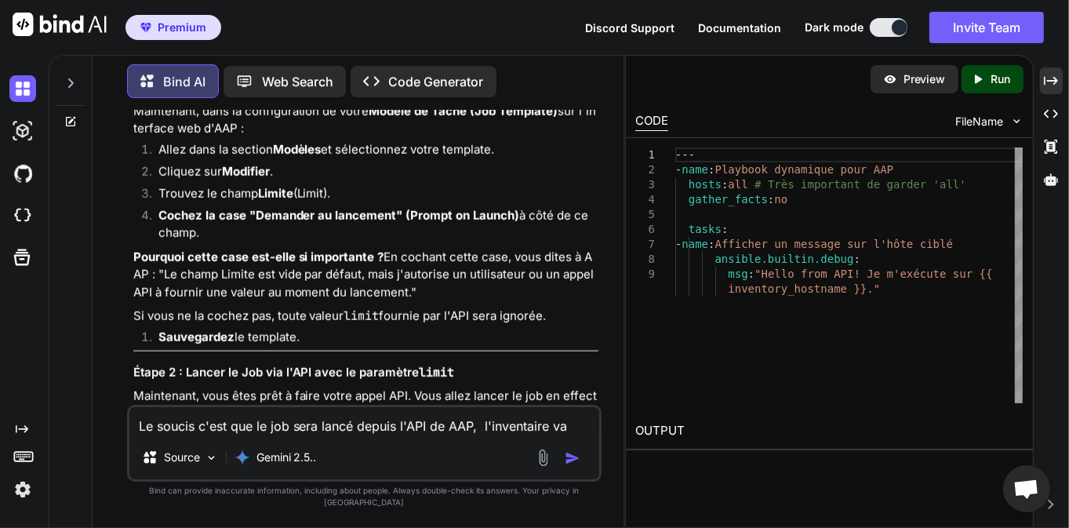
scroll to position [28842, 0]
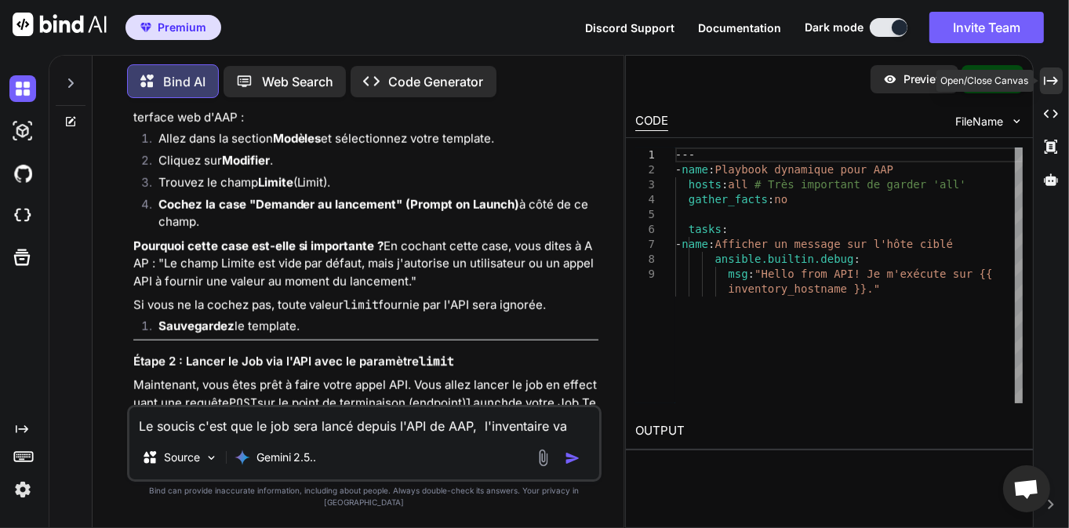
click at [1049, 86] on icon "Created with Pixso." at bounding box center [1051, 81] width 14 height 14
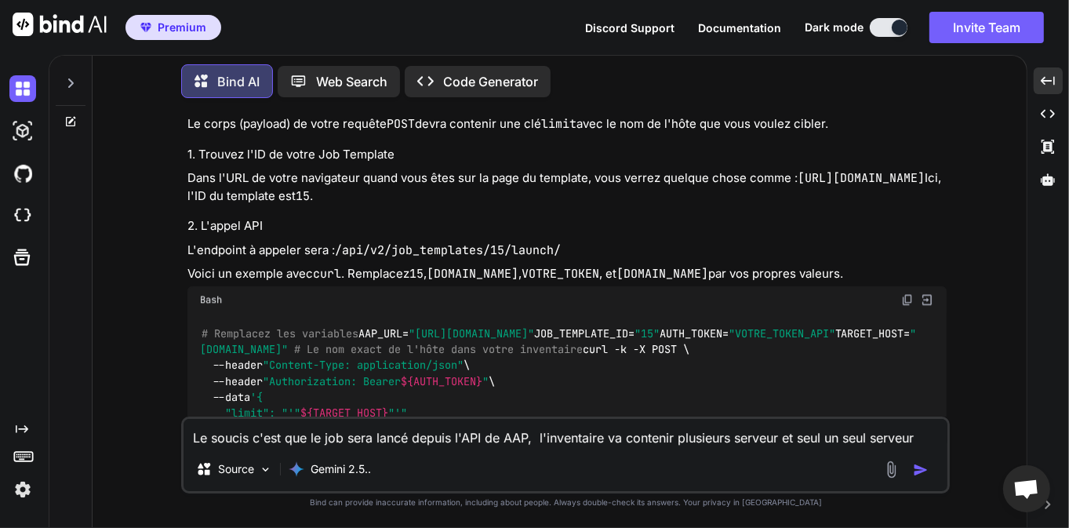
scroll to position [25091, 0]
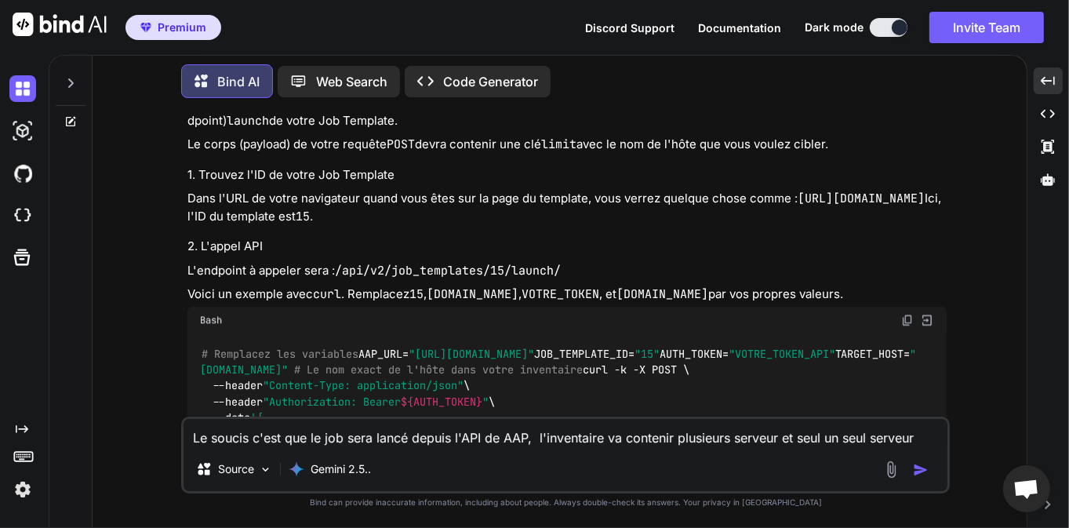
click at [365, 433] on textarea "Le soucis c'est que le job sera lancé depuis l'API de AAP, l'inventaire va cont…" at bounding box center [566, 433] width 764 height 28
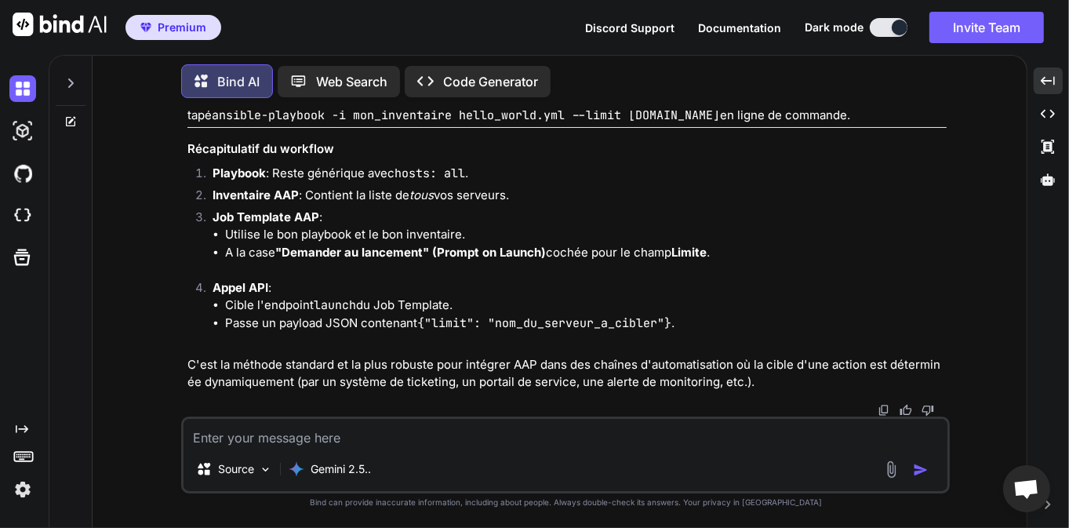
scroll to position [25744, 0]
click at [362, 444] on textarea at bounding box center [566, 433] width 764 height 28
type textarea "d"
type textarea "o"
type textarea "D"
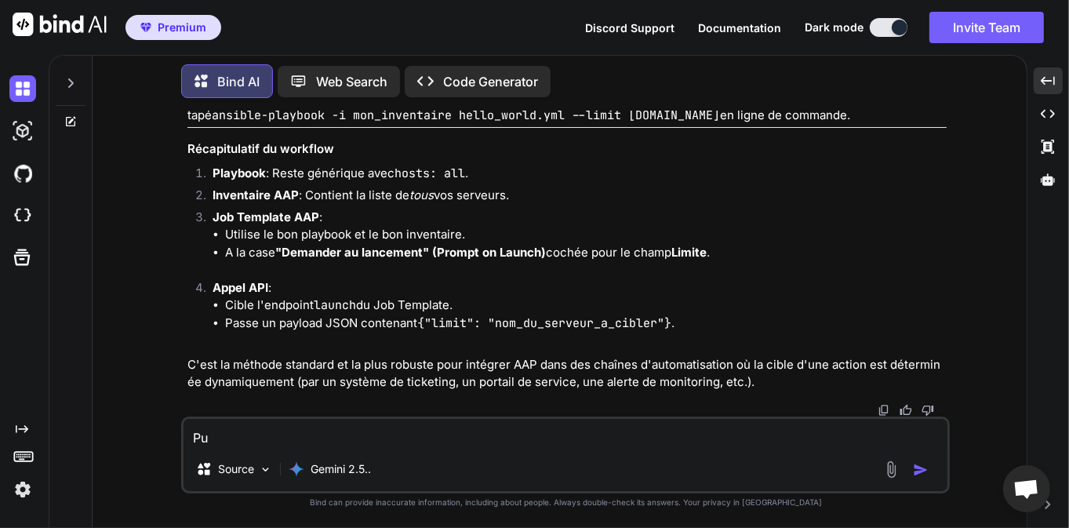
type textarea "P"
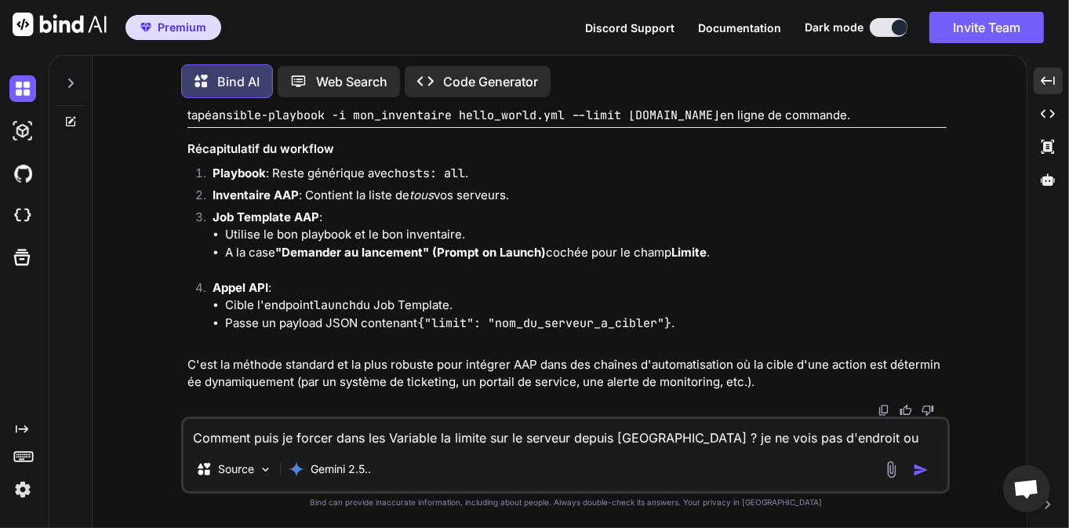
type textarea "Comment puis je forcer dans les Variable la limite sur le serveur depuis [GEOGR…"
click at [920, 470] on img "button" at bounding box center [921, 470] width 16 height 16
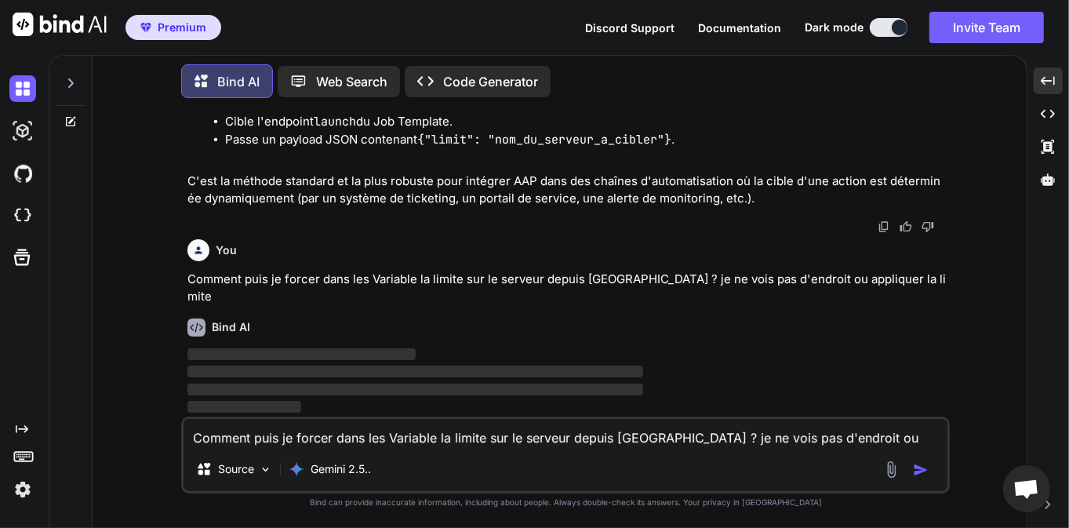
scroll to position [26359, 0]
click at [658, 261] on div "You" at bounding box center [568, 250] width 760 height 22
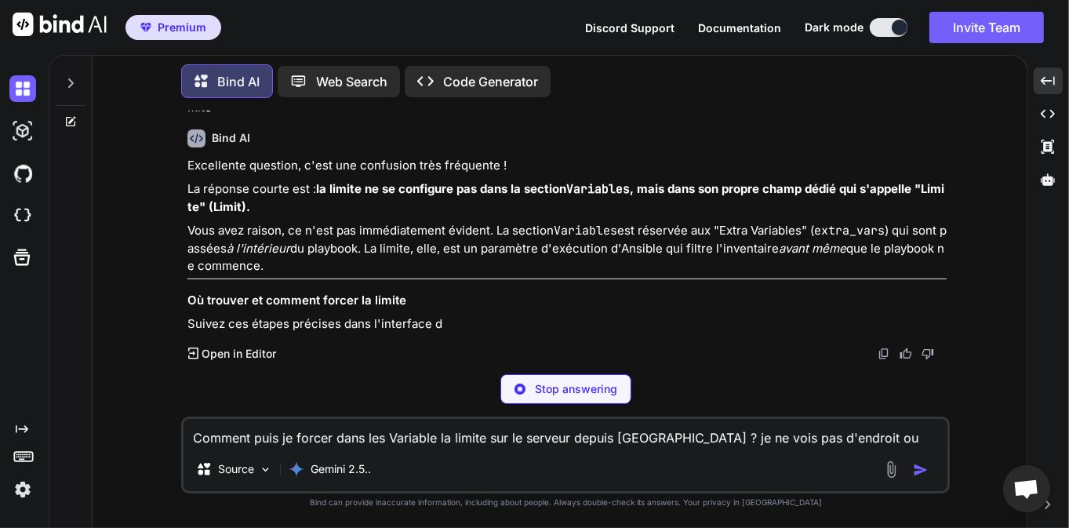
click at [543, 117] on p "Comment puis je forcer dans les Variable la limite sur le serveur depuis [GEOGR…" at bounding box center [568, 99] width 760 height 35
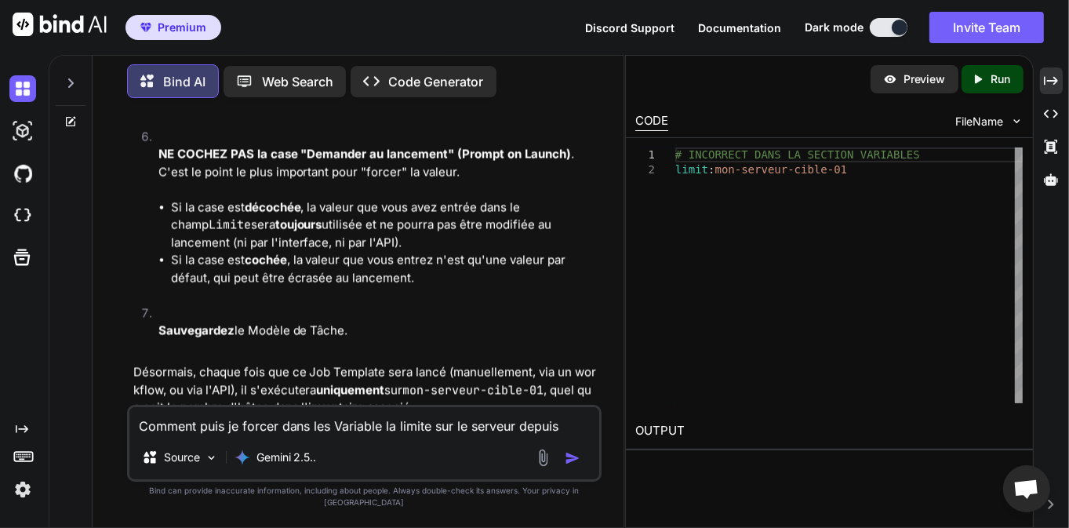
scroll to position [30790, 0]
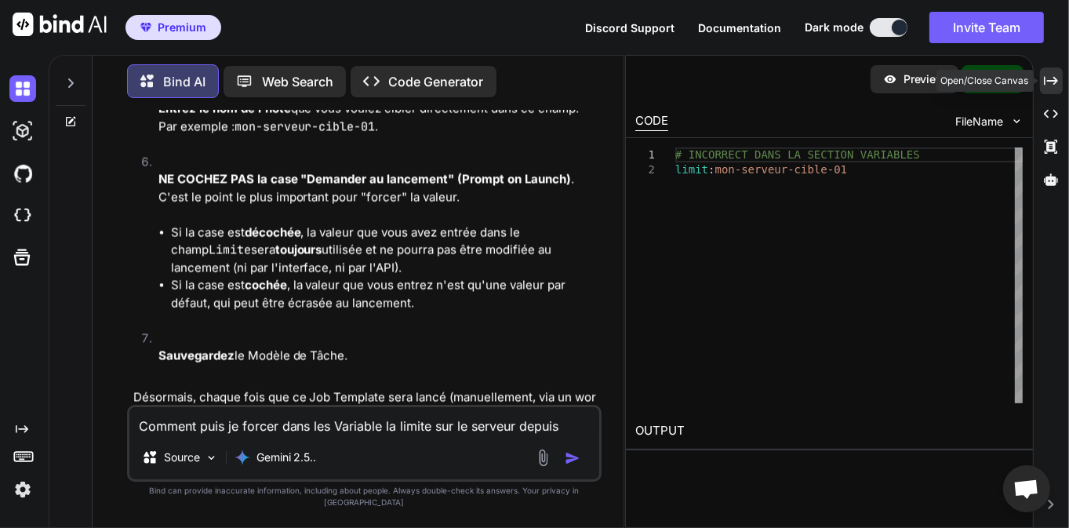
click at [1055, 82] on icon at bounding box center [1051, 80] width 14 height 9
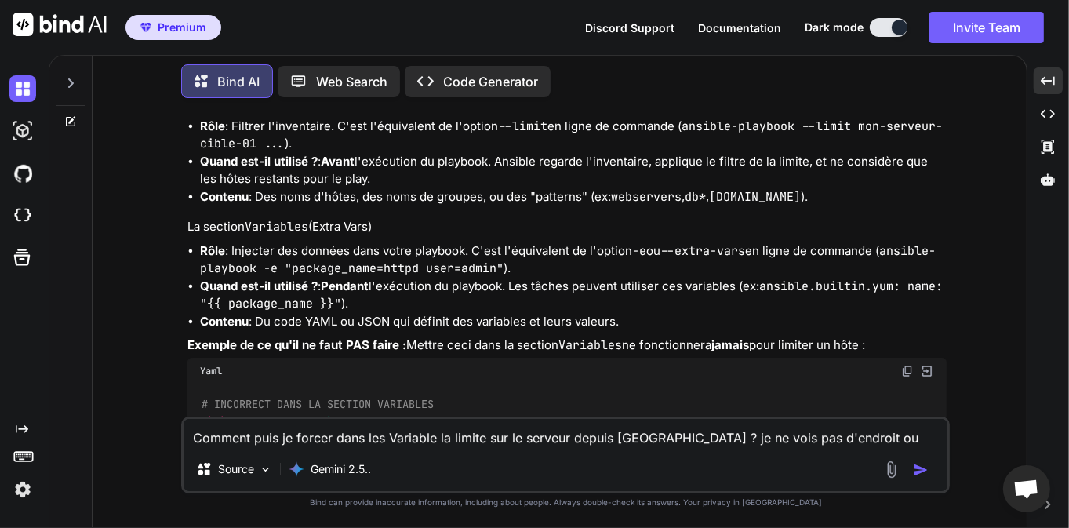
scroll to position [26811, 0]
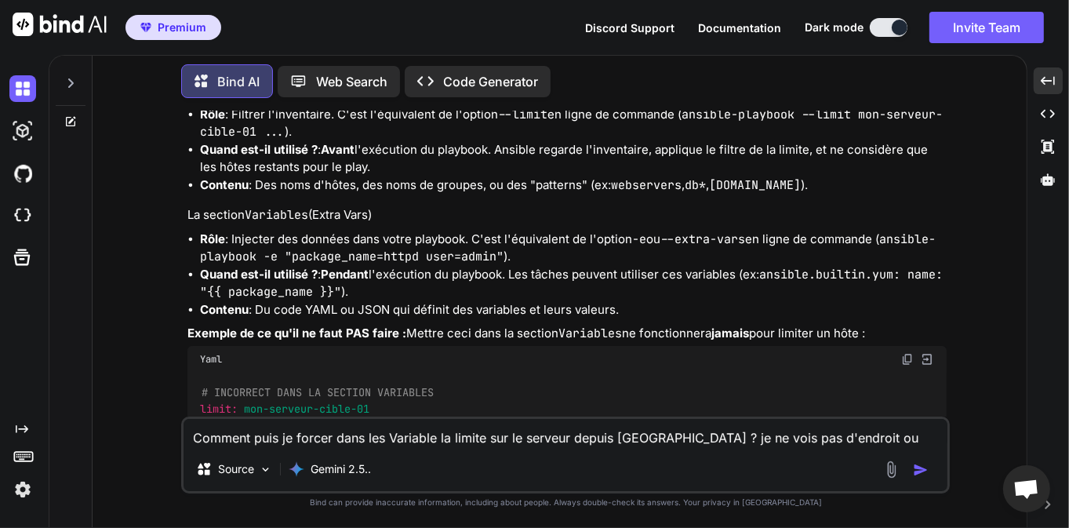
click at [340, 444] on textarea "Comment puis je forcer dans les Variable la limite sur le serveur depuis [GEOGR…" at bounding box center [566, 433] width 764 height 28
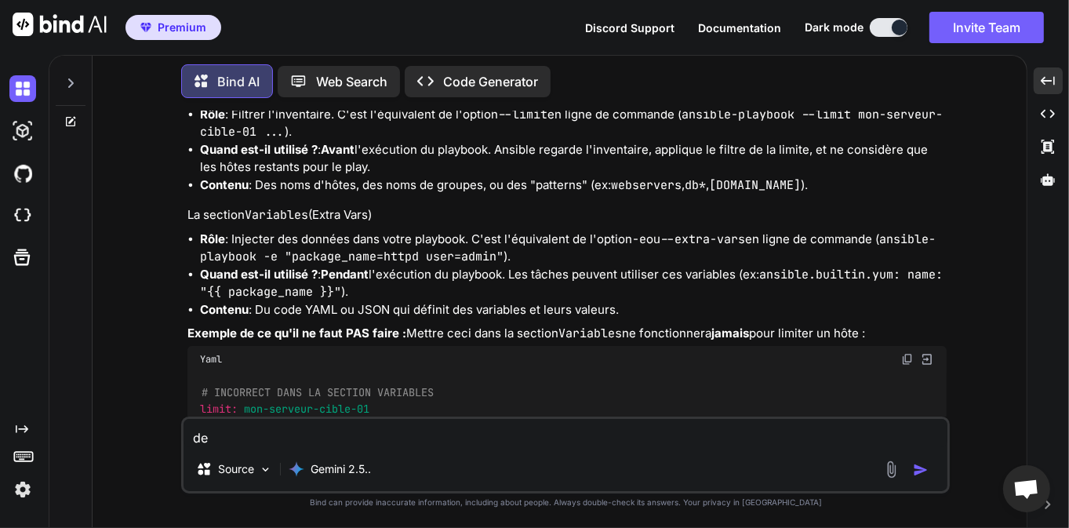
type textarea "d"
click at [467, 427] on textarea "dans mon inventaire j'ai besoin de" at bounding box center [566, 433] width 764 height 28
click at [422, 426] on textarea "dans mon inventaire j'ai besoin de" at bounding box center [566, 433] width 764 height 28
click at [432, 438] on textarea "dans mon inventaire j'ai besoin de" at bounding box center [566, 433] width 764 height 28
click at [420, 439] on textarea "dans mon inventaire j'ai besoin de" at bounding box center [566, 433] width 764 height 28
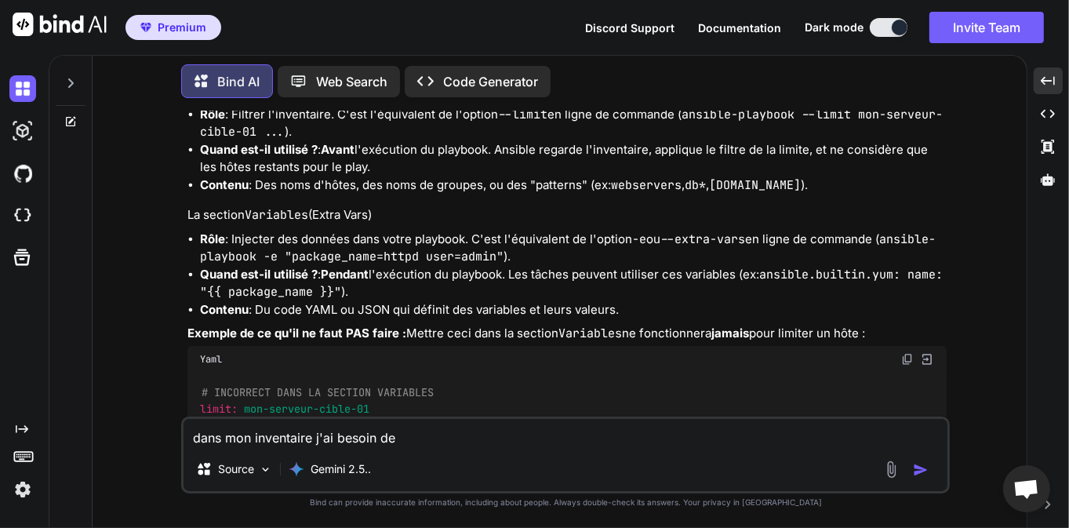
click at [454, 432] on textarea "dans mon inventaire j'ai besoin de" at bounding box center [566, 433] width 764 height 28
click at [428, 428] on textarea "dans mon inventaire j'ai besoin de" at bounding box center [566, 433] width 764 height 28
click at [417, 440] on textarea "dans mon inventaire j'ai besoin de" at bounding box center [566, 433] width 764 height 28
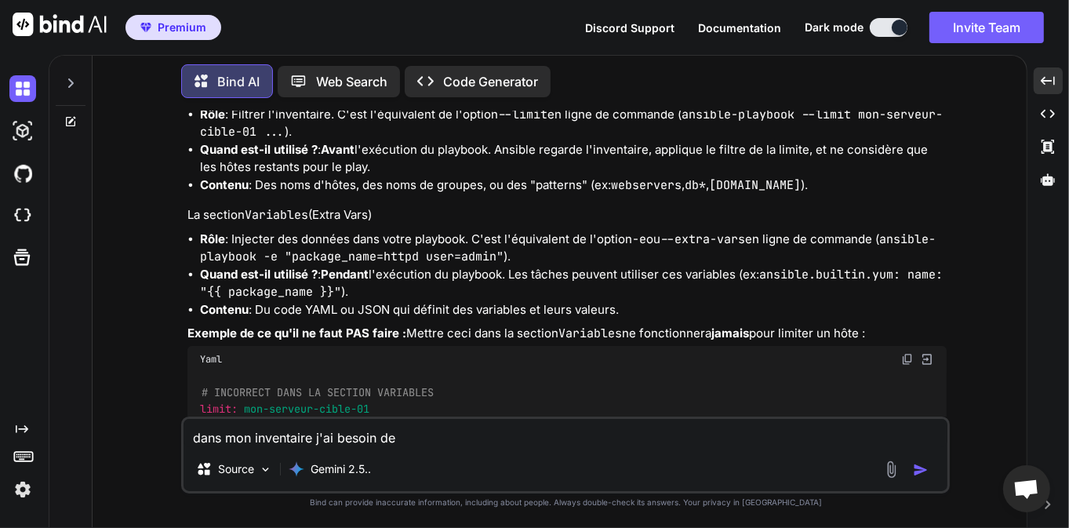
type textarea "dans mon inventaire j'ai besoin de"
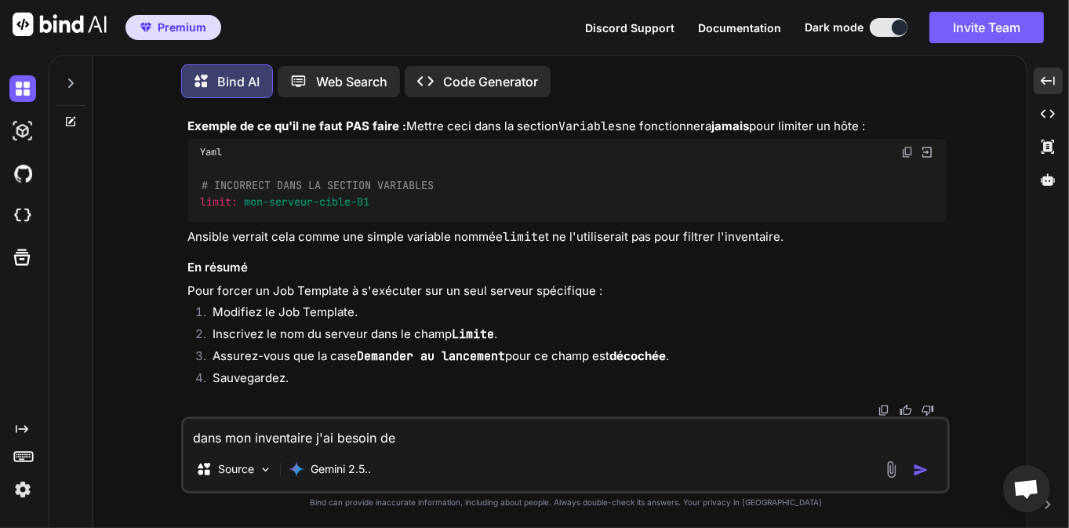
scroll to position [27591, 0]
click at [406, 437] on textarea "dans mon inventaire j'ai besoin de" at bounding box center [566, 433] width 764 height 28
drag, startPoint x: 433, startPoint y: 431, endPoint x: 184, endPoint y: 418, distance: 249.8
click at [184, 418] on div "dans mon inventaire j'ai besoin de Source Gemini 2.5.." at bounding box center [565, 455] width 769 height 77
type textarea "d"
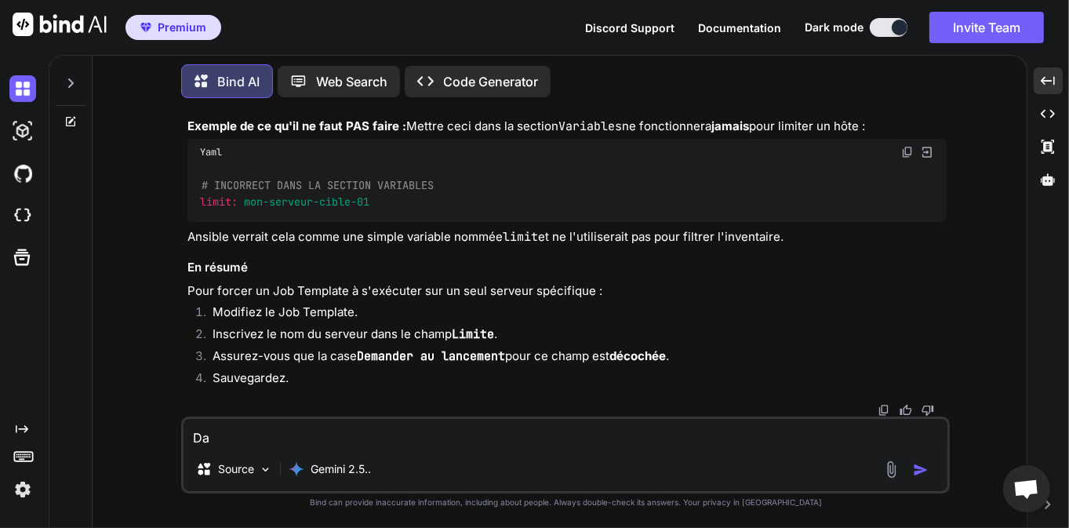
type textarea "D"
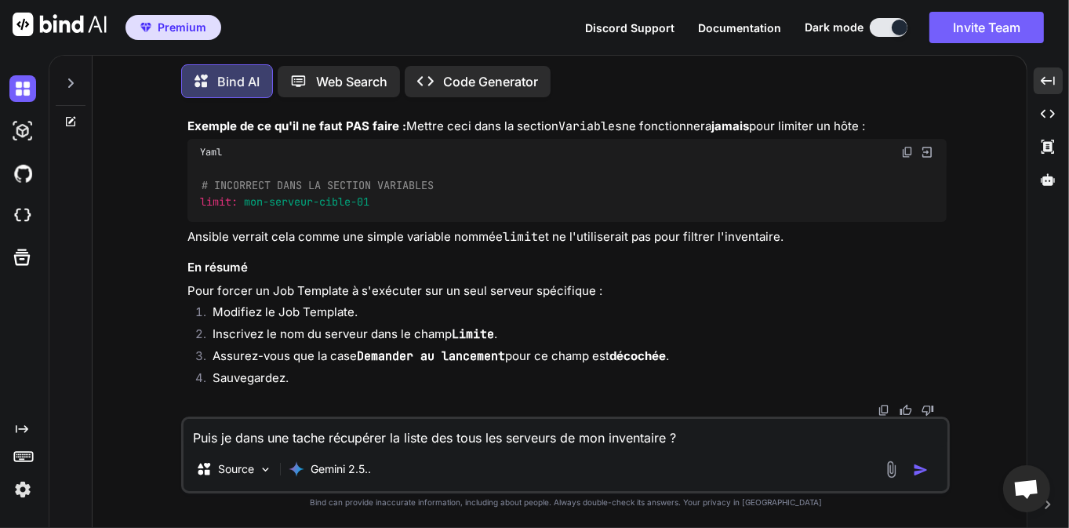
type textarea "Puis je dans une tache récupérer la liste des tous les serveurs de mon inventai…"
click at [922, 472] on img "button" at bounding box center [921, 470] width 16 height 16
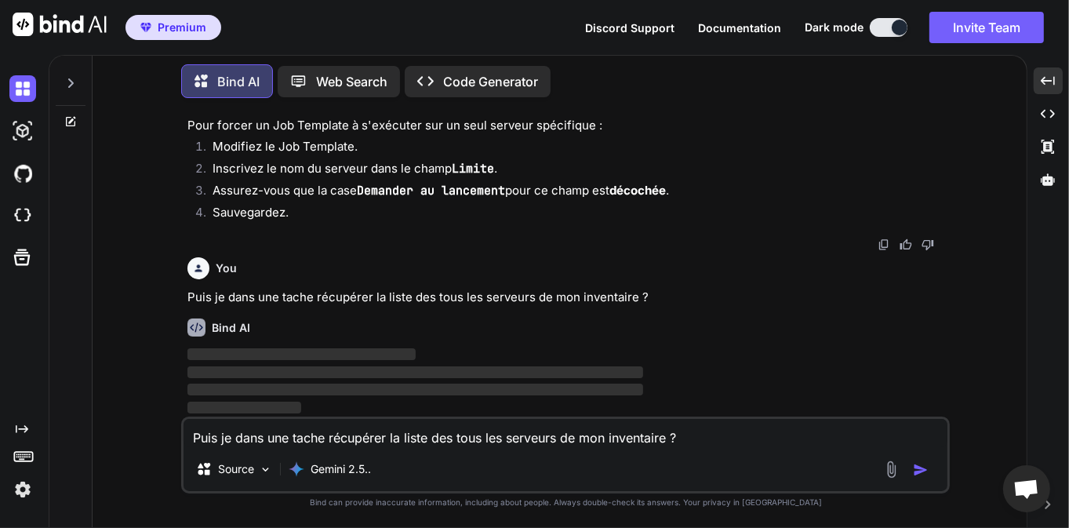
scroll to position [27782, 0]
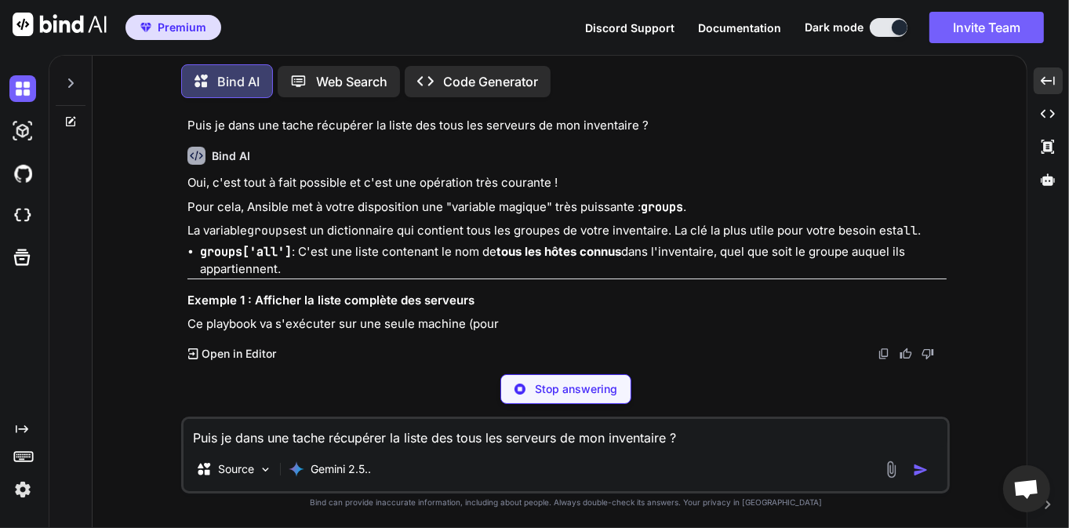
click at [377, 165] on div "Bind AI" at bounding box center [568, 156] width 760 height 18
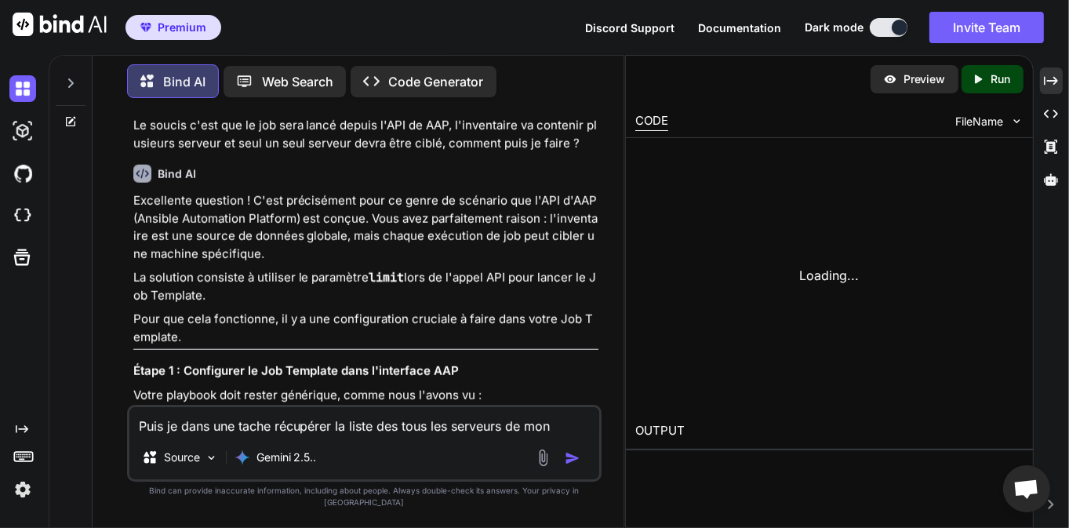
scroll to position [32809, 0]
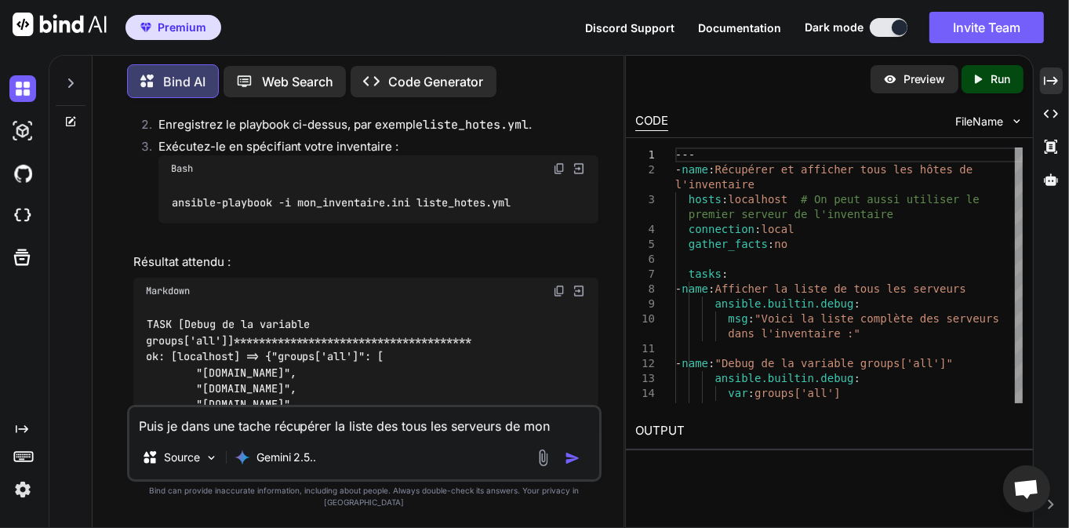
scroll to position [32709, 0]
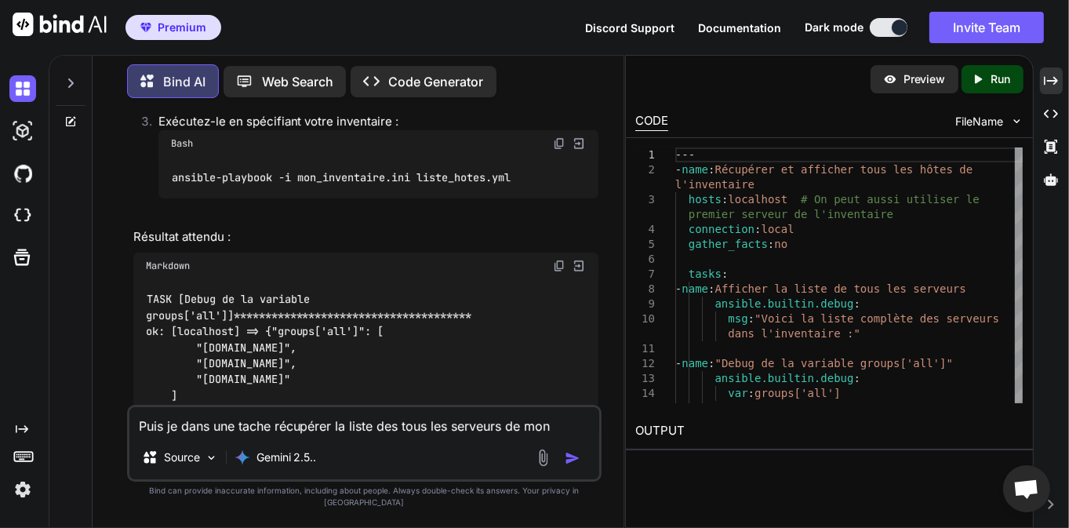
click at [286, 435] on textarea "Puis je dans une tache récupérer la liste des tous les serveurs de mon inventai…" at bounding box center [364, 421] width 471 height 28
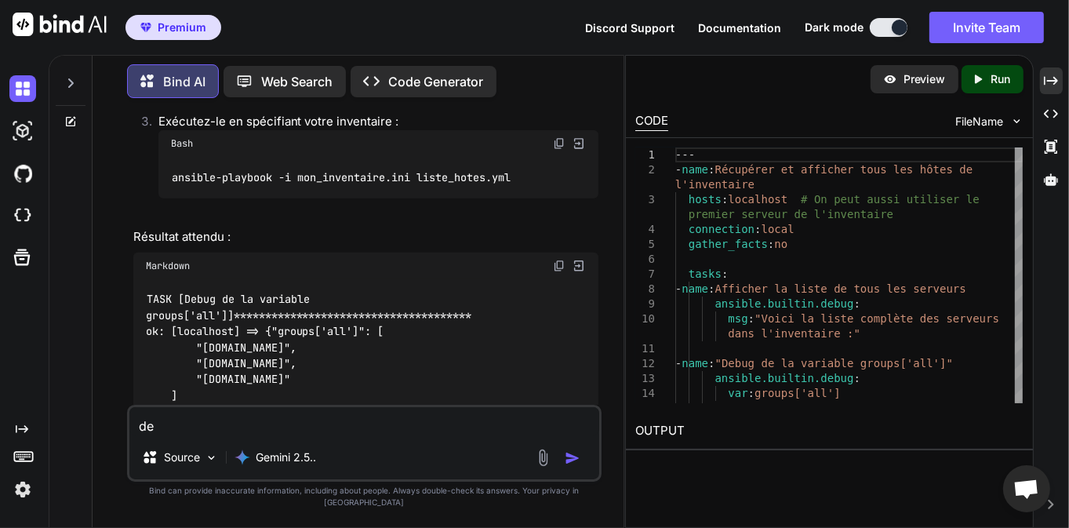
type textarea "d"
type textarea "J"
type textarea "D"
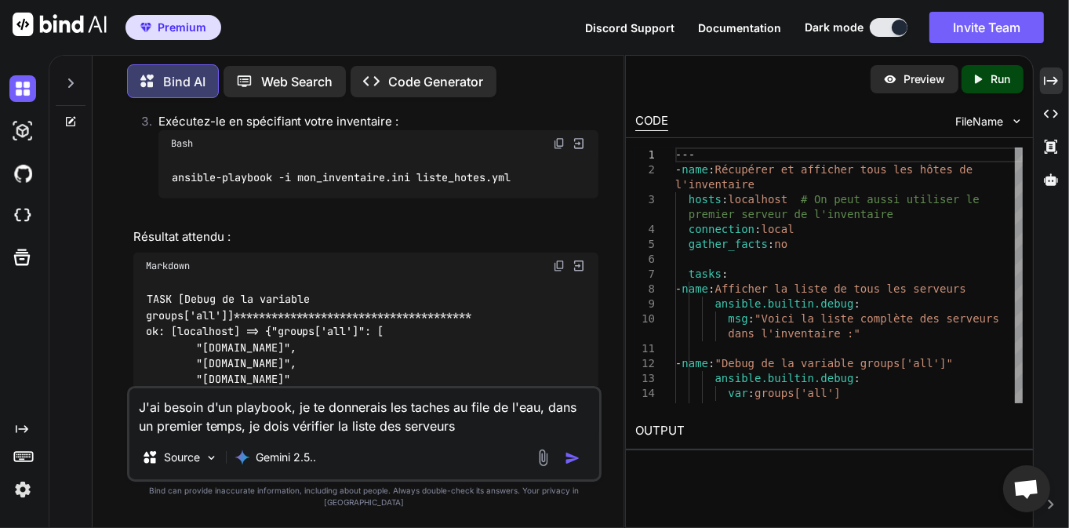
type textarea "J'ai besoin d'un playbook, je te donnerais les taches au file de l'eau, dans un…"
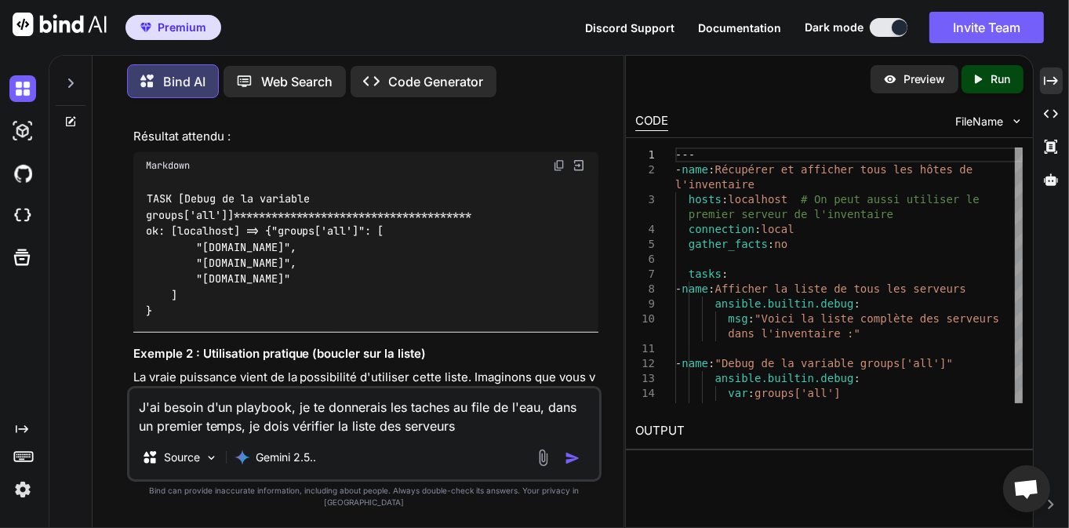
scroll to position [32809, 0]
